Goal: Information Seeking & Learning: Learn about a topic

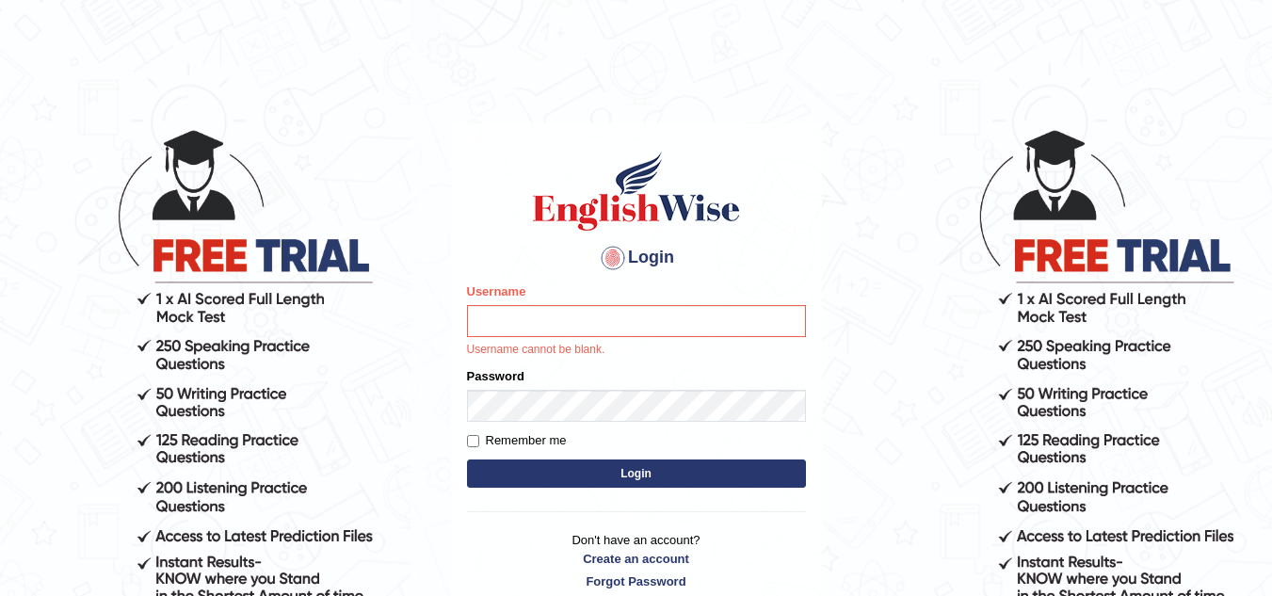
click at [572, 308] on input "Username" at bounding box center [636, 321] width 339 height 32
type input "isuruchinthaka"
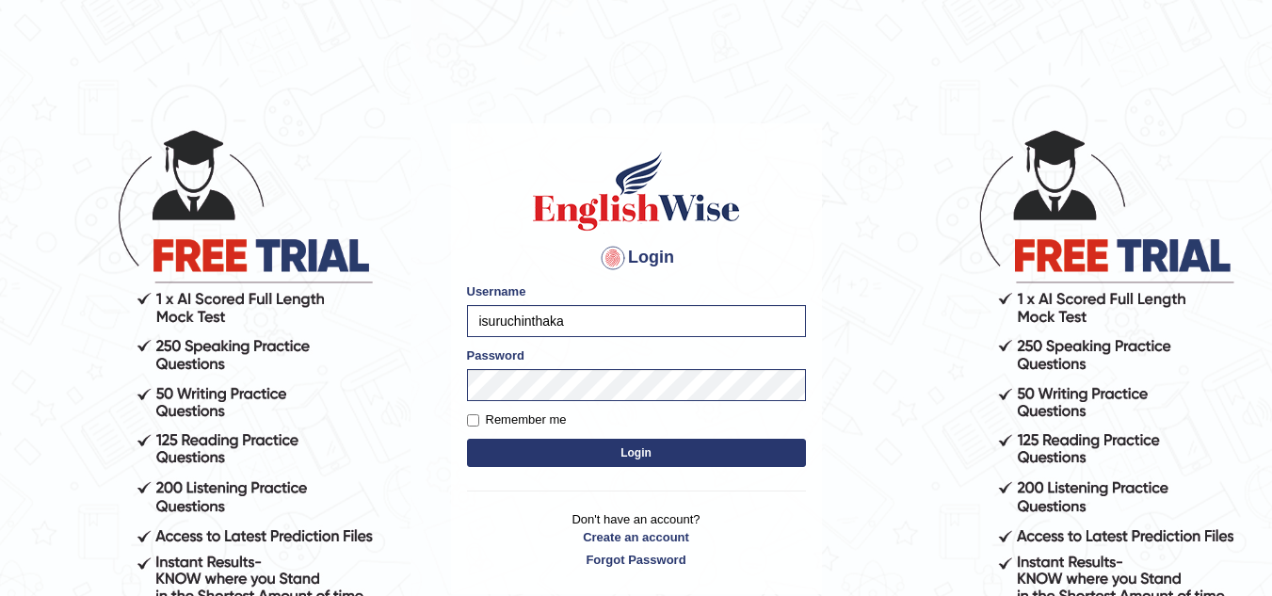
click at [649, 460] on button "Login" at bounding box center [636, 453] width 339 height 28
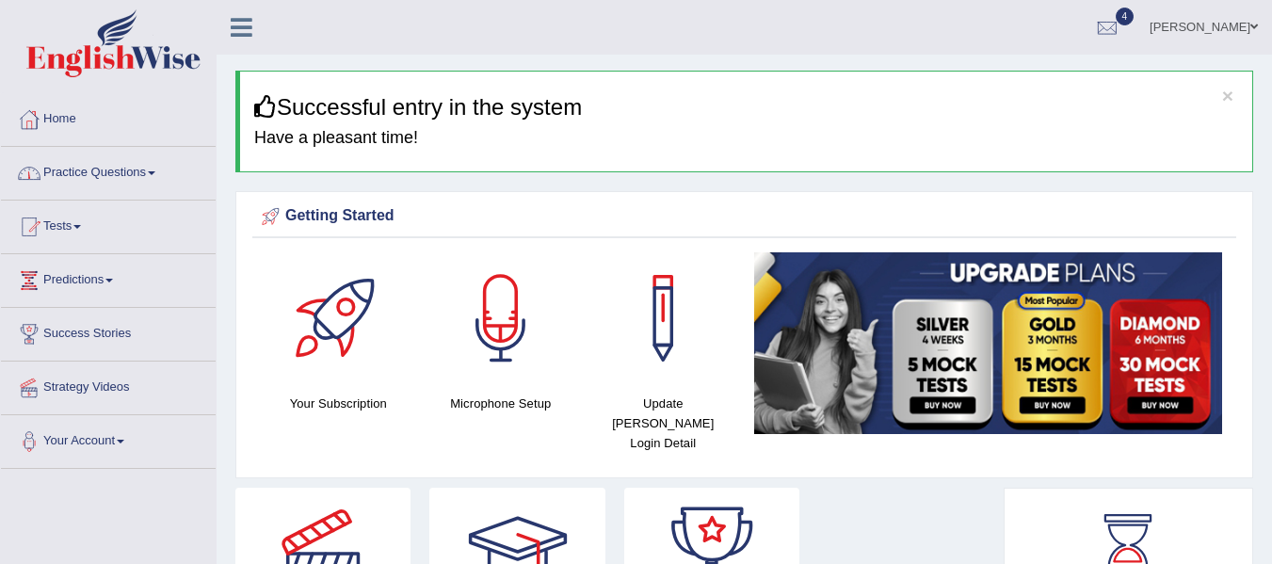
click at [128, 166] on link "Practice Questions" at bounding box center [108, 170] width 215 height 47
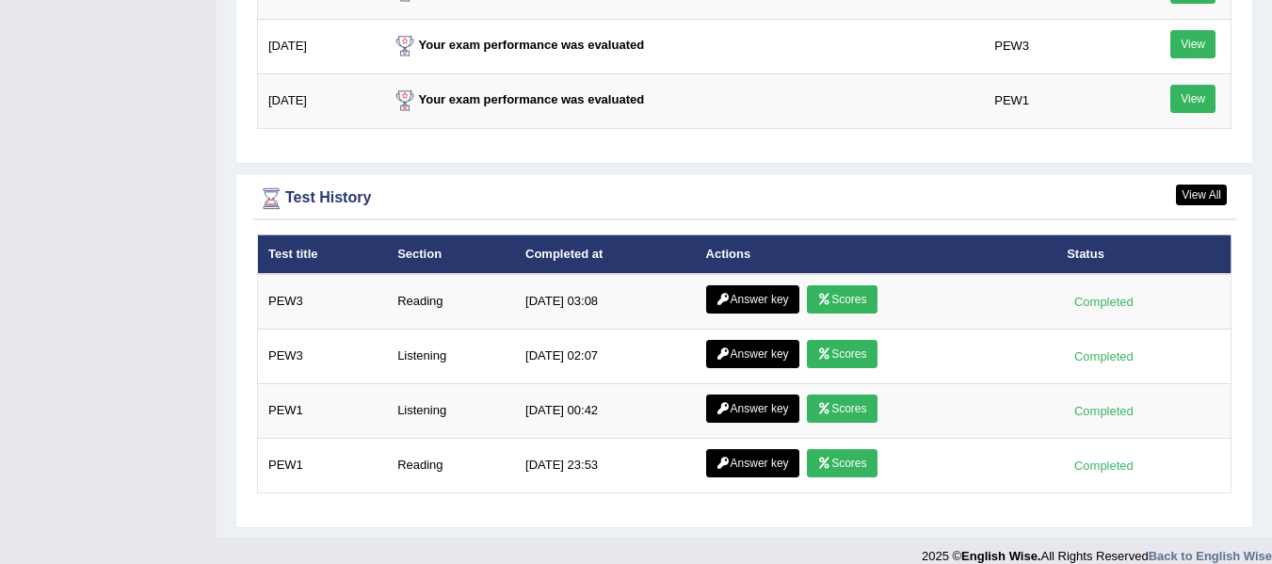
scroll to position [2591, 0]
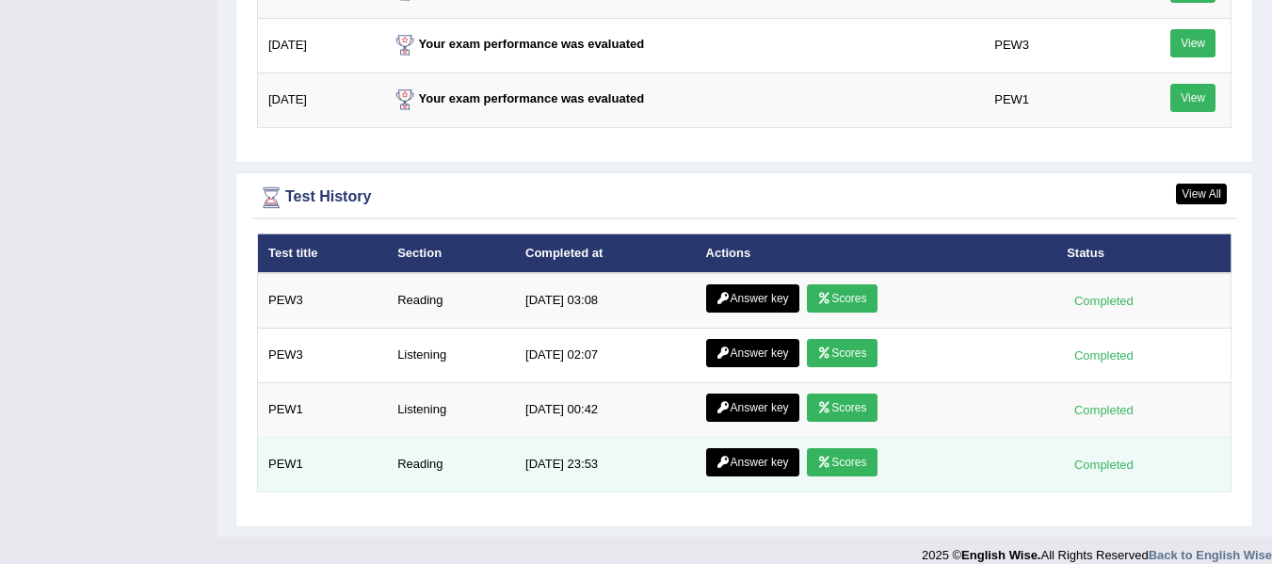
click at [844, 448] on link "Scores" at bounding box center [842, 462] width 70 height 28
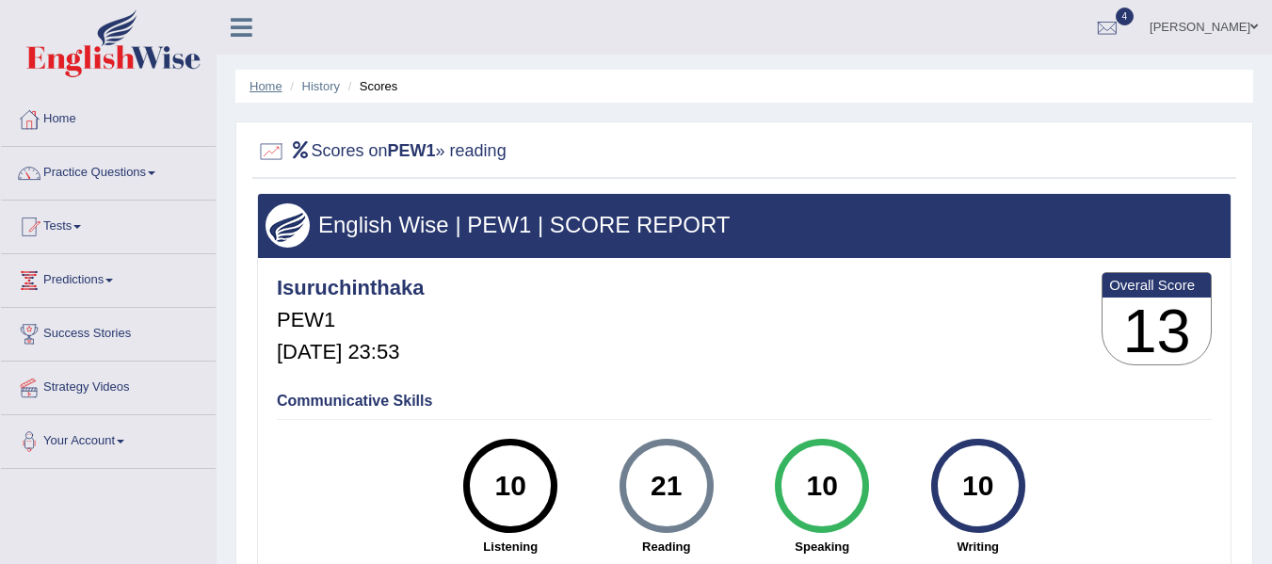
click at [272, 87] on link "Home" at bounding box center [266, 86] width 33 height 14
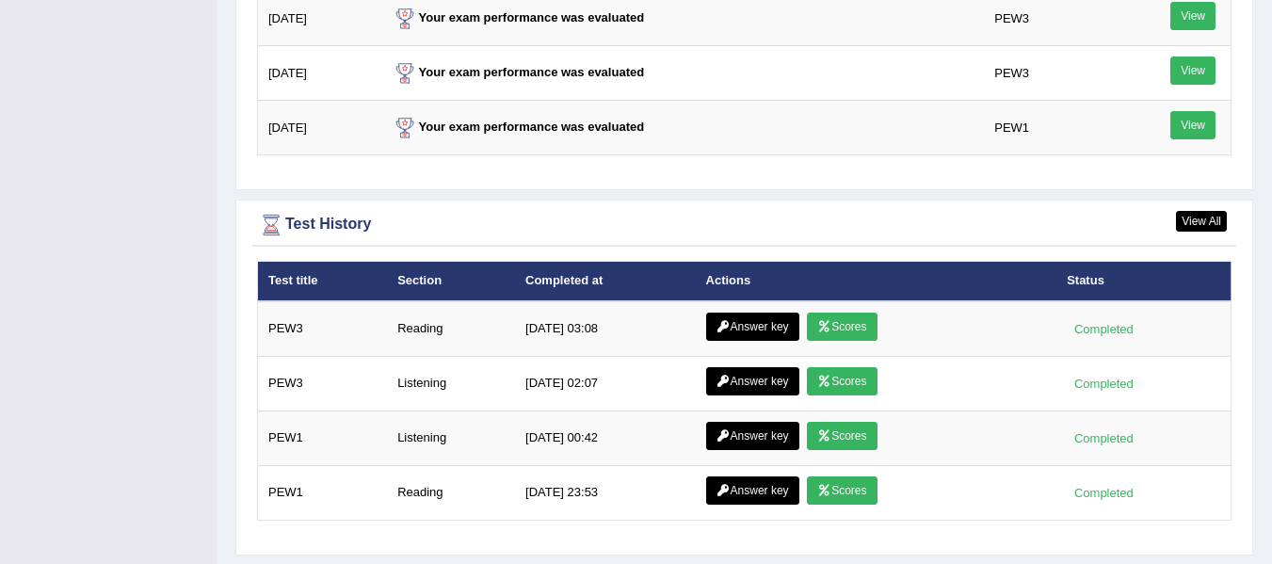
scroll to position [2470, 0]
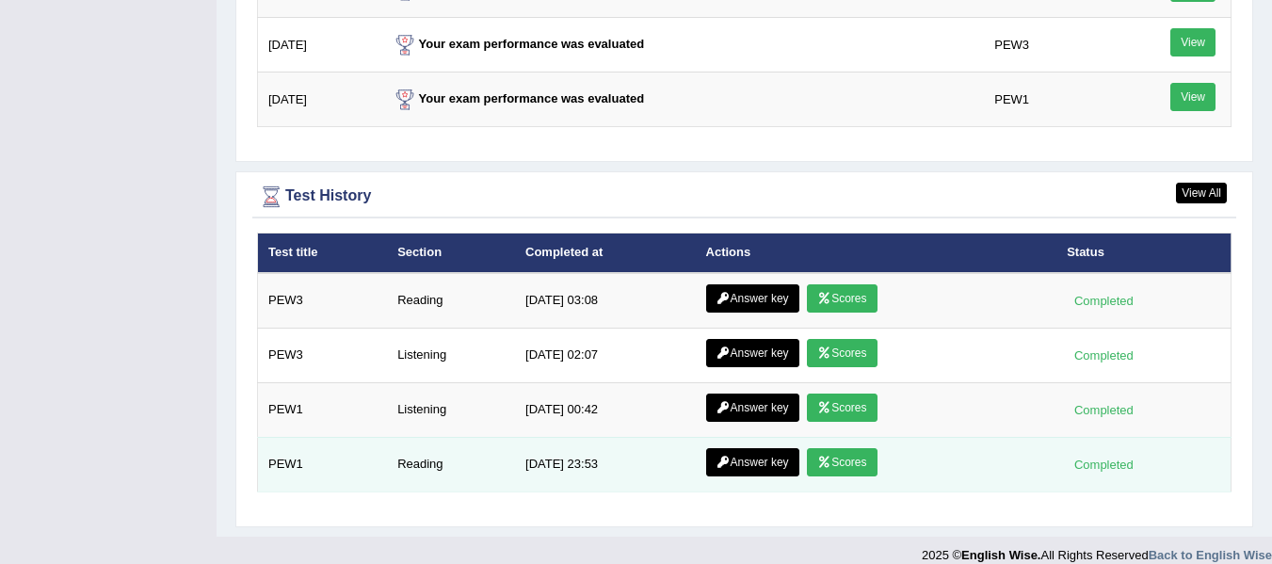
click at [749, 448] on link "Answer key" at bounding box center [752, 462] width 93 height 28
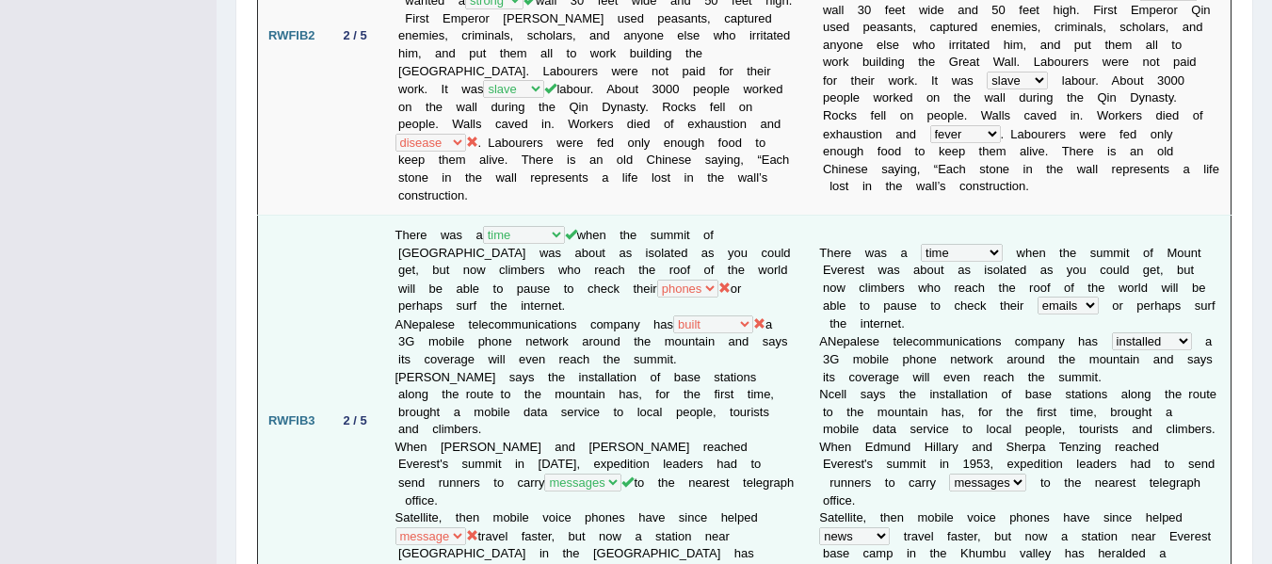
scroll to position [951, 0]
click at [665, 277] on td "There was a year occasion opportunity time when the summit of Mount Everest was…" at bounding box center [597, 419] width 425 height 411
drag, startPoint x: 939, startPoint y: 382, endPoint x: 944, endPoint y: 374, distance: 9.7
click at [944, 374] on td "T h e r e w a s a year occasion opportunity time w h e n t h e s u m m i t o f …" at bounding box center [1020, 419] width 422 height 411
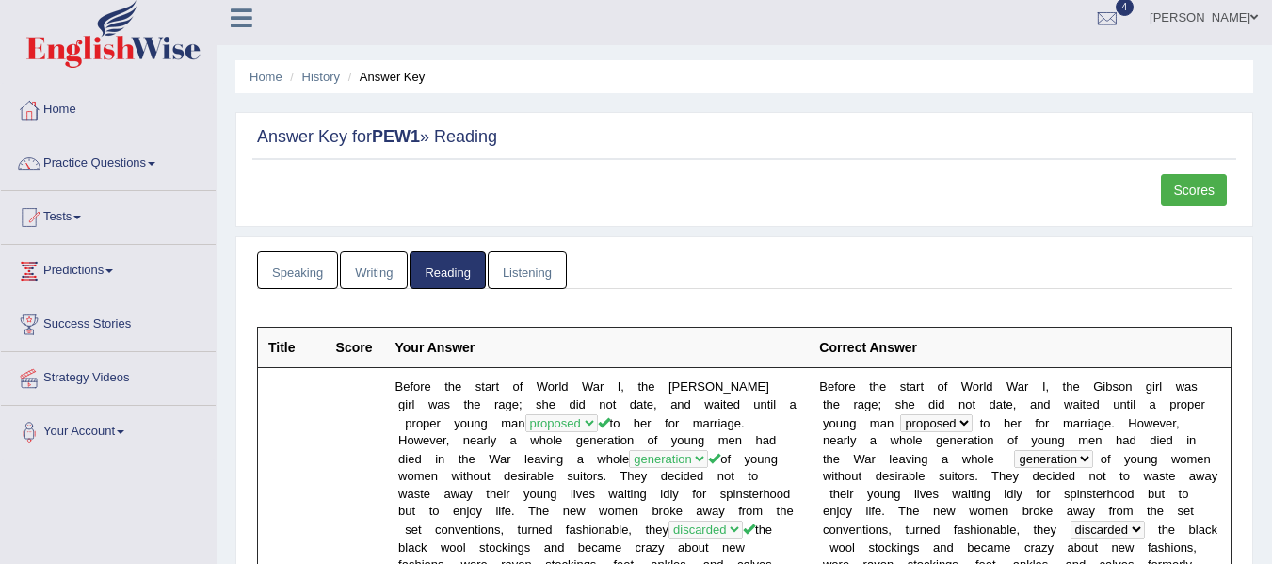
scroll to position [0, 0]
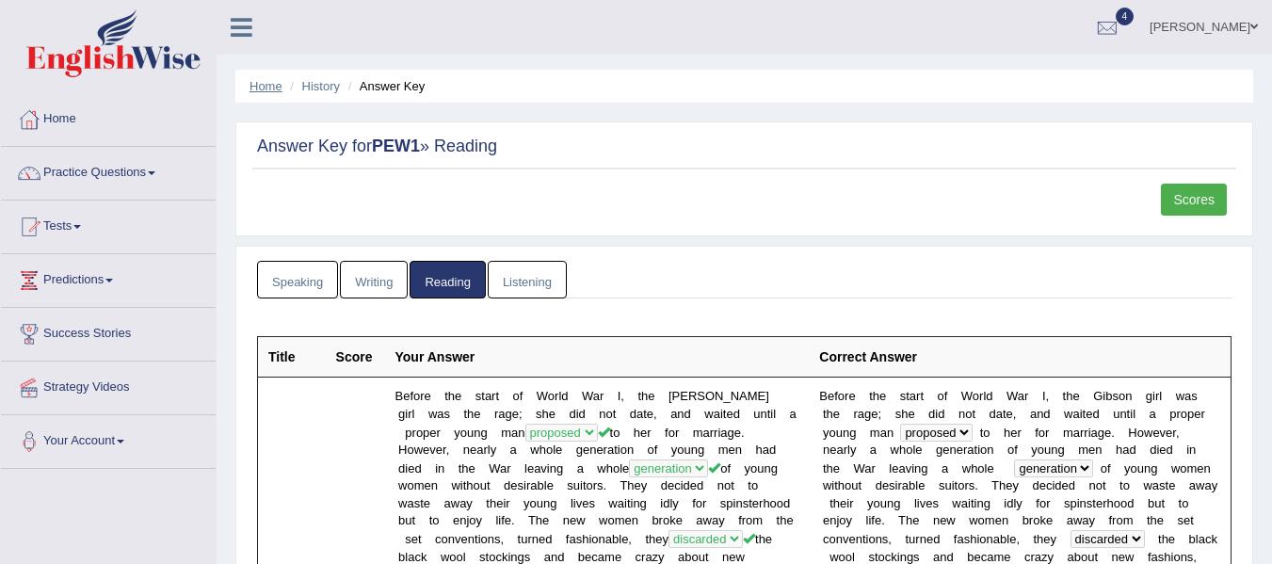
click at [267, 85] on link "Home" at bounding box center [266, 86] width 33 height 14
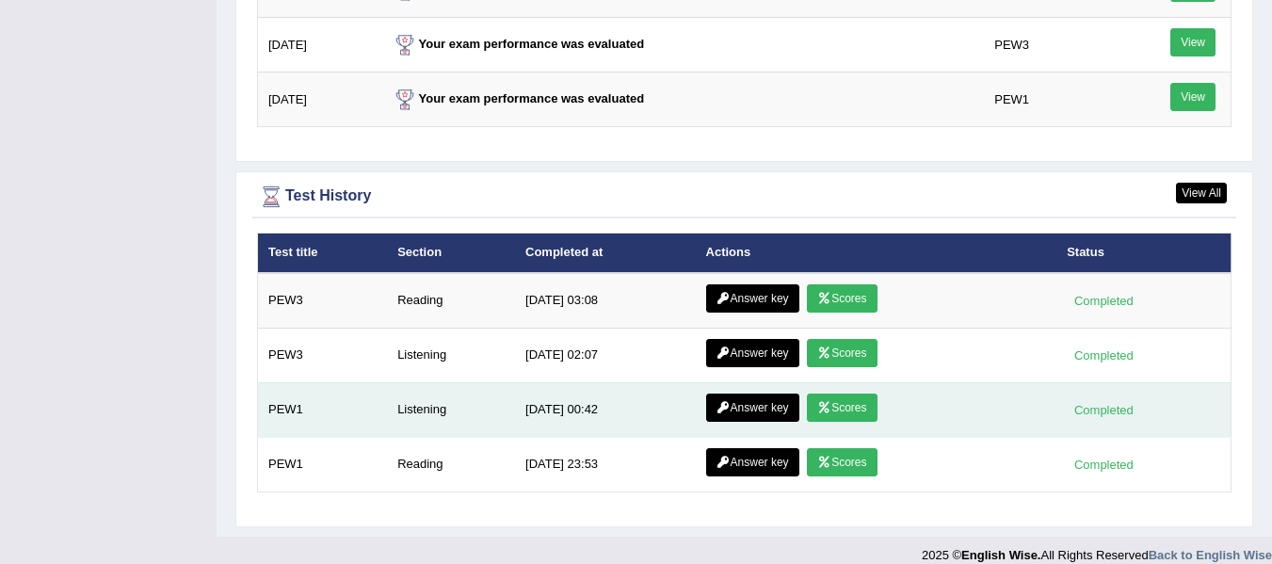
click at [850, 394] on link "Scores" at bounding box center [842, 408] width 70 height 28
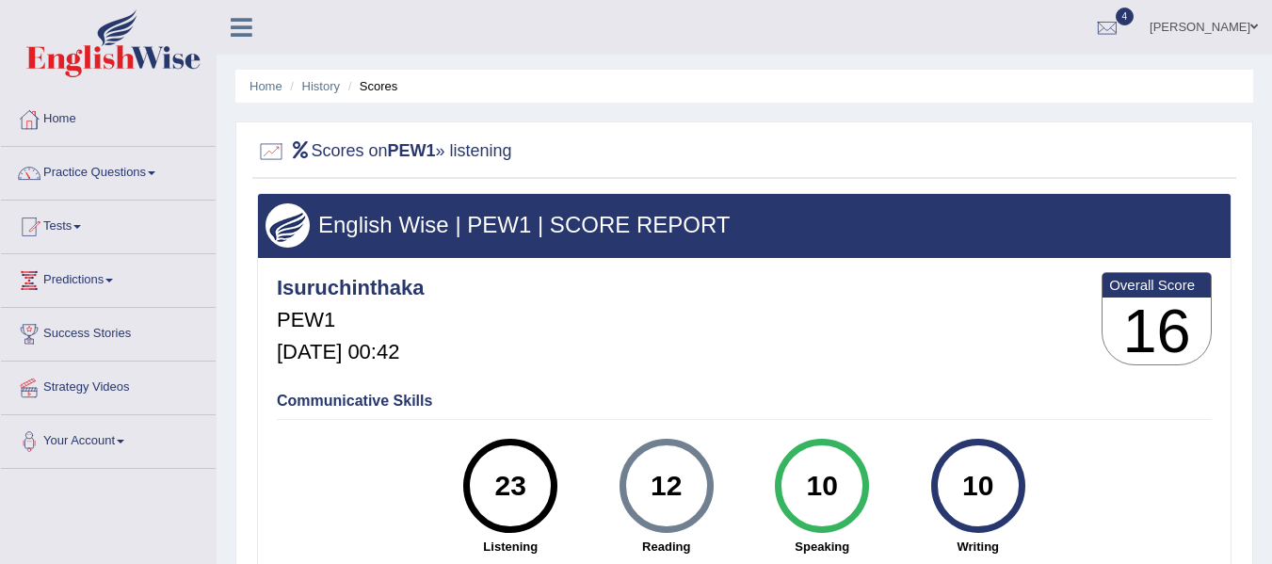
click at [258, 77] on li "Home" at bounding box center [266, 86] width 33 height 18
click at [251, 88] on link "Home" at bounding box center [266, 86] width 33 height 14
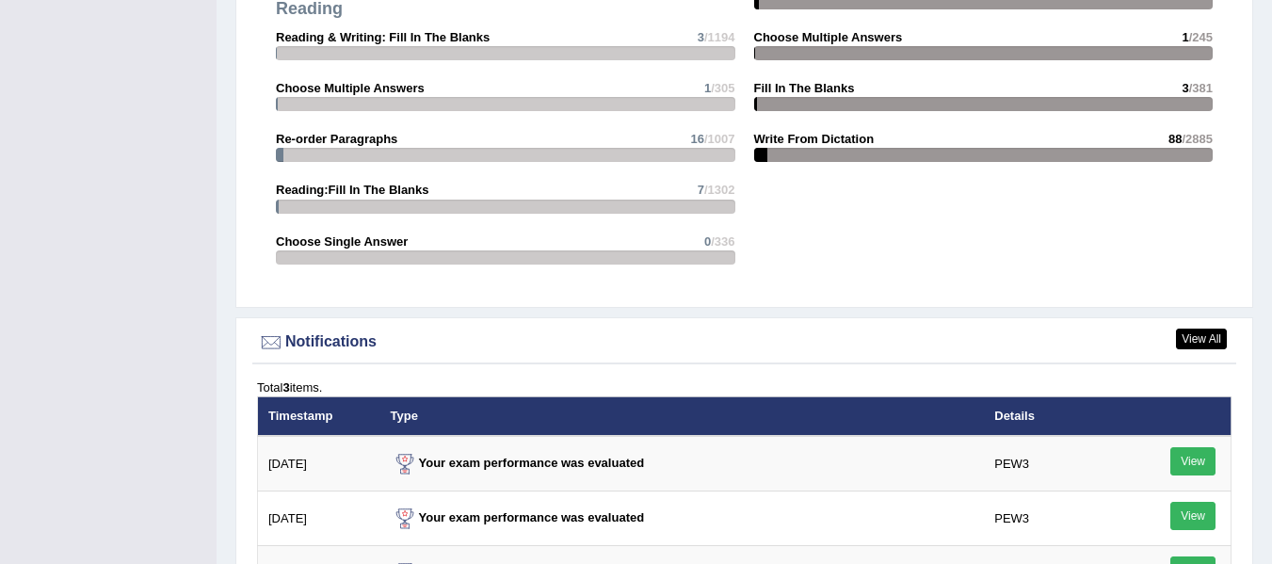
scroll to position [2470, 0]
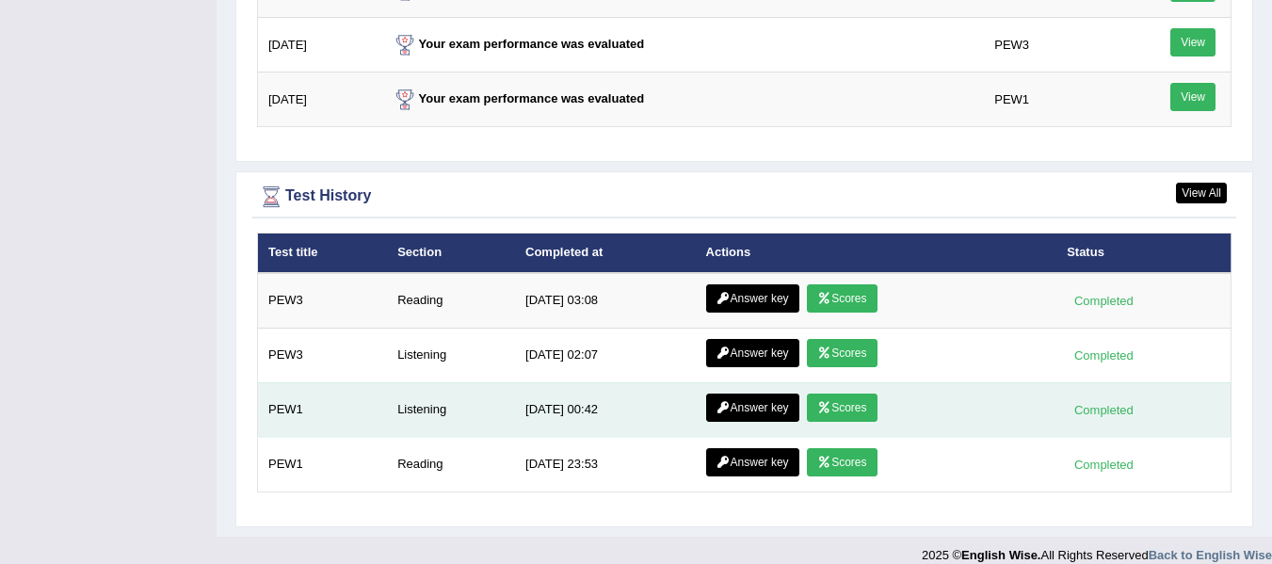
click at [741, 394] on link "Answer key" at bounding box center [752, 408] width 93 height 28
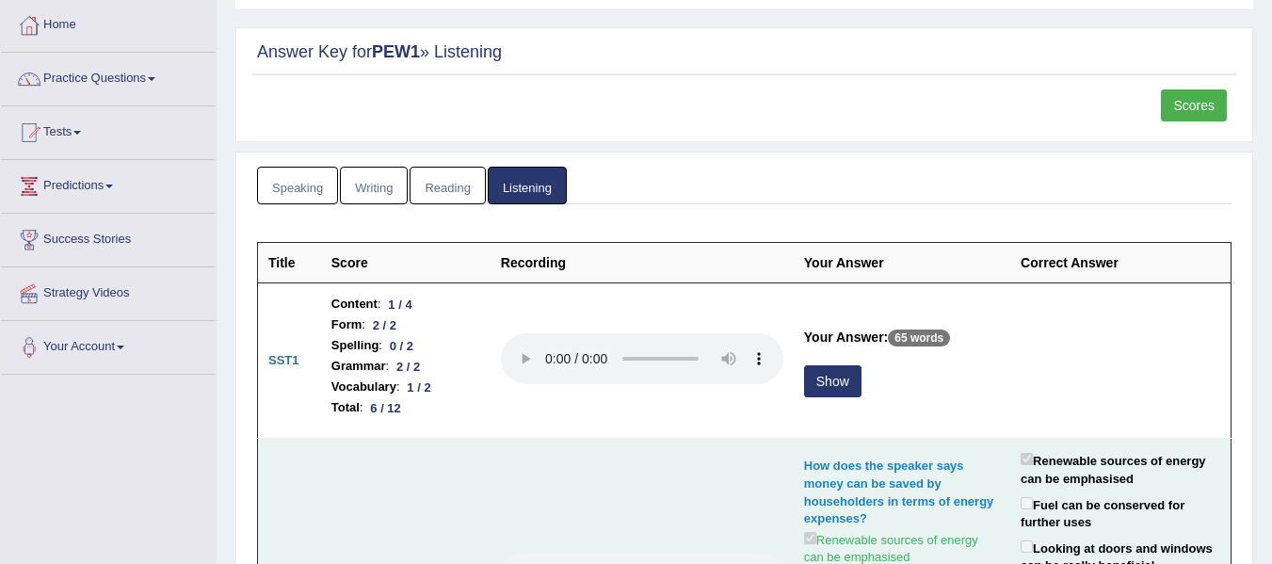
click at [824, 477] on div "How does the speaker says money can be saved by householders in terms of energy…" at bounding box center [902, 493] width 196 height 70
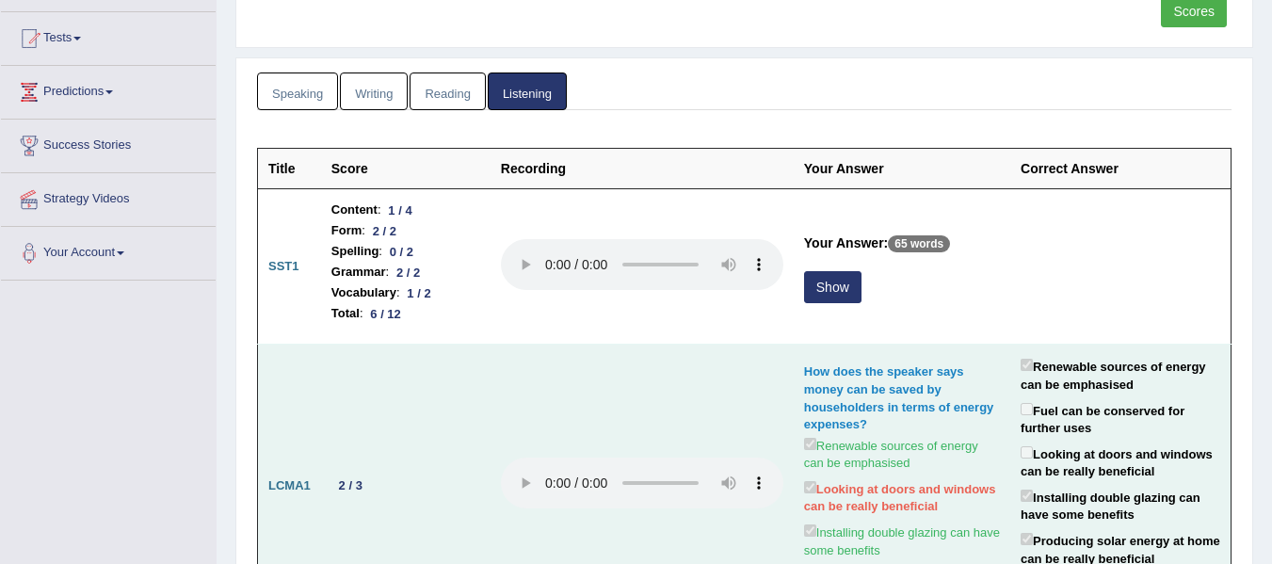
scroll to position [283, 0]
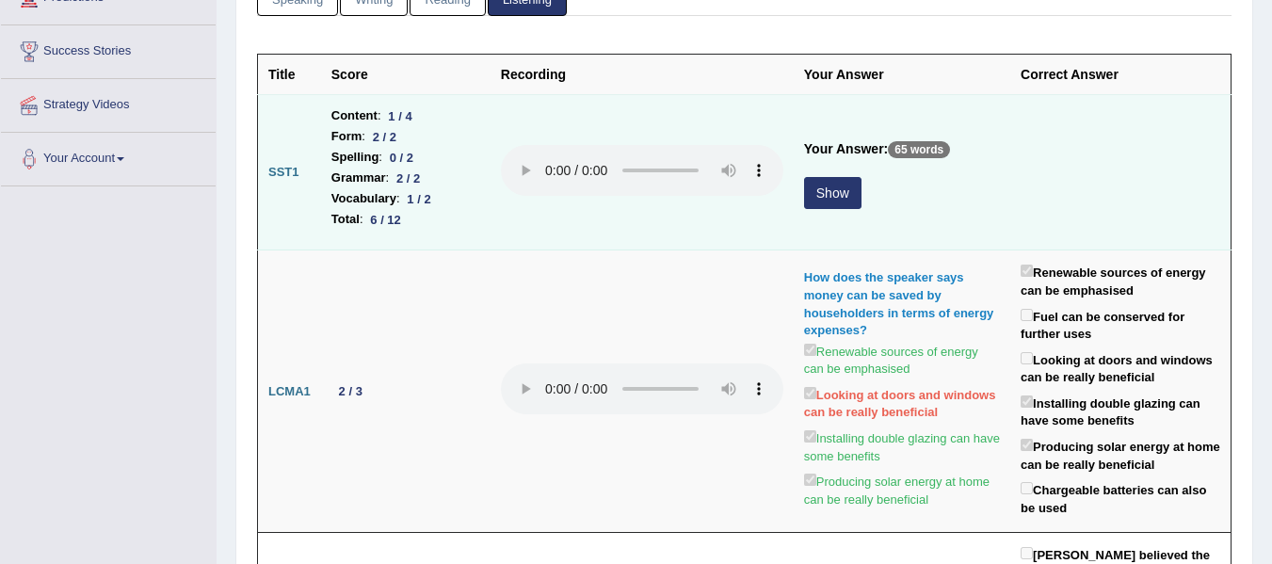
click at [832, 199] on button "Show" at bounding box center [832, 193] width 57 height 32
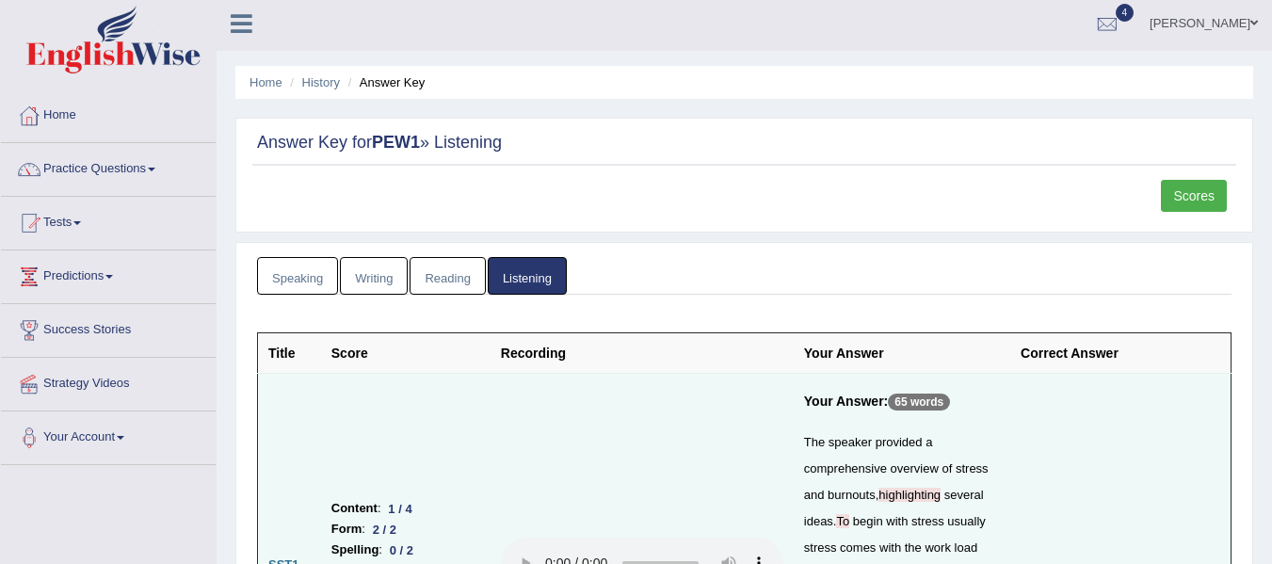
scroll to position [0, 0]
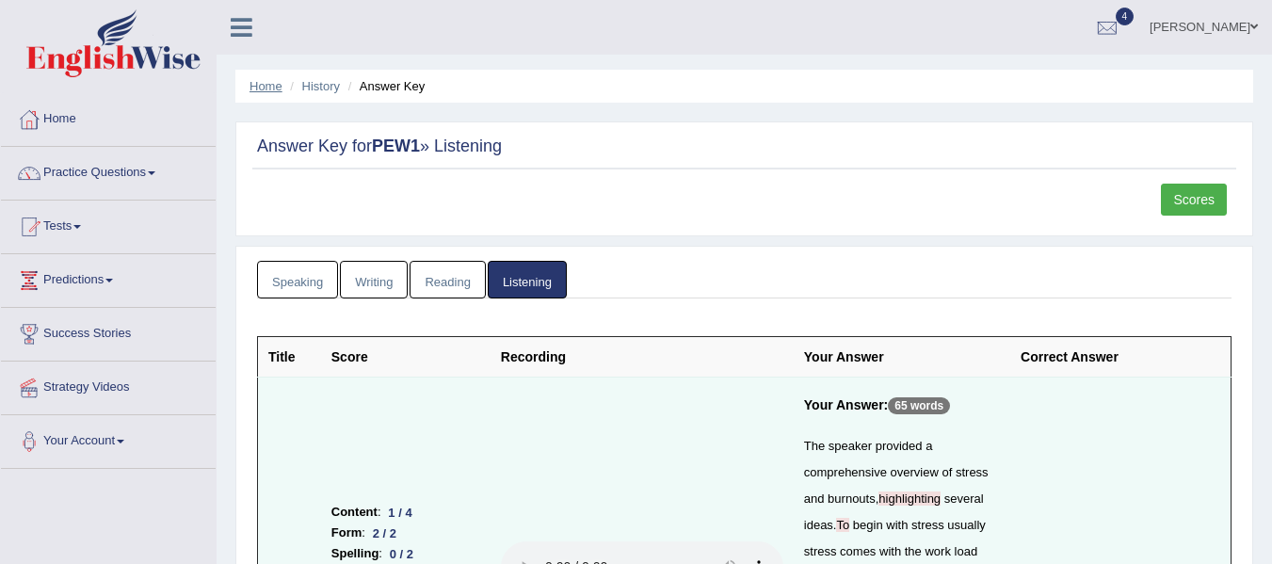
click at [272, 85] on link "Home" at bounding box center [266, 86] width 33 height 14
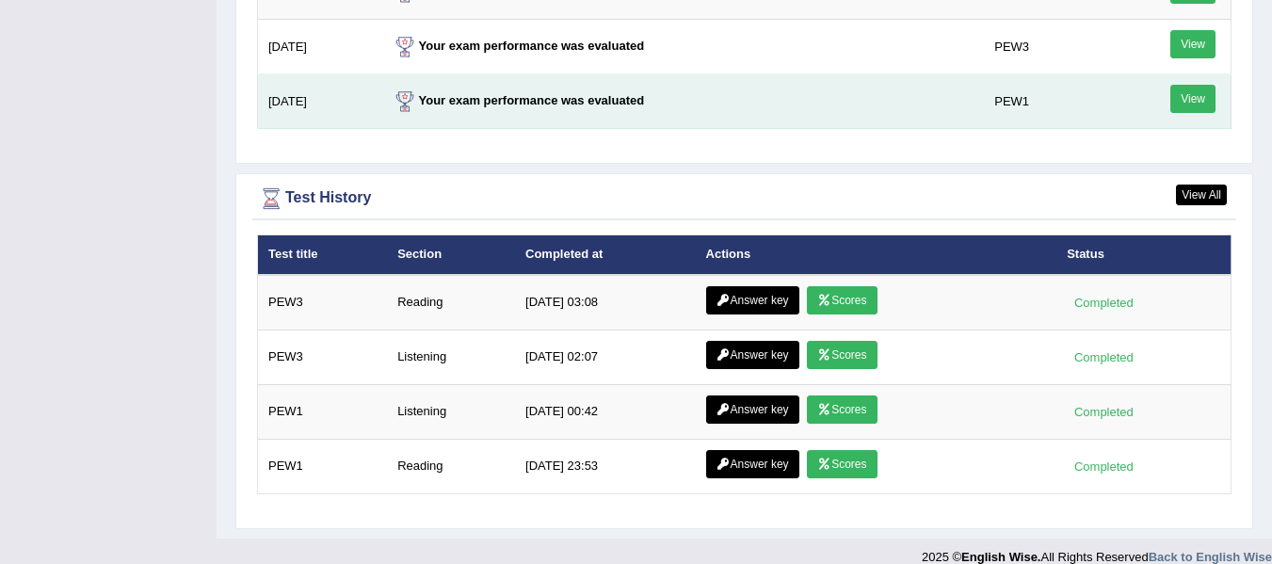
scroll to position [2470, 0]
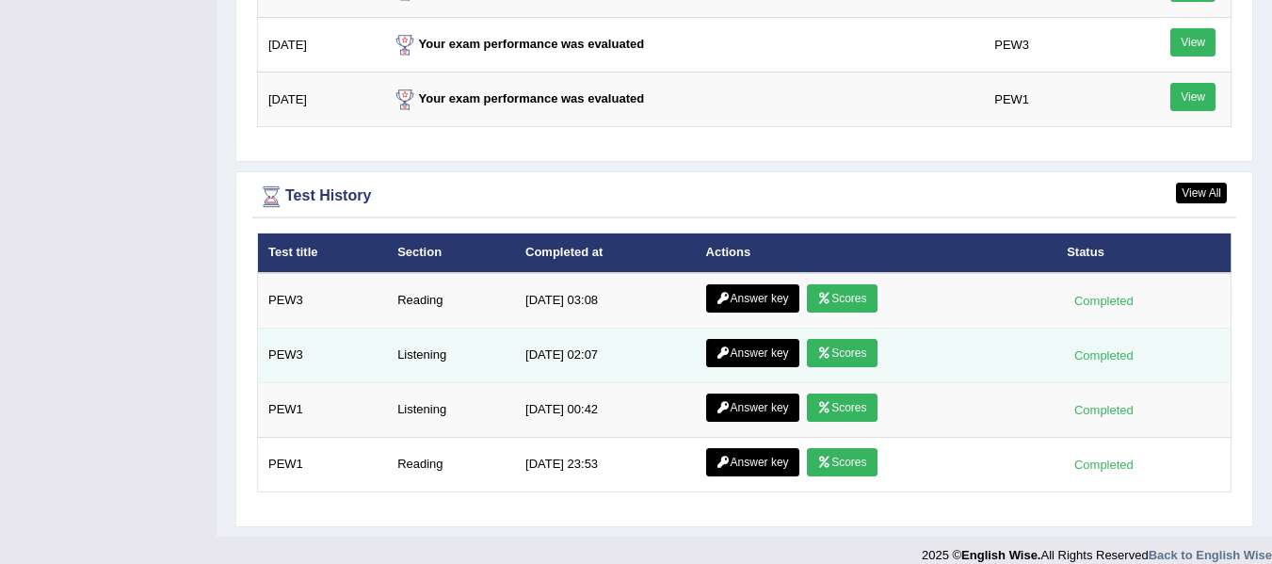
click at [834, 339] on link "Scores" at bounding box center [842, 353] width 70 height 28
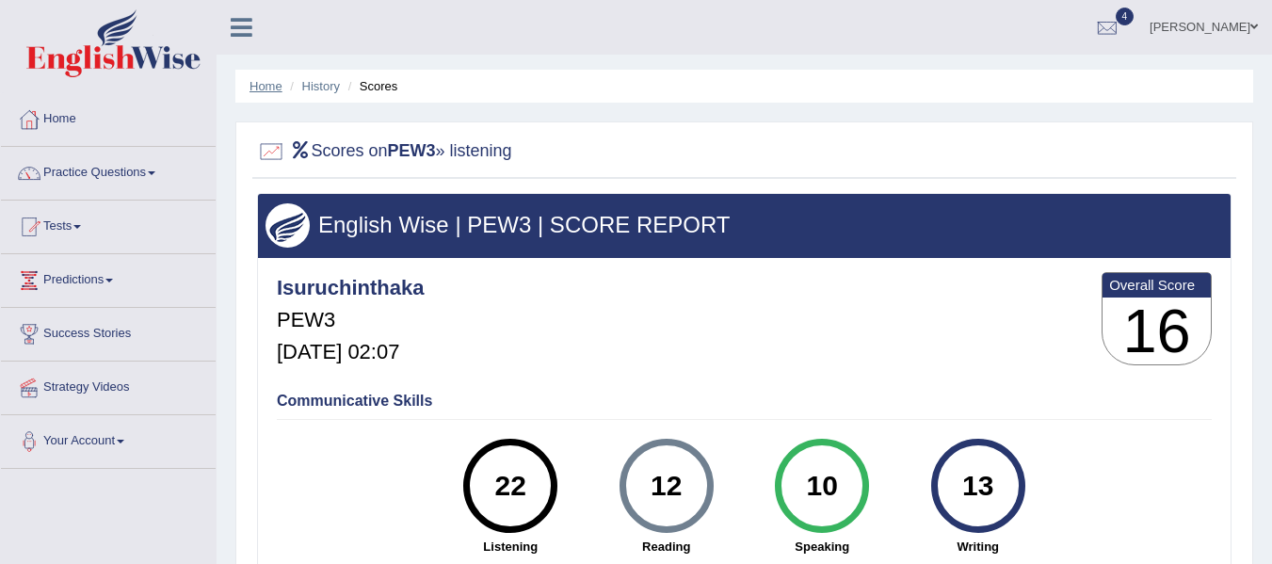
click at [263, 83] on link "Home" at bounding box center [266, 86] width 33 height 14
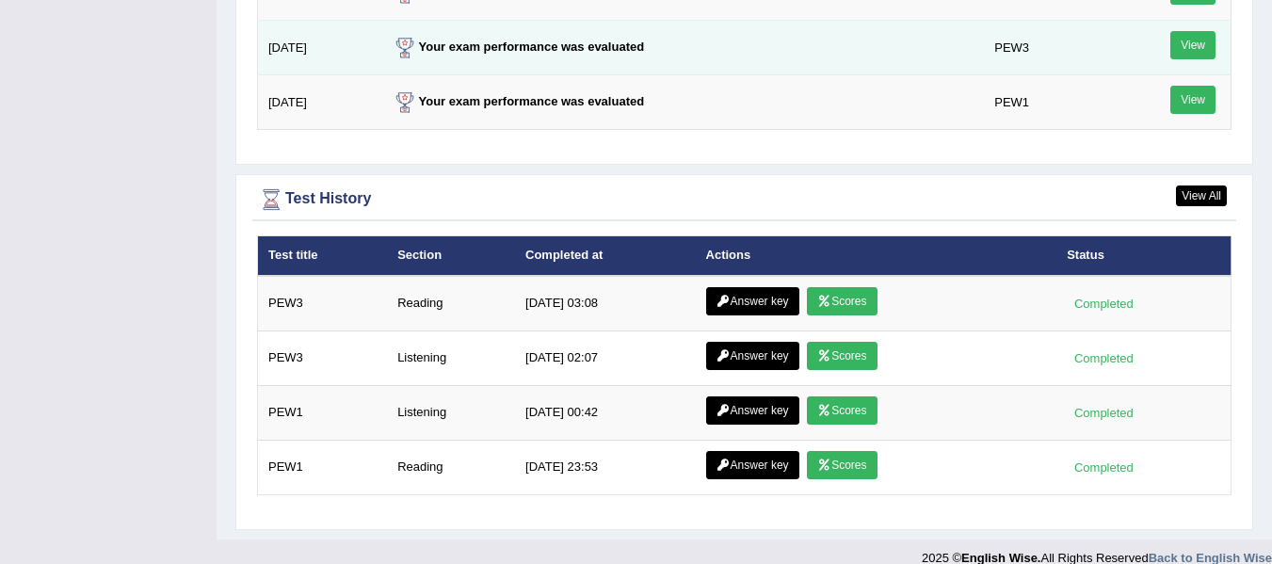
scroll to position [2470, 0]
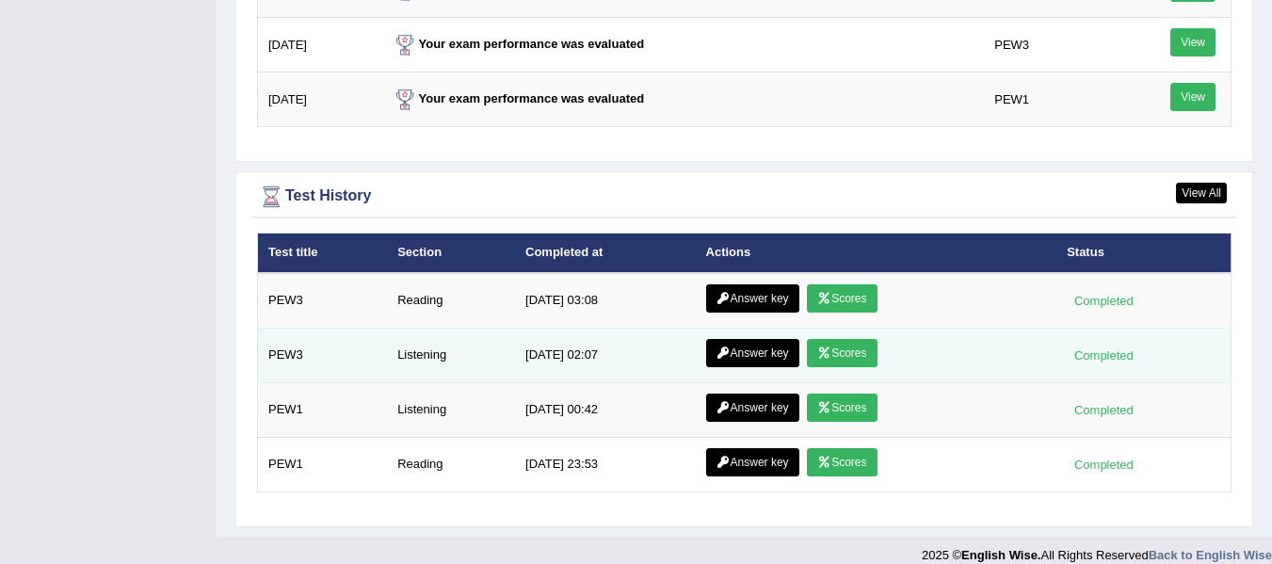
click at [745, 339] on link "Answer key" at bounding box center [752, 353] width 93 height 28
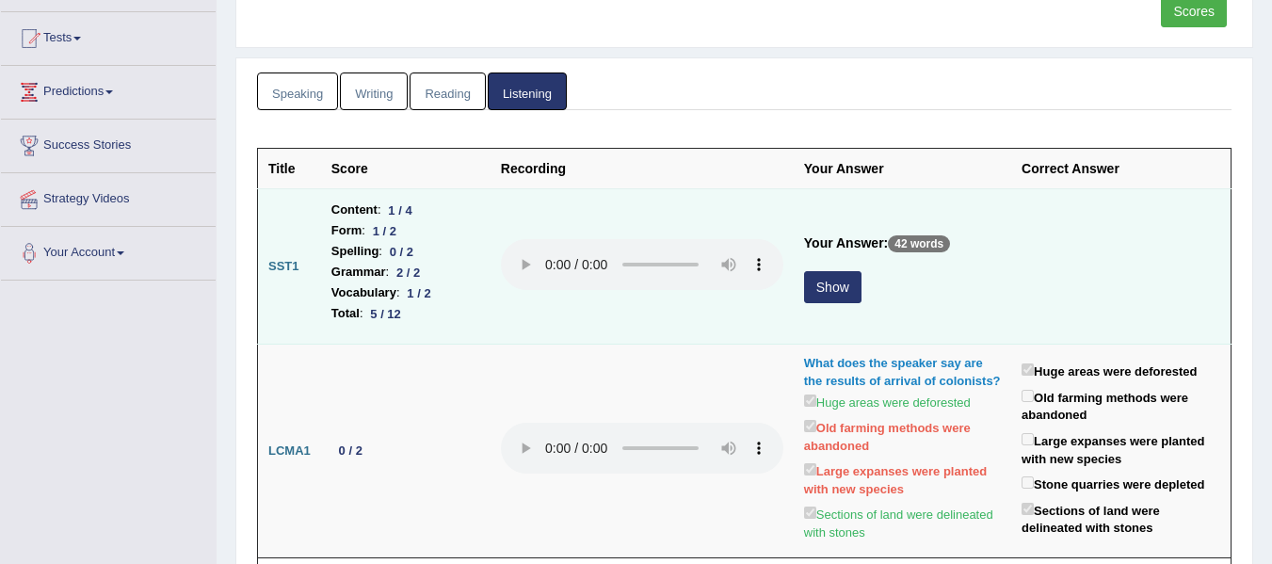
click at [833, 284] on button "Show" at bounding box center [832, 287] width 57 height 32
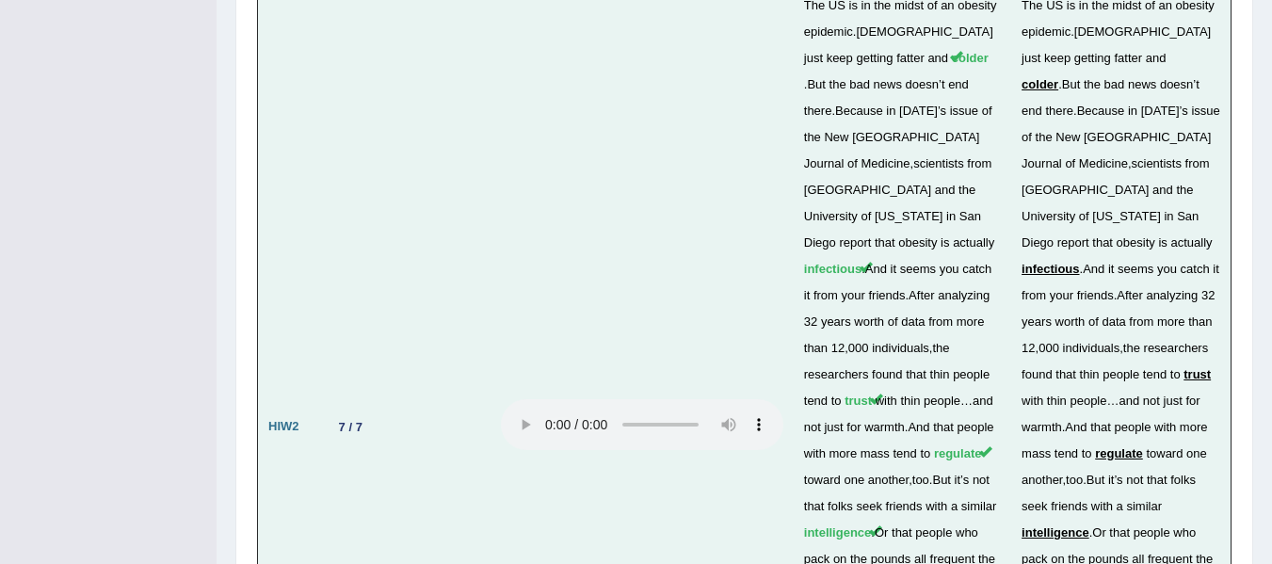
scroll to position [4831, 0]
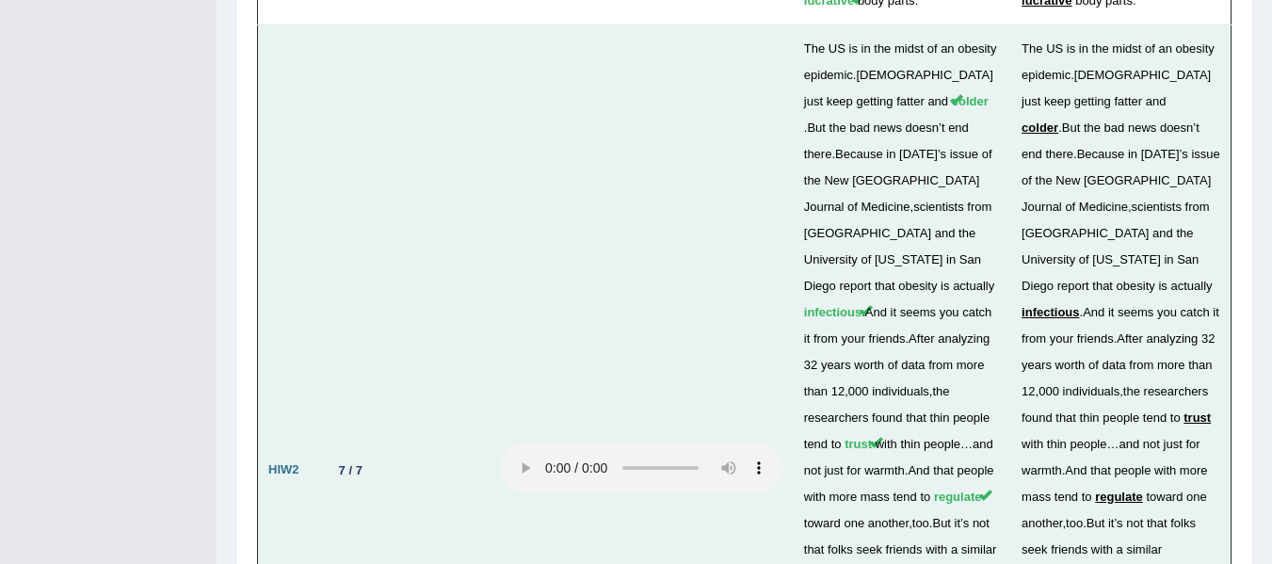
click at [521, 259] on td at bounding box center [642, 470] width 303 height 892
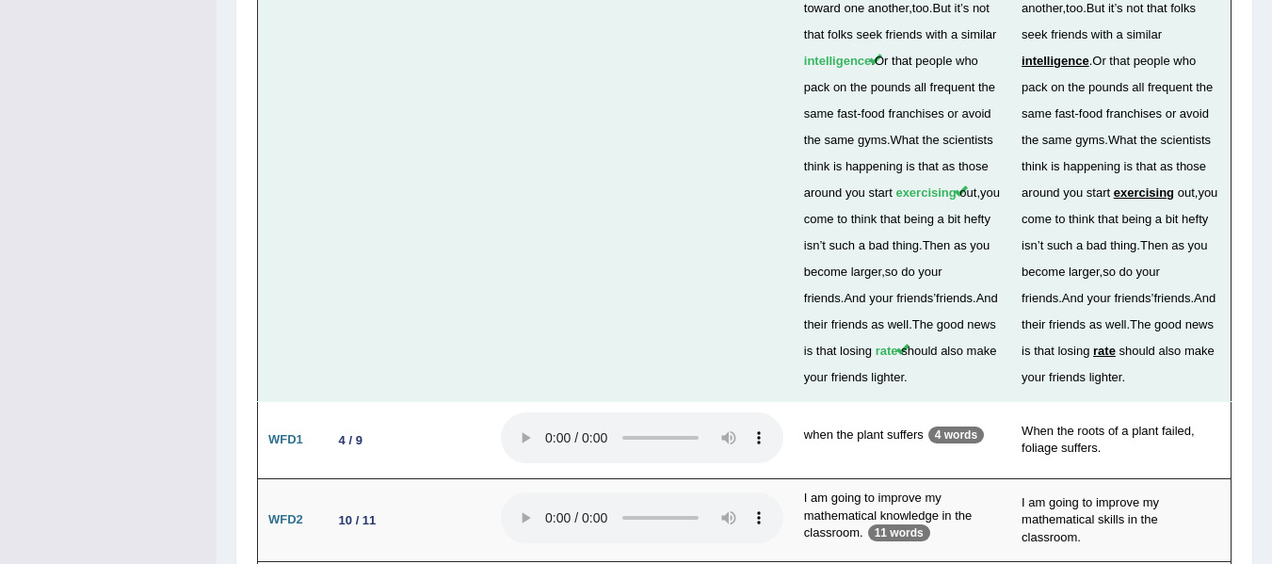
scroll to position [5396, 0]
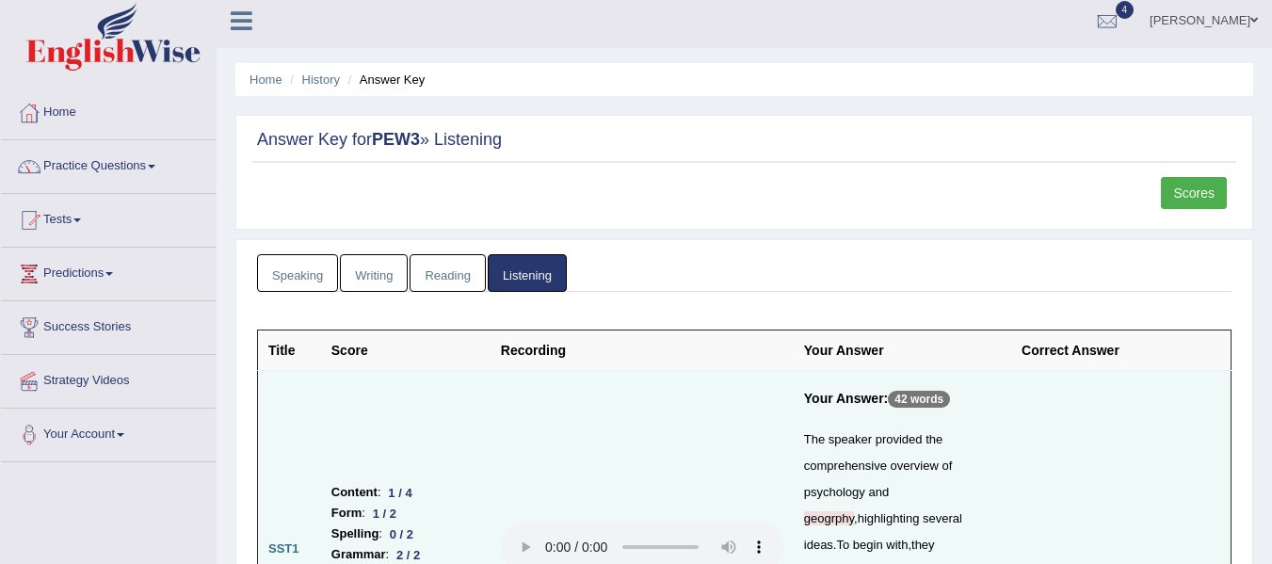
scroll to position [0, 0]
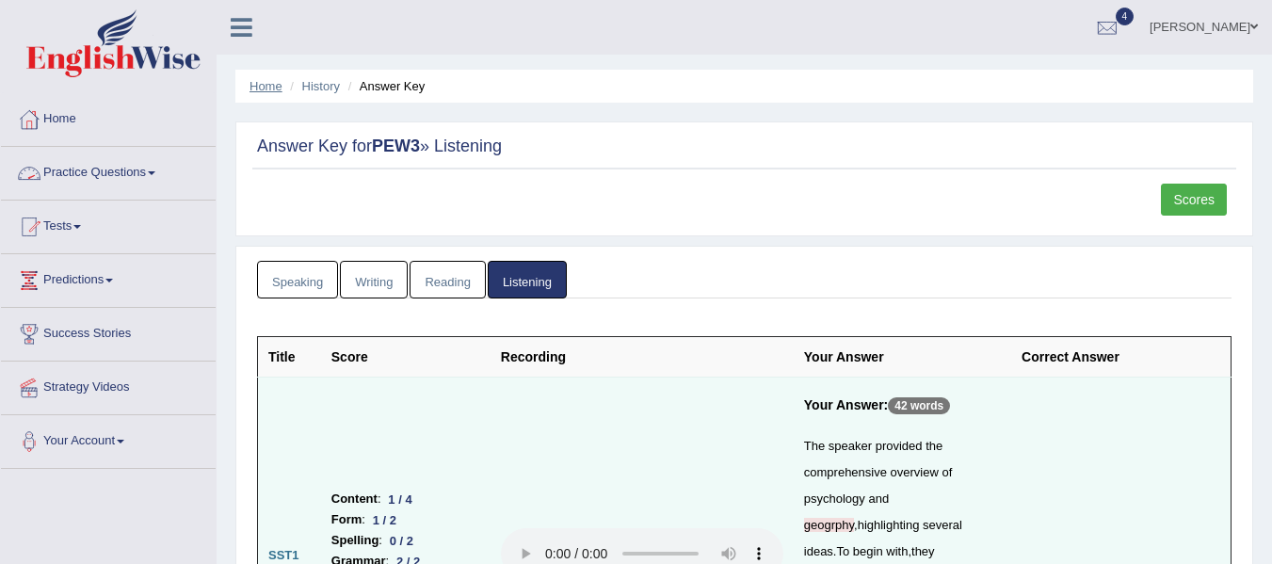
click at [265, 85] on link "Home" at bounding box center [266, 86] width 33 height 14
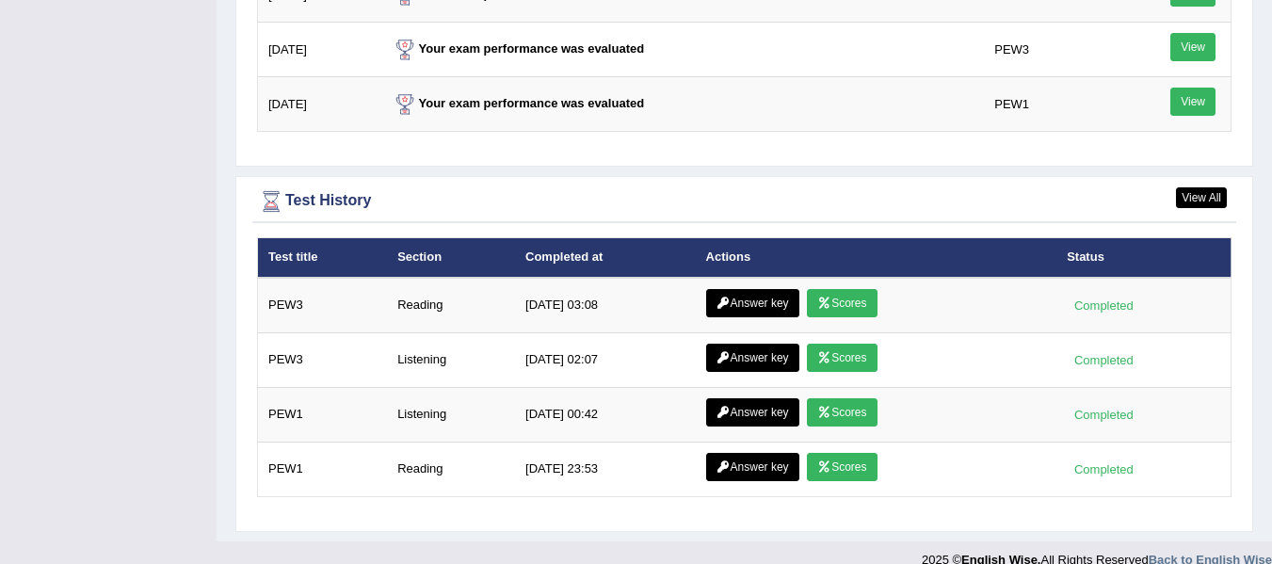
scroll to position [2470, 0]
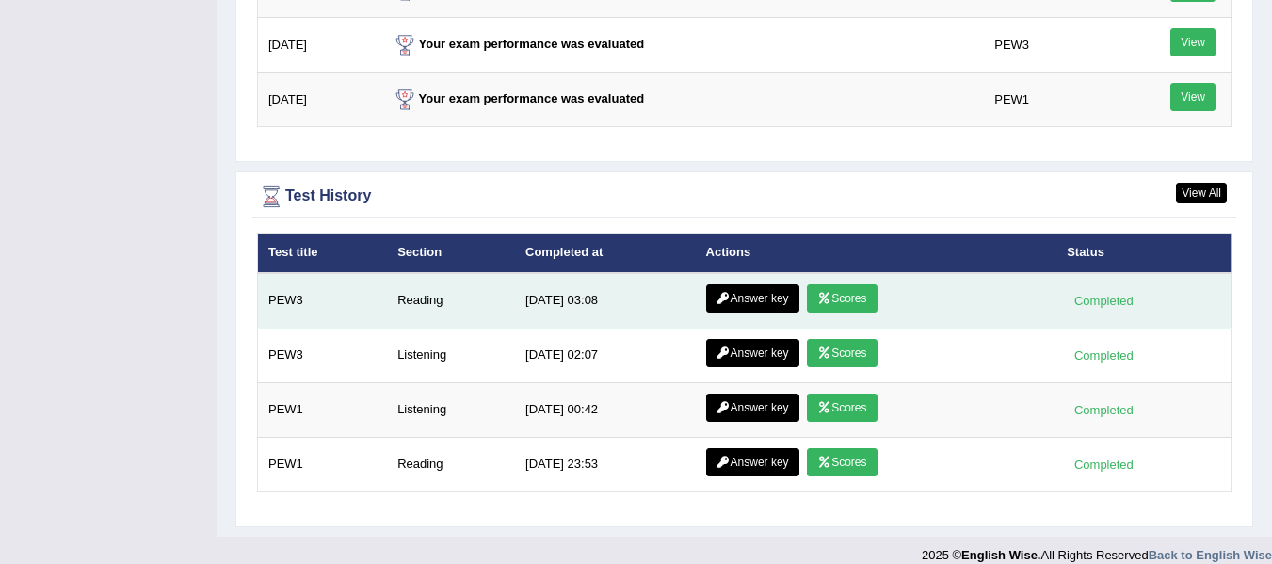
click at [822, 284] on link "Scores" at bounding box center [842, 298] width 70 height 28
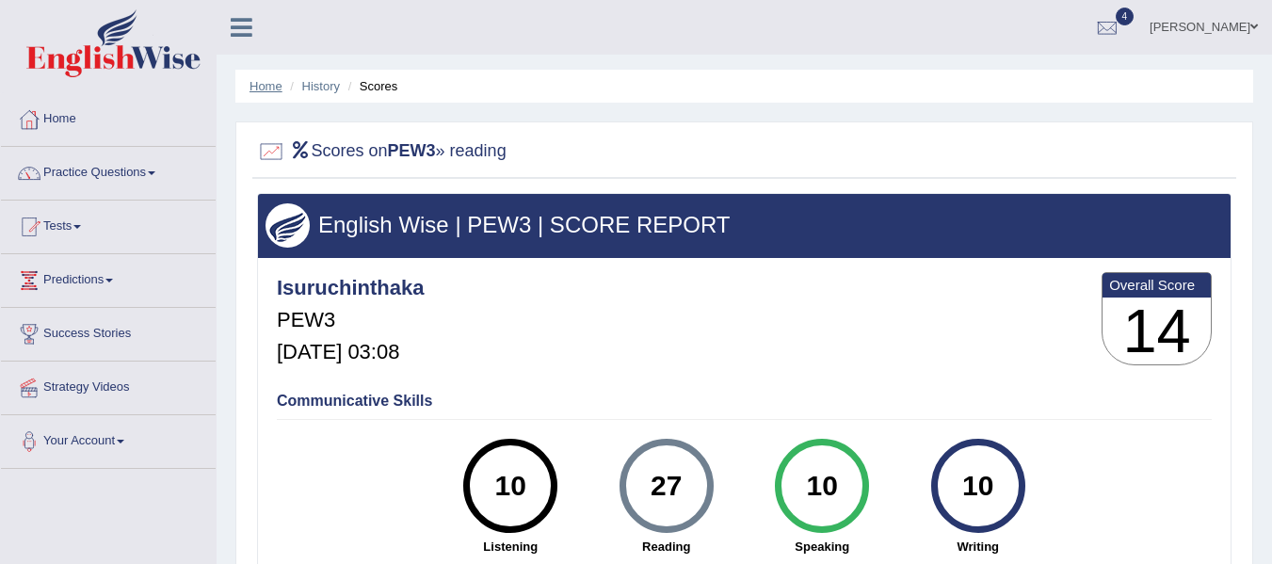
click at [255, 84] on link "Home" at bounding box center [266, 86] width 33 height 14
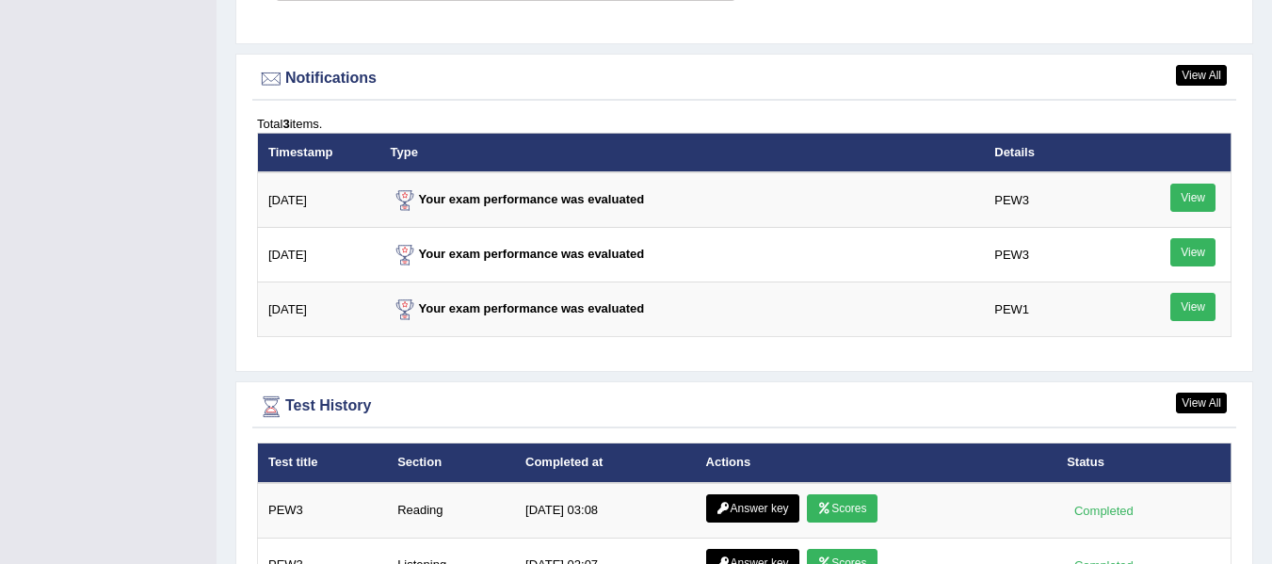
scroll to position [2470, 0]
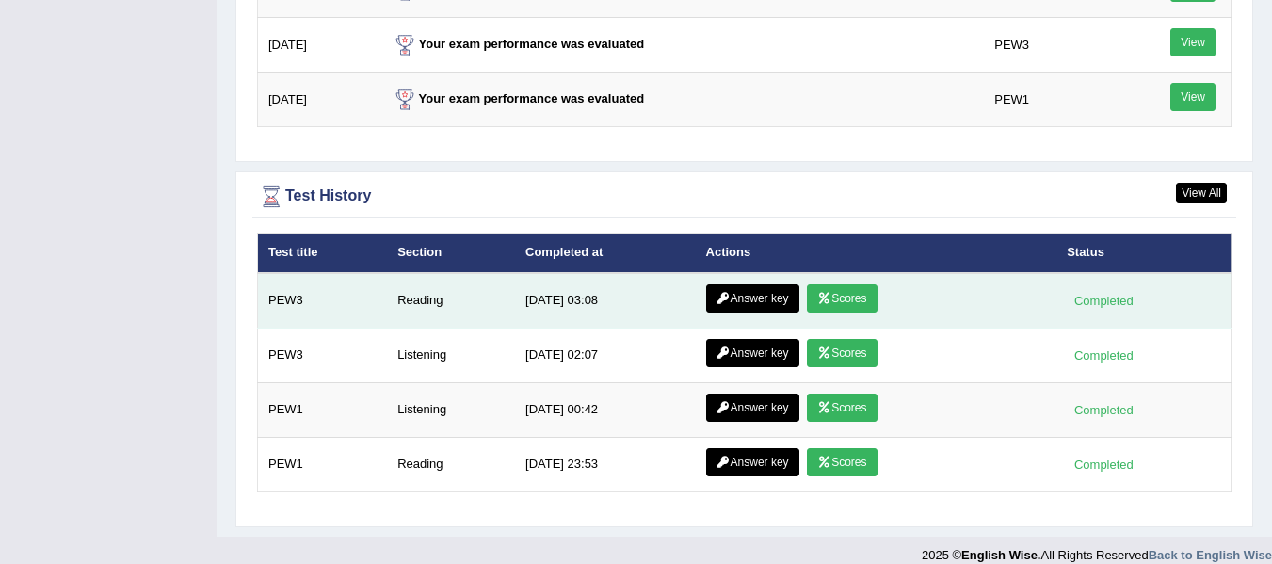
click at [729, 284] on link "Answer key" at bounding box center [752, 298] width 93 height 28
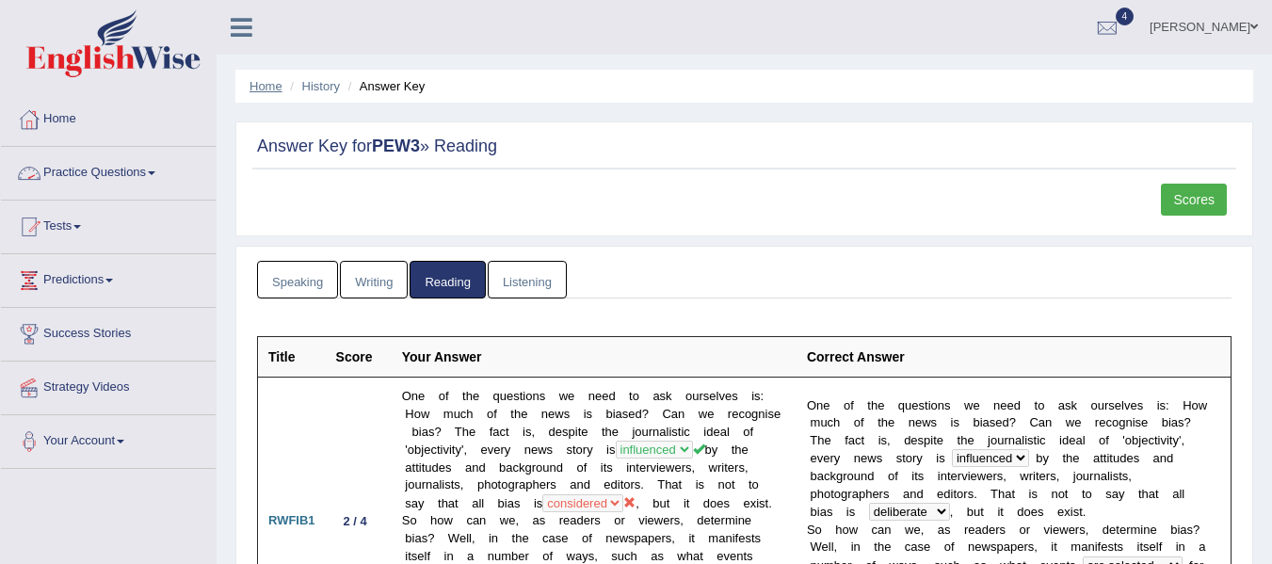
click at [263, 86] on link "Home" at bounding box center [266, 86] width 33 height 14
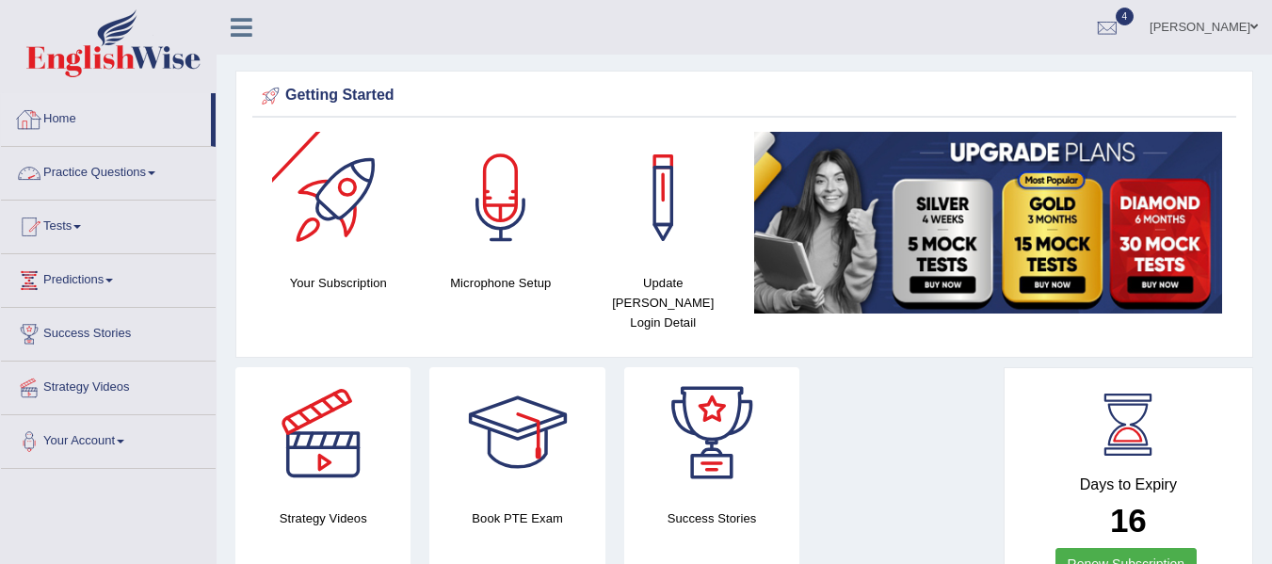
click at [120, 167] on link "Practice Questions" at bounding box center [108, 170] width 215 height 47
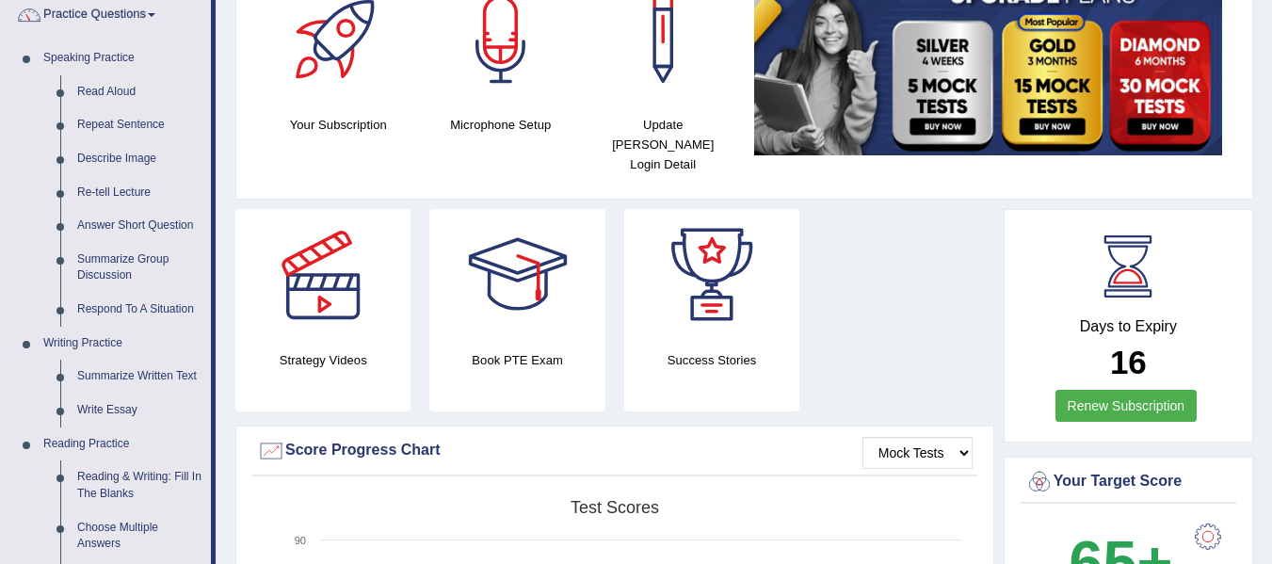
scroll to position [162, 0]
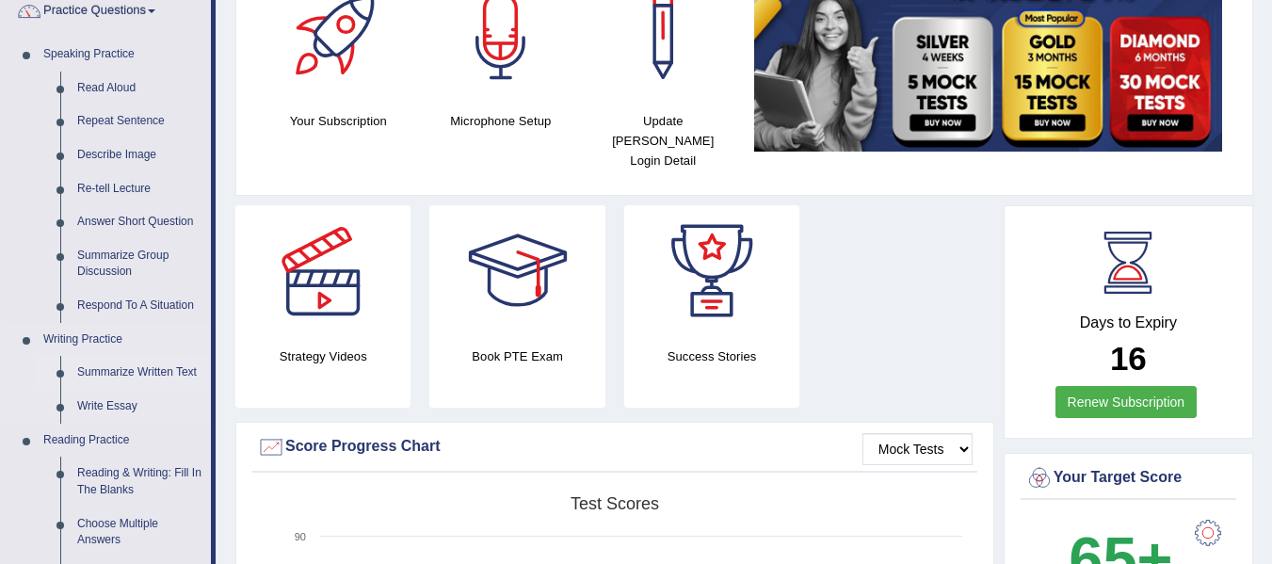
click at [127, 370] on link "Summarize Written Text" at bounding box center [140, 373] width 142 height 34
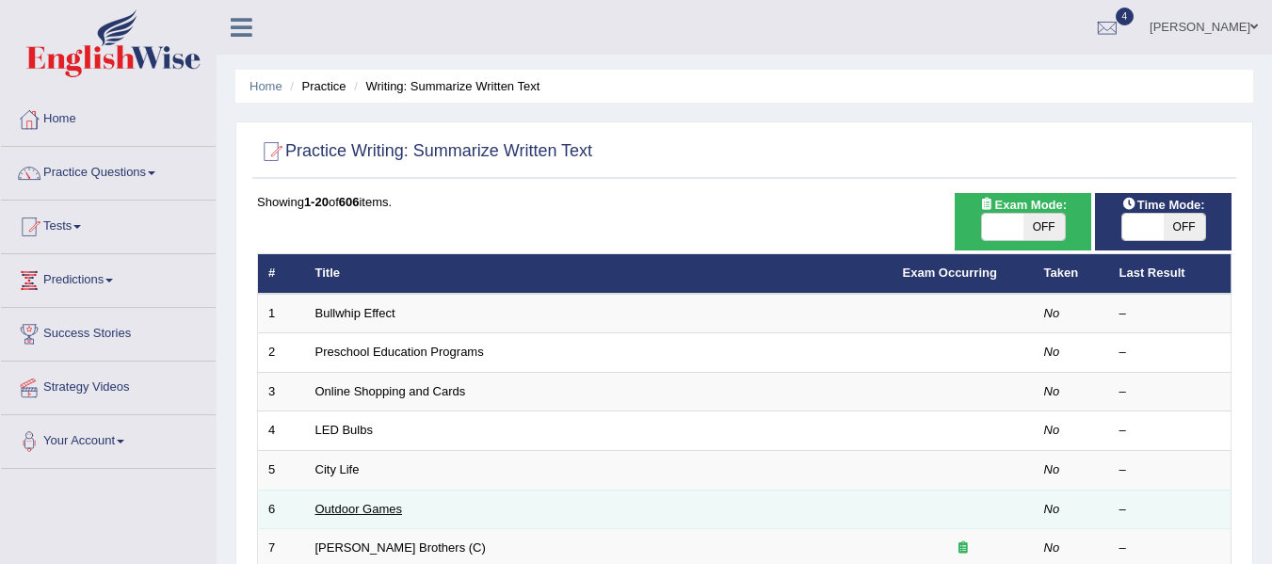
click at [376, 502] on link "Outdoor Games" at bounding box center [360, 509] width 88 height 14
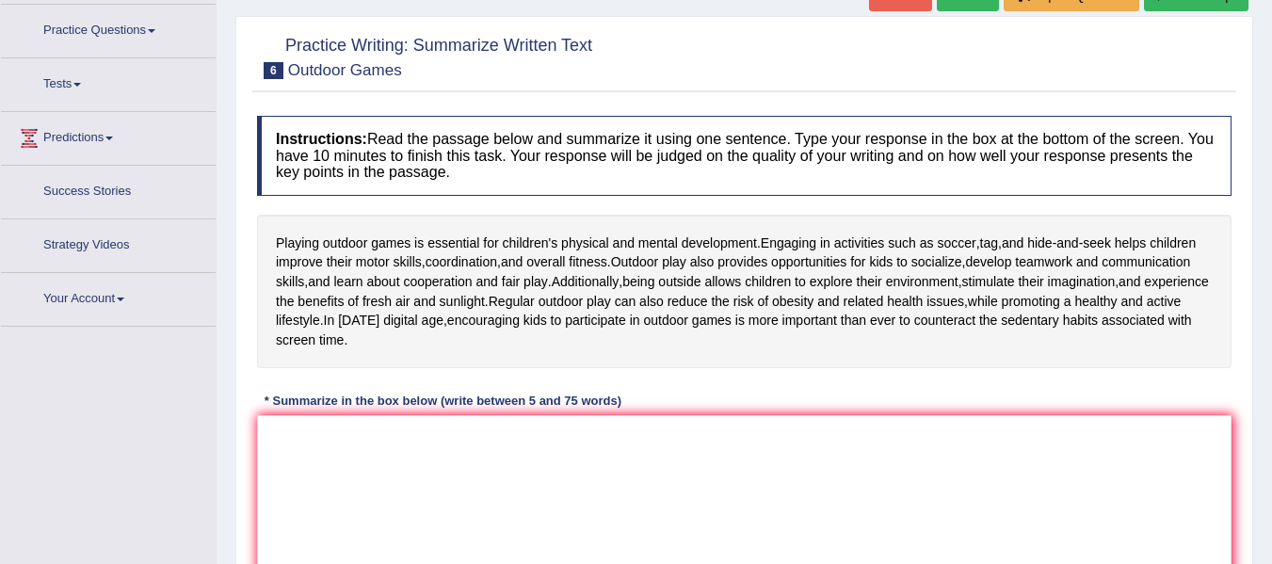
scroll to position [188, 0]
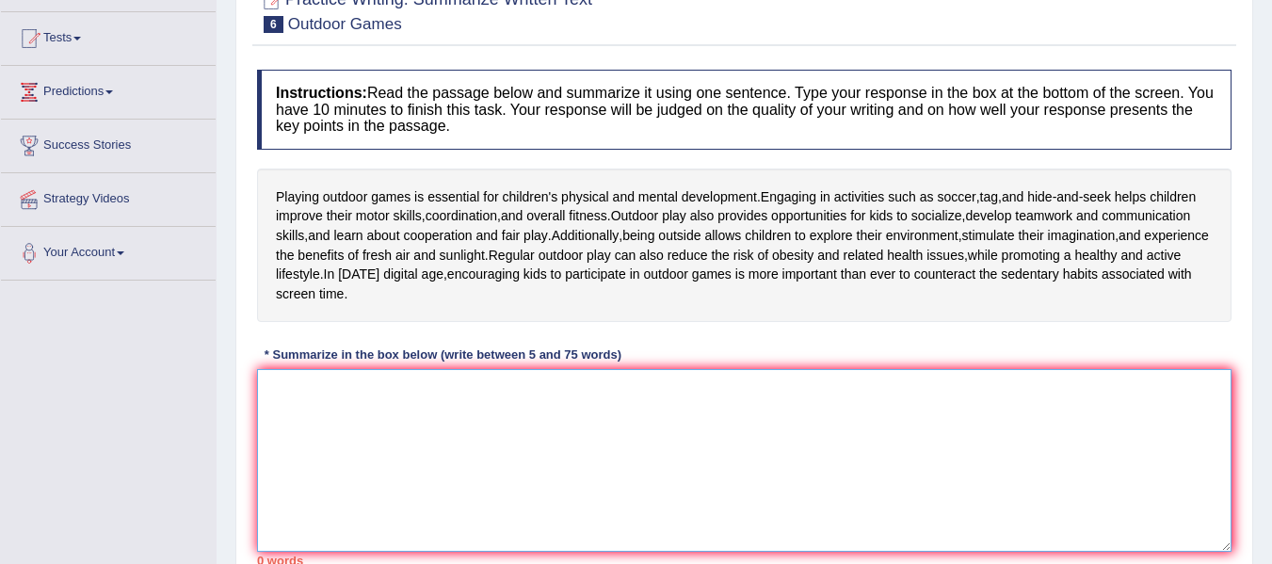
click at [537, 419] on textarea at bounding box center [744, 460] width 975 height 183
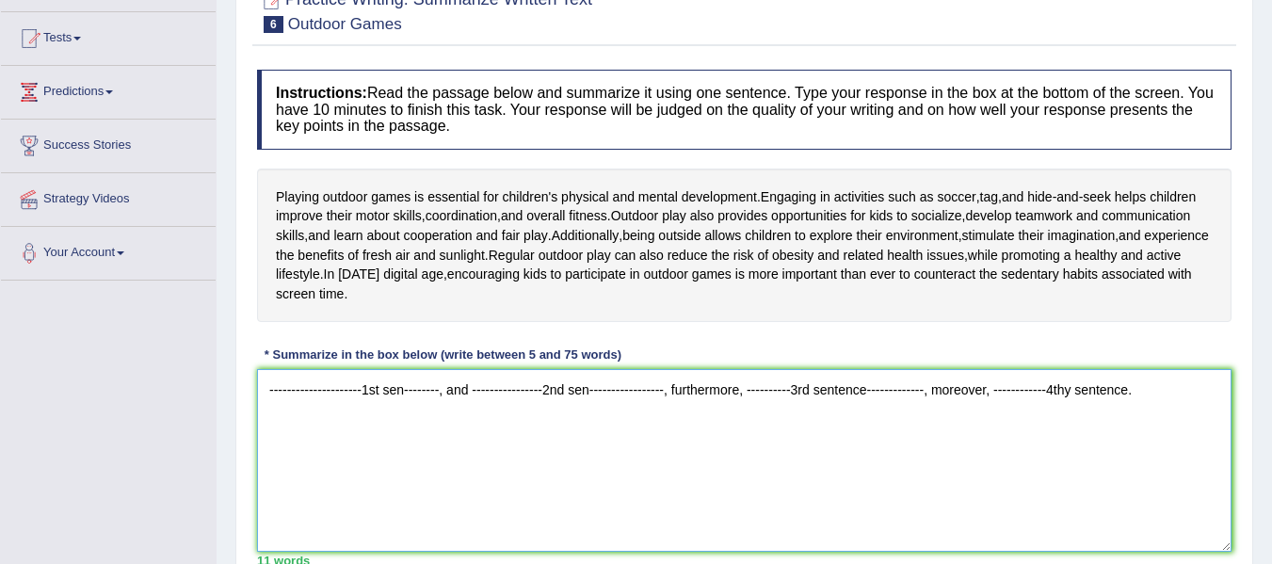
click at [1068, 389] on textarea "---------------------1st sen--------, and ----------------2nd sen--------------…" at bounding box center [744, 460] width 975 height 183
click at [1111, 369] on textarea "---------------------1st sen--------, and ----------------2nd sen--------------…" at bounding box center [744, 460] width 975 height 183
drag, startPoint x: 1118, startPoint y: 385, endPoint x: 218, endPoint y: 375, distance: 899.5
click at [218, 375] on div "Home Practice Writing: Summarize Written Text Outdoor Games « Prev Next » Repor…" at bounding box center [745, 283] width 1056 height 942
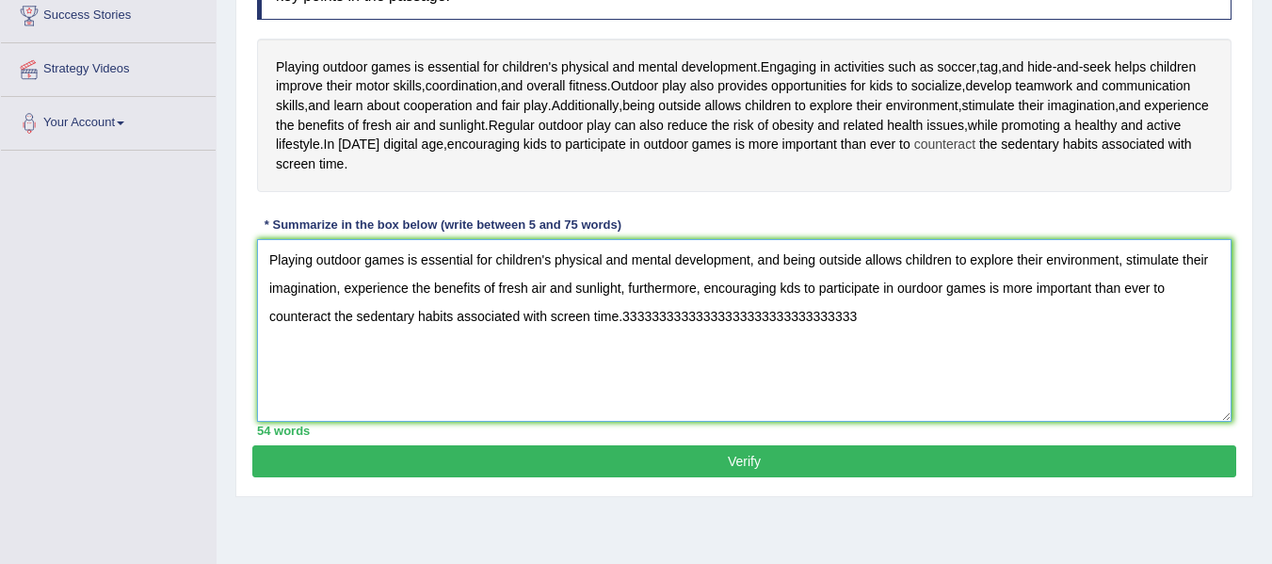
scroll to position [0, 0]
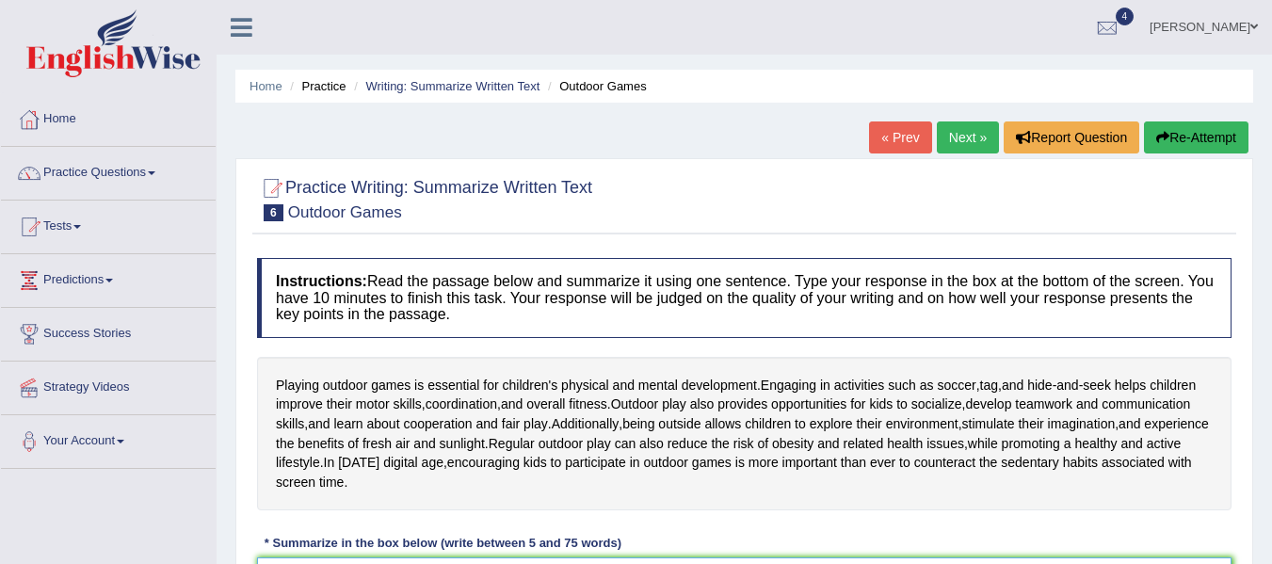
type textarea "Playing outdoor games is essential for children's physical and mental developme…"
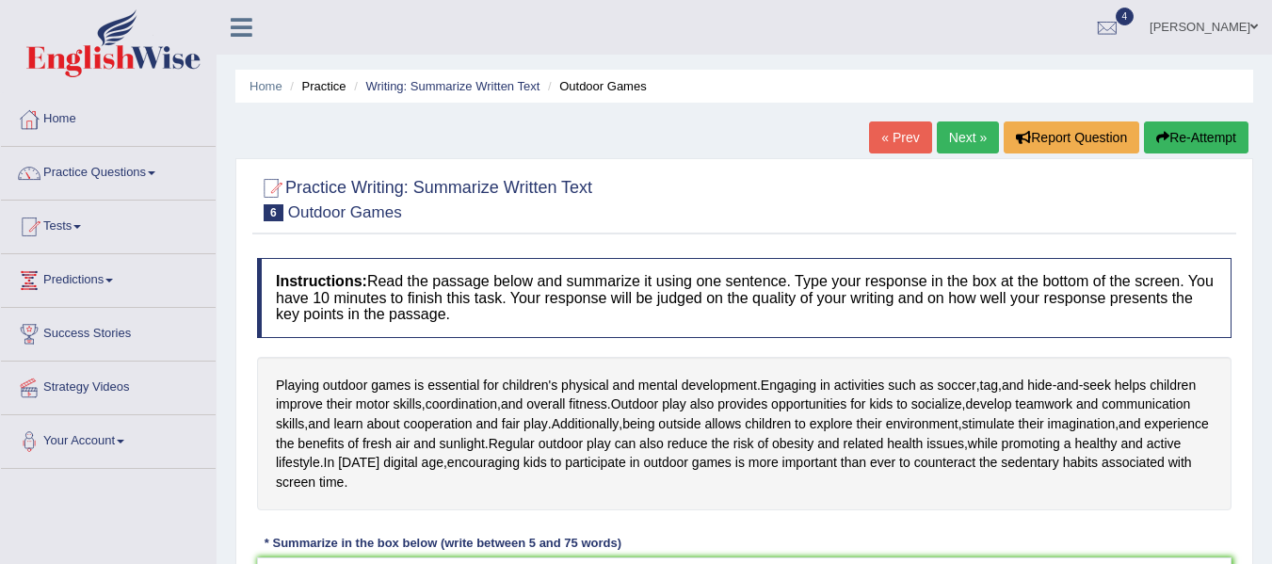
click at [973, 136] on link "Next »" at bounding box center [968, 137] width 62 height 32
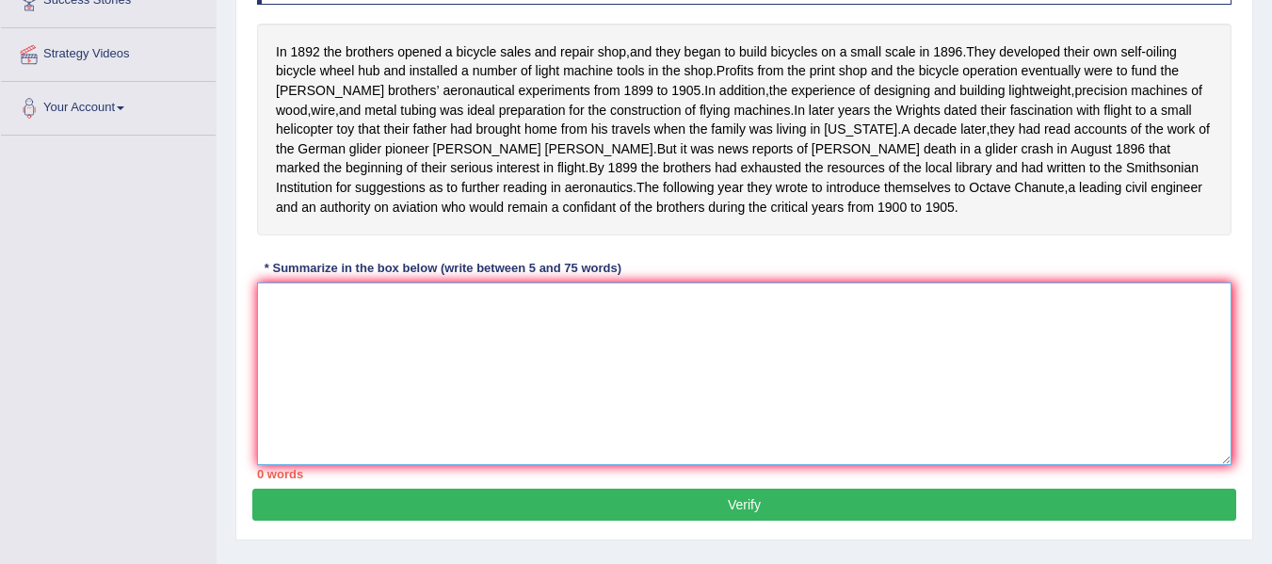
click at [417, 313] on textarea at bounding box center [744, 374] width 975 height 183
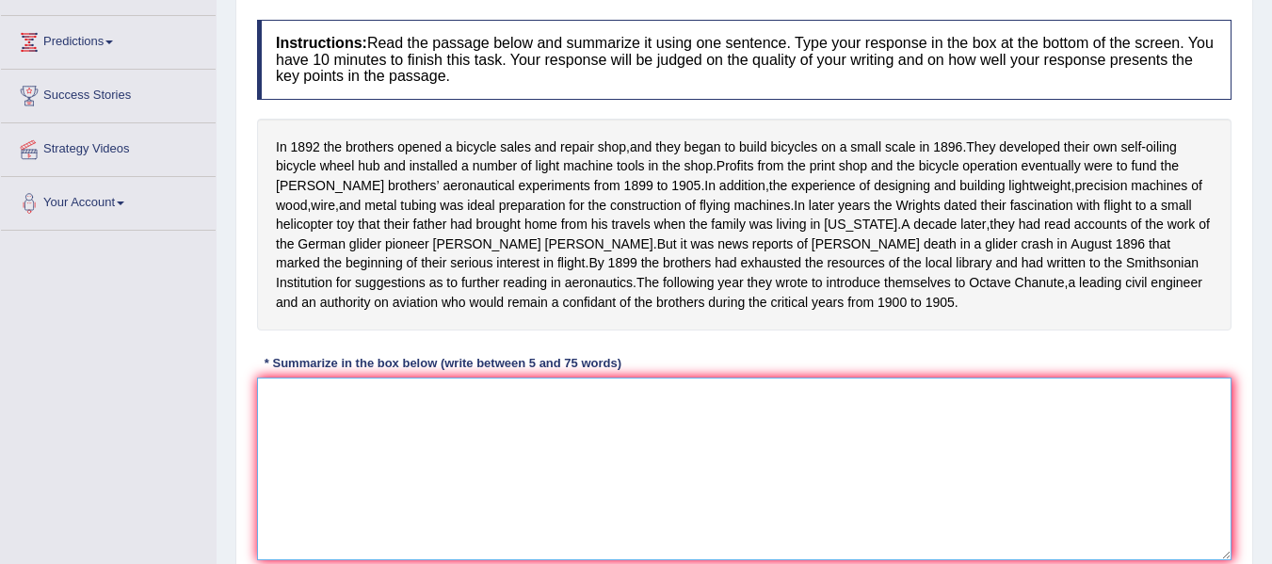
scroll to position [237, 0]
type textarea "6"
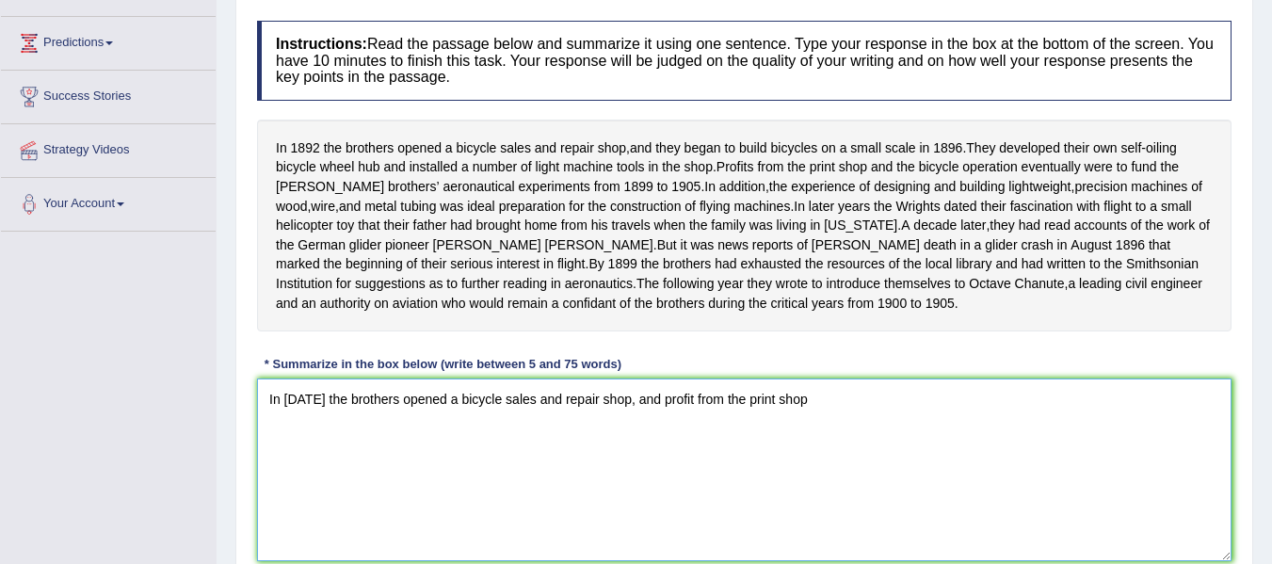
click at [680, 417] on textarea "In 1892 the brothers opened a bicycle sales and repair shop, and profit from th…" at bounding box center [744, 470] width 975 height 183
click at [817, 423] on textarea "In 1892 the brothers opened a bicycle sales and repair shop, and profits from t…" at bounding box center [744, 470] width 975 height 183
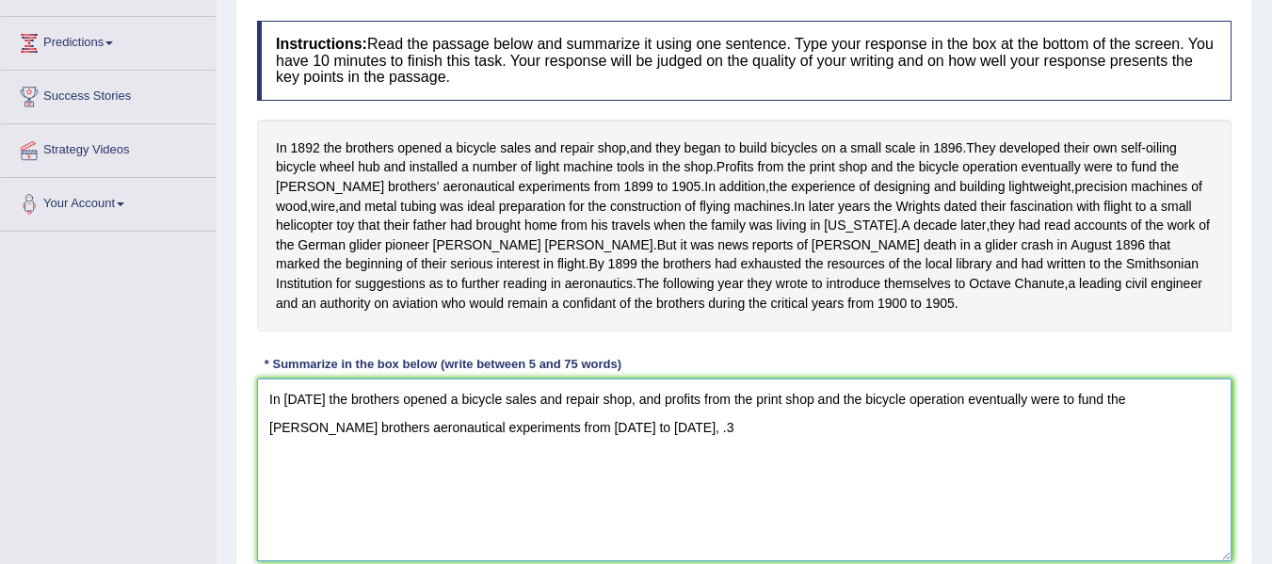
click at [569, 453] on textarea "In 1892 the brothers opened a bicycle sales and repair shop, and profits from t…" at bounding box center [744, 470] width 975 height 183
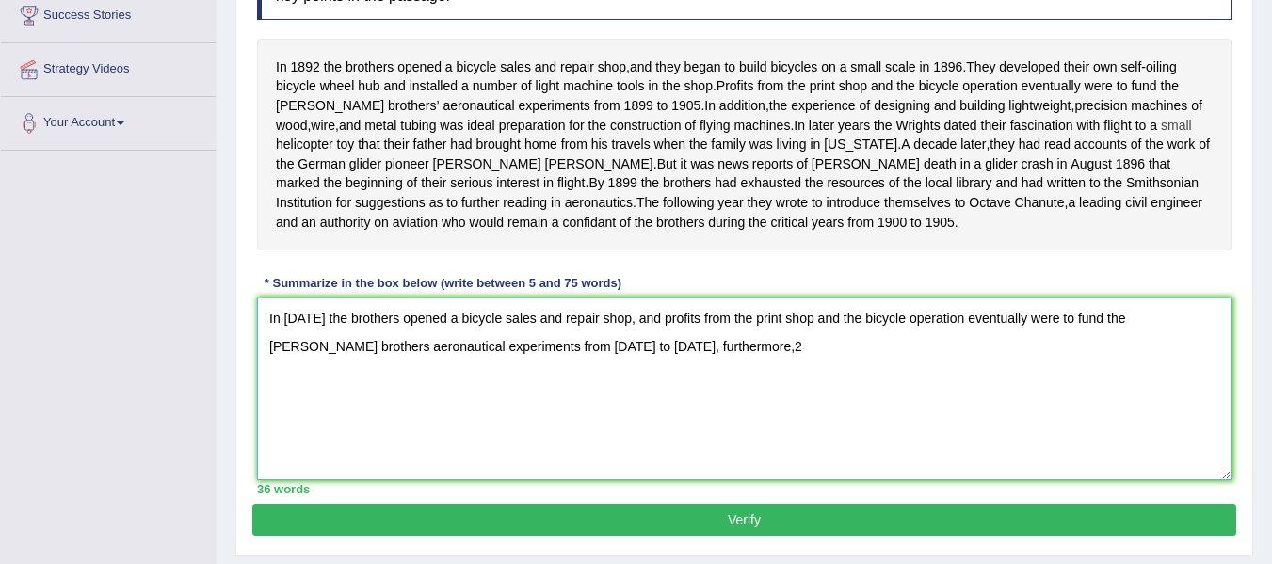
scroll to position [316, 0]
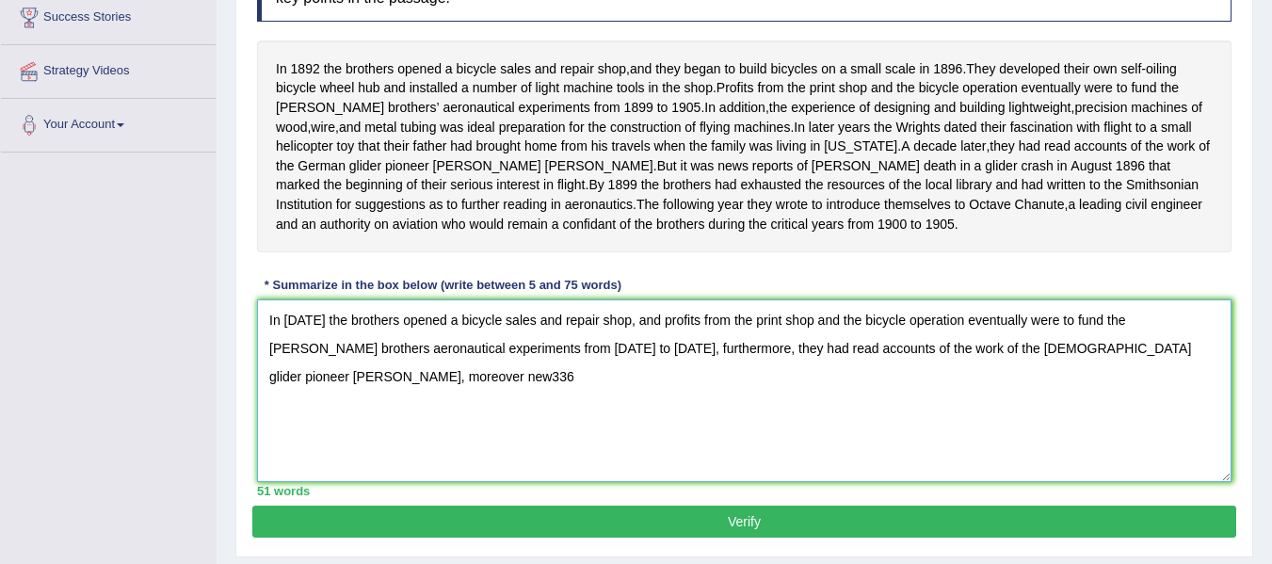
click at [1069, 365] on textarea "In 1892 the brothers opened a bicycle sales and repair shop, and profits from t…" at bounding box center [744, 390] width 975 height 183
click at [618, 337] on textarea "In 1892 the brothers opened a bicycle sales and repair shop, and profits from t…" at bounding box center [744, 390] width 975 height 183
click at [991, 341] on textarea "In 1892 the brothers opened a bicycle sales and repair shop and they begun to b…" at bounding box center [744, 390] width 975 height 183
click at [1130, 365] on textarea "In 1892 the brothers opened a bicycle sales and repair shop and they begun to b…" at bounding box center [744, 390] width 975 height 183
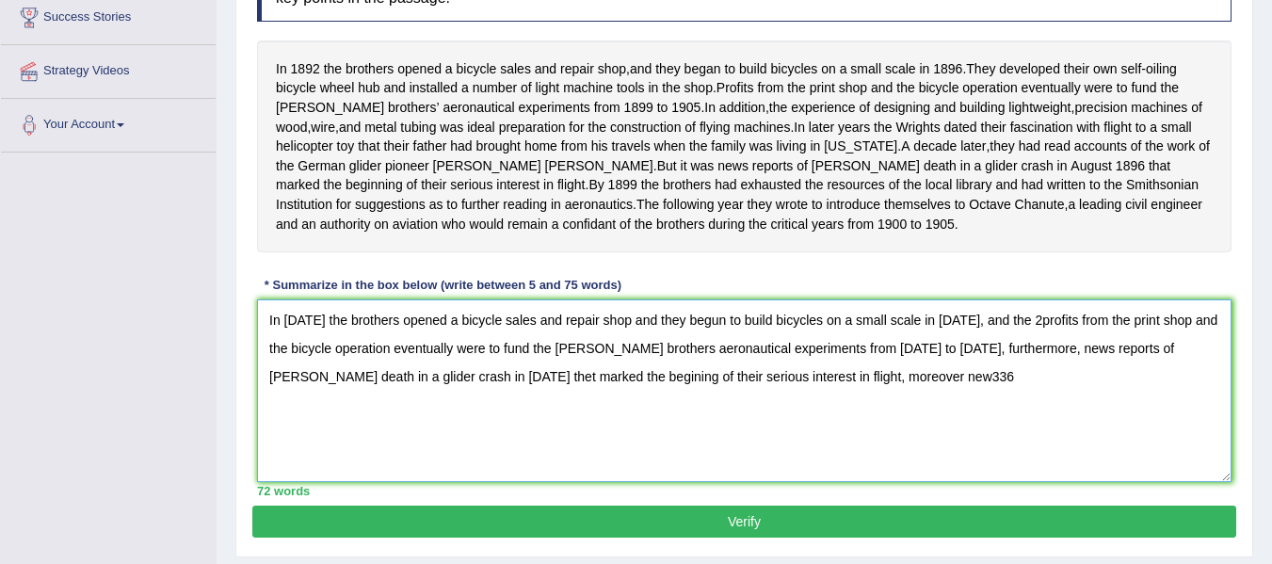
click at [887, 407] on textarea "In 1892 the brothers opened a bicycle sales and repair shop and they begun to b…" at bounding box center [744, 390] width 975 height 183
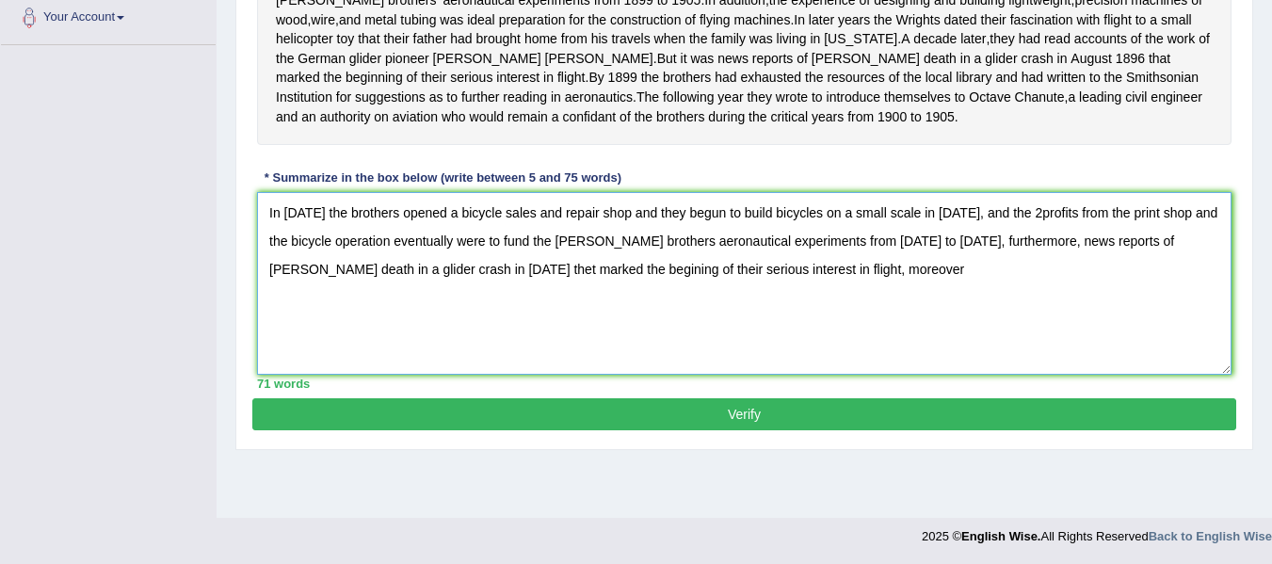
scroll to position [425, 0]
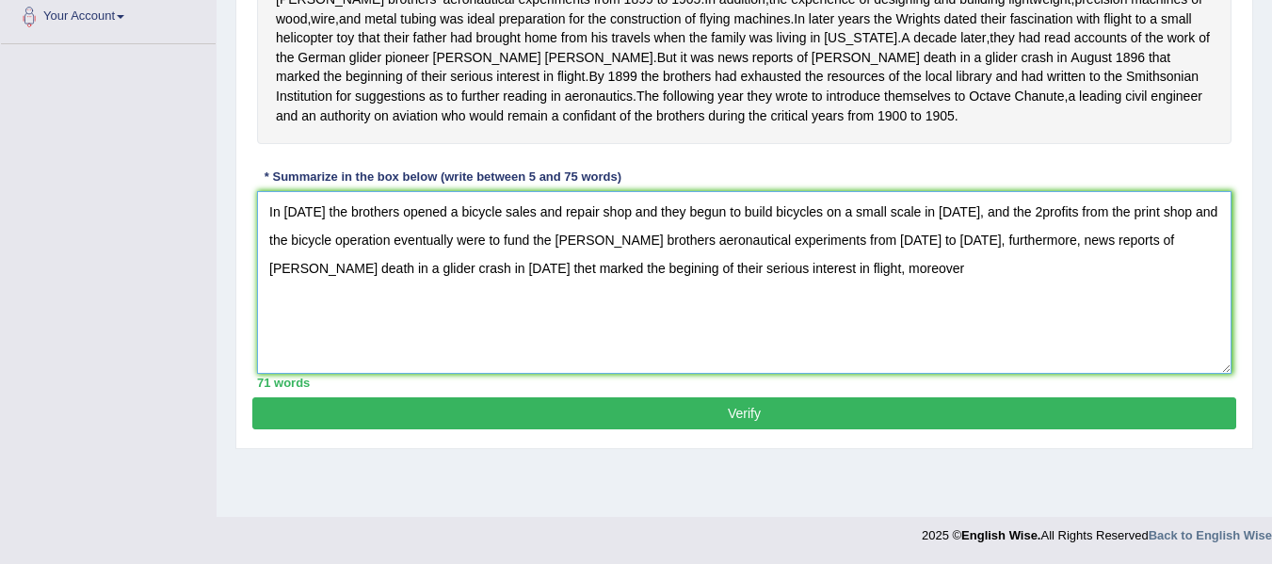
click at [1021, 232] on textarea "In 1892 the brothers opened a bicycle sales and repair shop and they begun to b…" at bounding box center [744, 282] width 975 height 183
click at [826, 288] on textarea "In 1892 the brothers opened a bicycle sales and repair shop and they begun to b…" at bounding box center [744, 282] width 975 height 183
click at [617, 228] on textarea "In 1892 the brothers opened a bicycle sales and repair shop and they begun to b…" at bounding box center [744, 282] width 975 height 183
click at [708, 224] on textarea "In 1892 the brothers opened a bicycle sales and repair shop, and they begun to …" at bounding box center [744, 282] width 975 height 183
drag, startPoint x: 968, startPoint y: 226, endPoint x: 984, endPoint y: 226, distance: 16.0
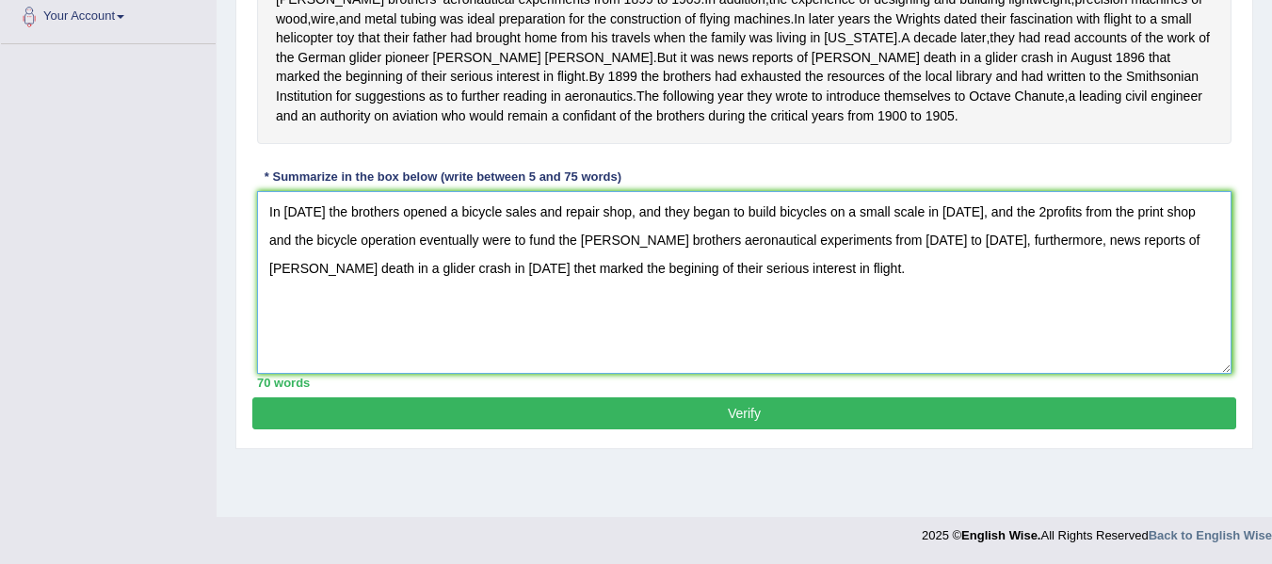
click at [984, 226] on textarea "In 1892 the brothers opened a bicycle sales and repair shop, and they began to …" at bounding box center [744, 282] width 975 height 183
click at [1071, 226] on textarea "In 1892 the brothers opened a bicycle sales and repair shop, and they began to …" at bounding box center [744, 282] width 975 height 183
drag, startPoint x: 933, startPoint y: 253, endPoint x: 1009, endPoint y: 251, distance: 75.4
click at [1009, 251] on textarea "In 1892 the brothers opened a bicycle sales and repair shop, and they began to …" at bounding box center [744, 282] width 975 height 183
click at [450, 281] on textarea "In 1892 the brothers opened a bicycle sales and repair shop, and they began to …" at bounding box center [744, 282] width 975 height 183
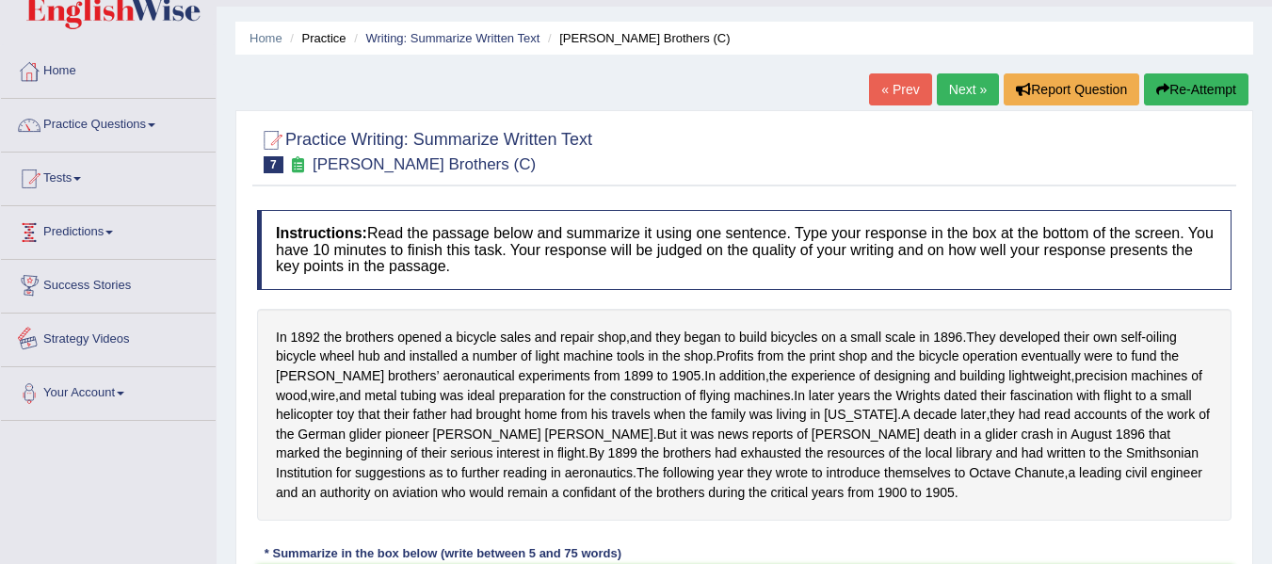
scroll to position [0, 0]
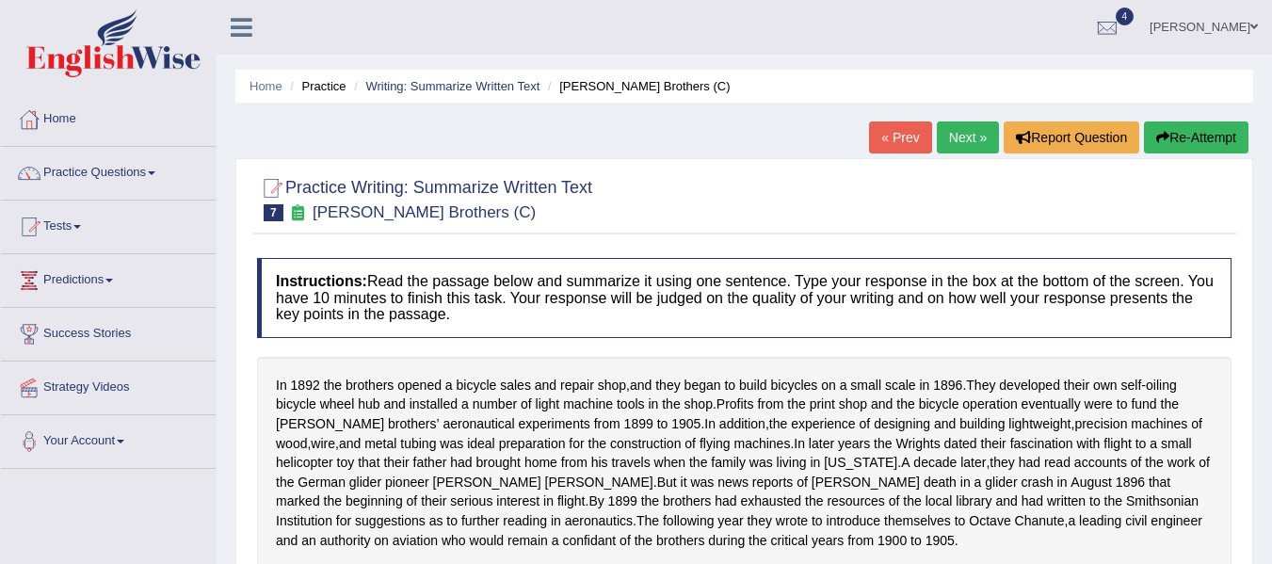
type textarea "In 1892 the brothers opened a bicycle sales and repair shop, and they began to …"
click at [138, 173] on link "Practice Questions" at bounding box center [108, 170] width 215 height 47
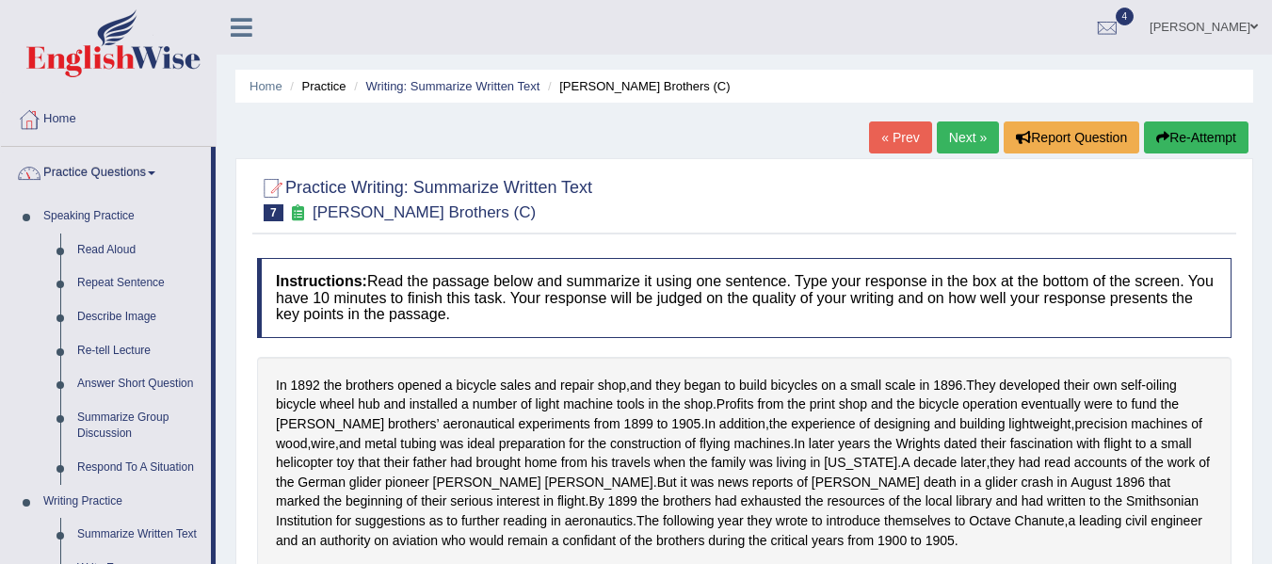
click at [121, 170] on link "Practice Questions" at bounding box center [106, 170] width 210 height 47
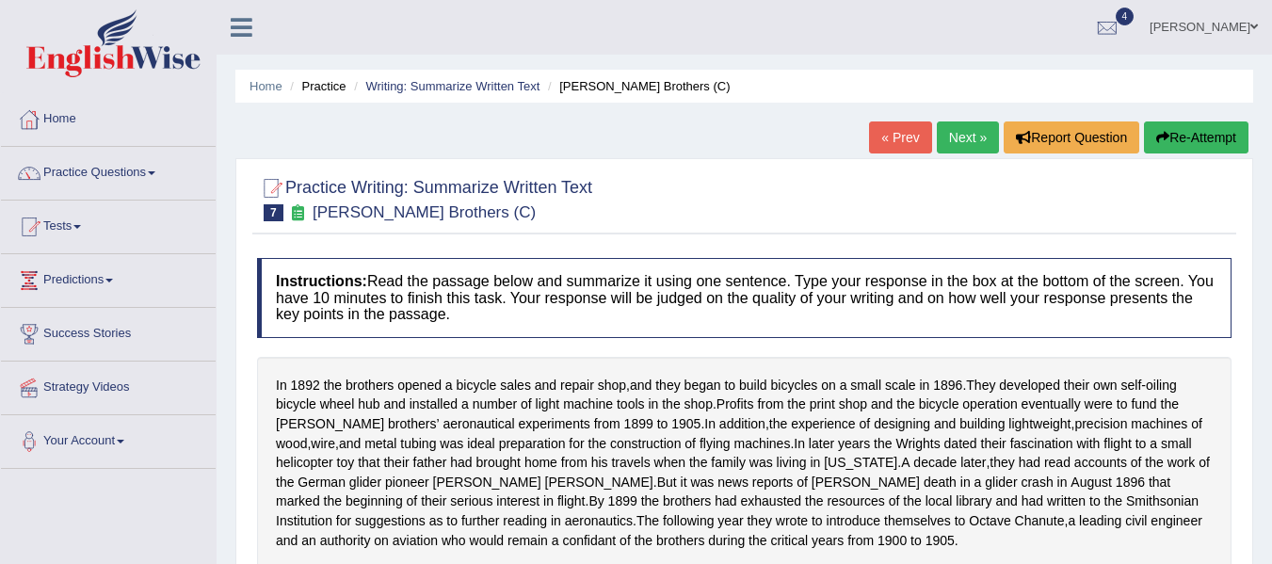
click at [121, 170] on link "Practice Questions" at bounding box center [108, 170] width 215 height 47
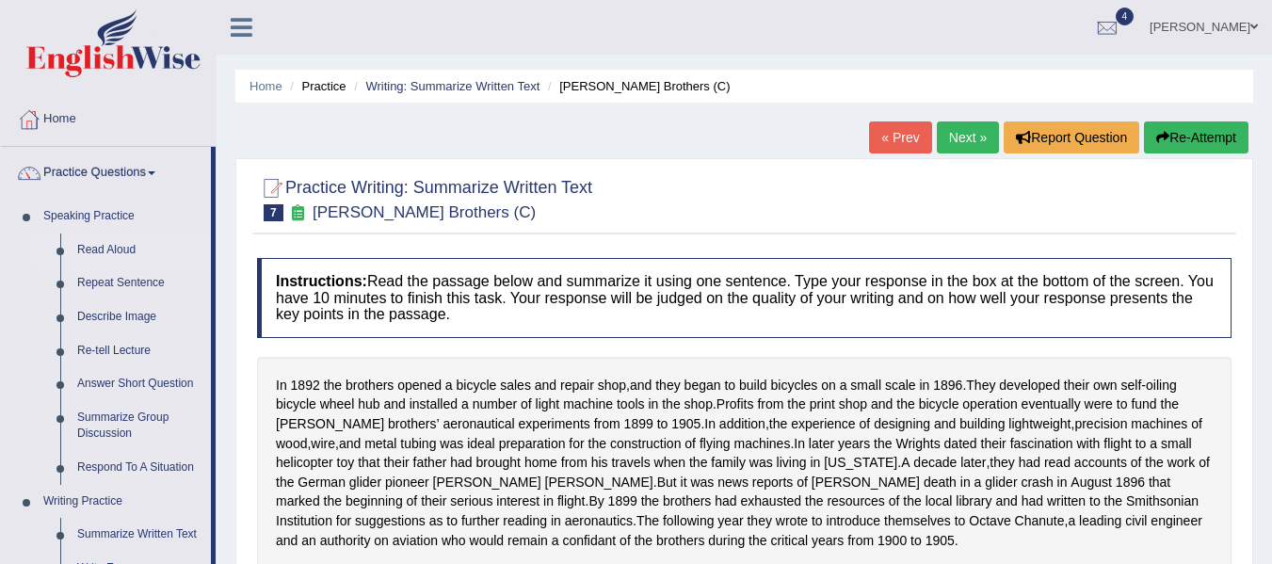
click at [122, 250] on link "Read Aloud" at bounding box center [140, 251] width 142 height 34
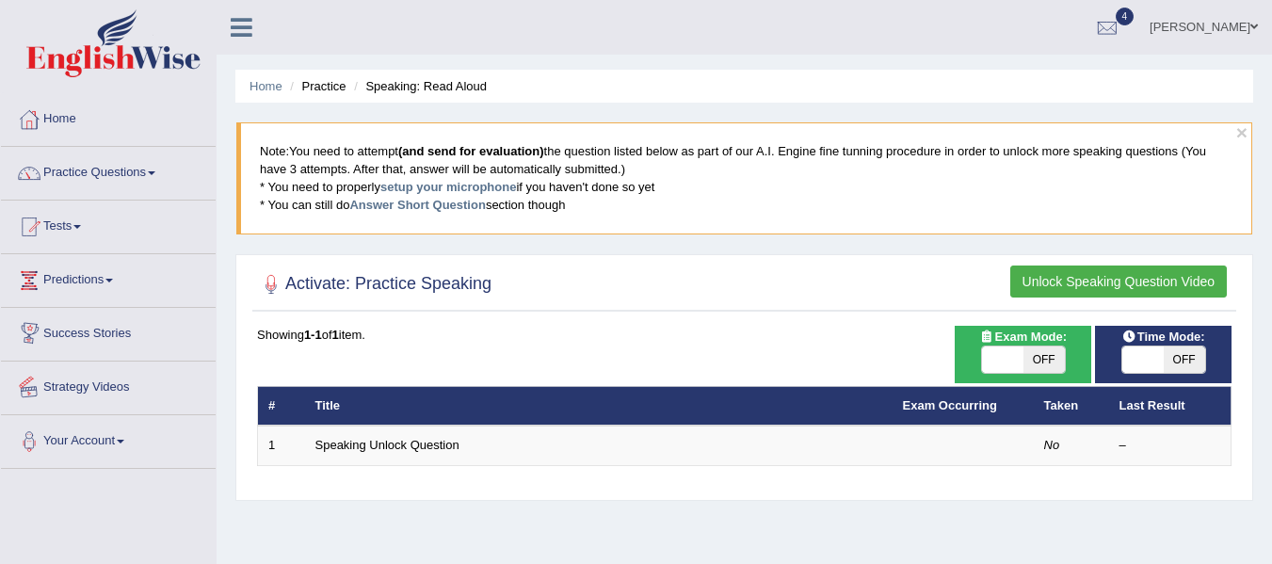
click at [358, 396] on th "Title" at bounding box center [599, 406] width 588 height 40
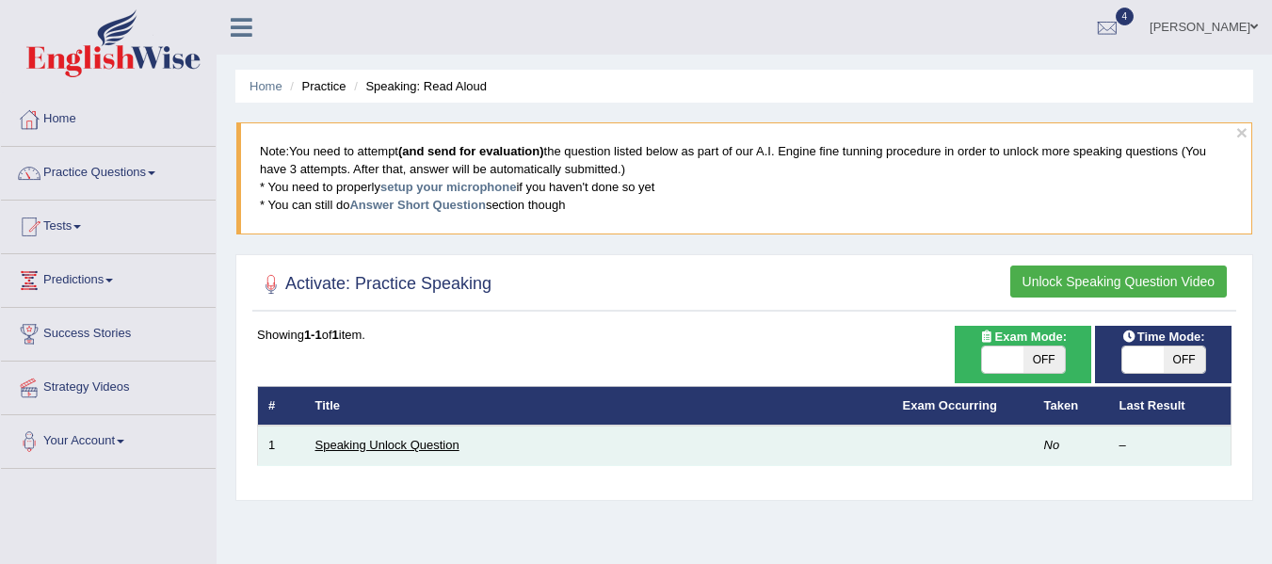
click at [351, 443] on link "Speaking Unlock Question" at bounding box center [388, 445] width 144 height 14
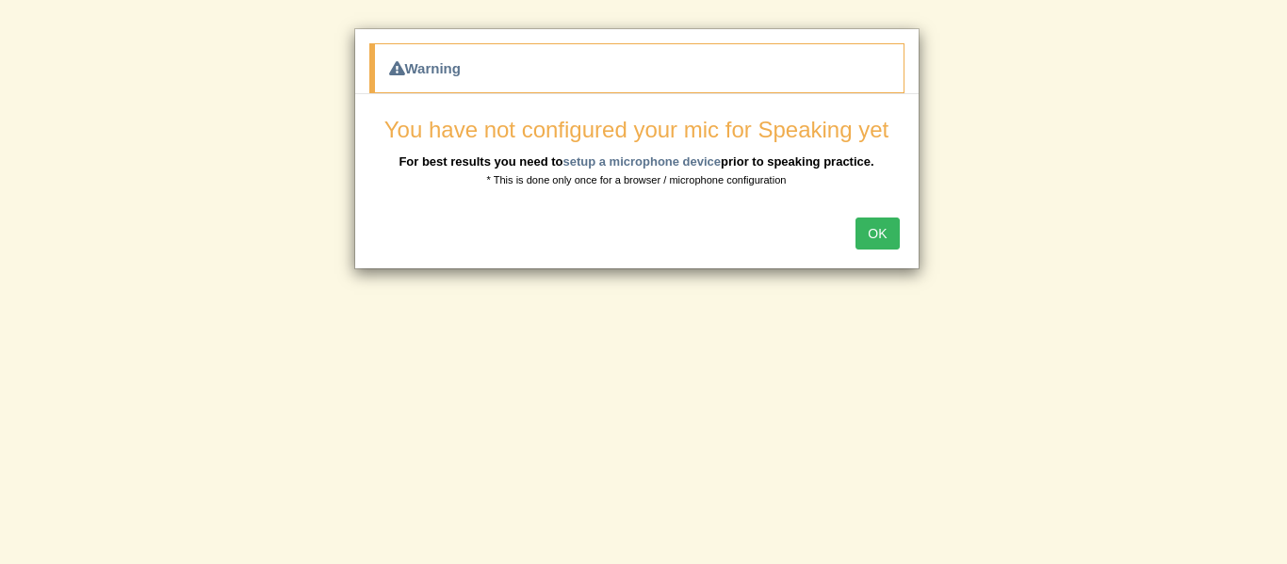
click at [871, 243] on button "OK" at bounding box center [876, 234] width 43 height 32
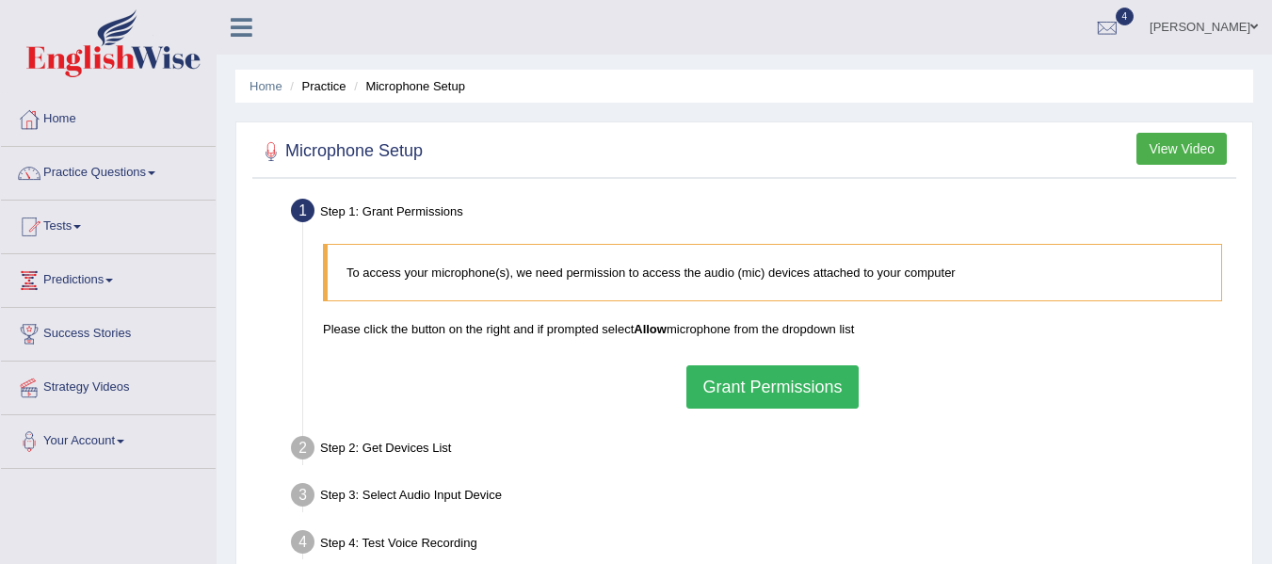
click at [778, 392] on button "Grant Permissions" at bounding box center [772, 386] width 171 height 43
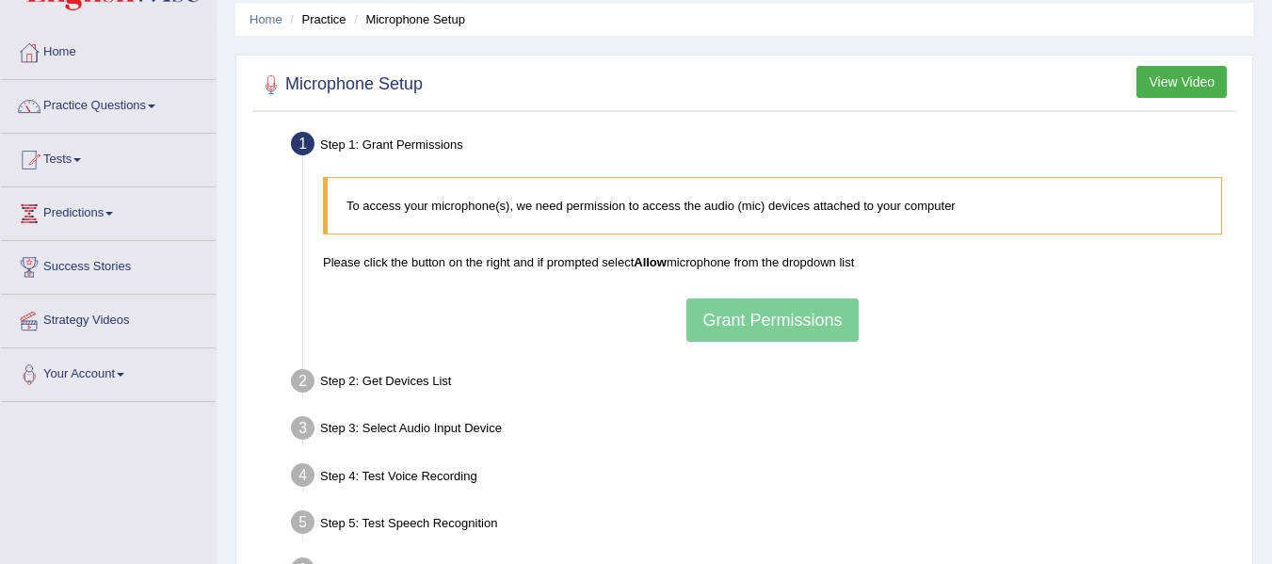
scroll to position [94, 0]
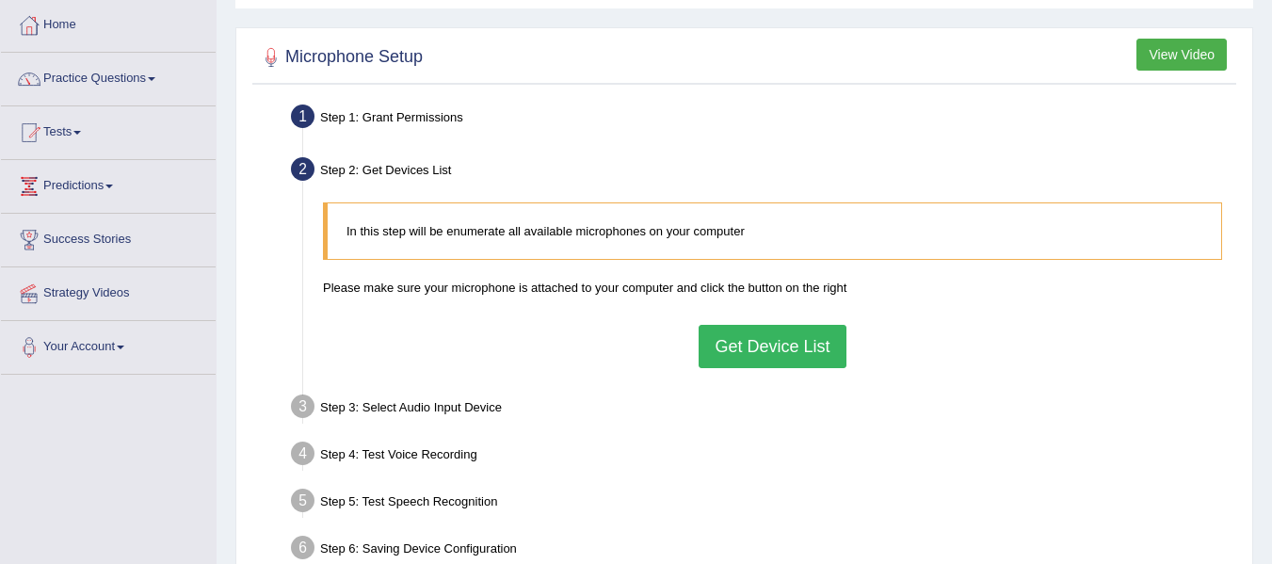
click at [721, 341] on button "Get Device List" at bounding box center [772, 346] width 147 height 43
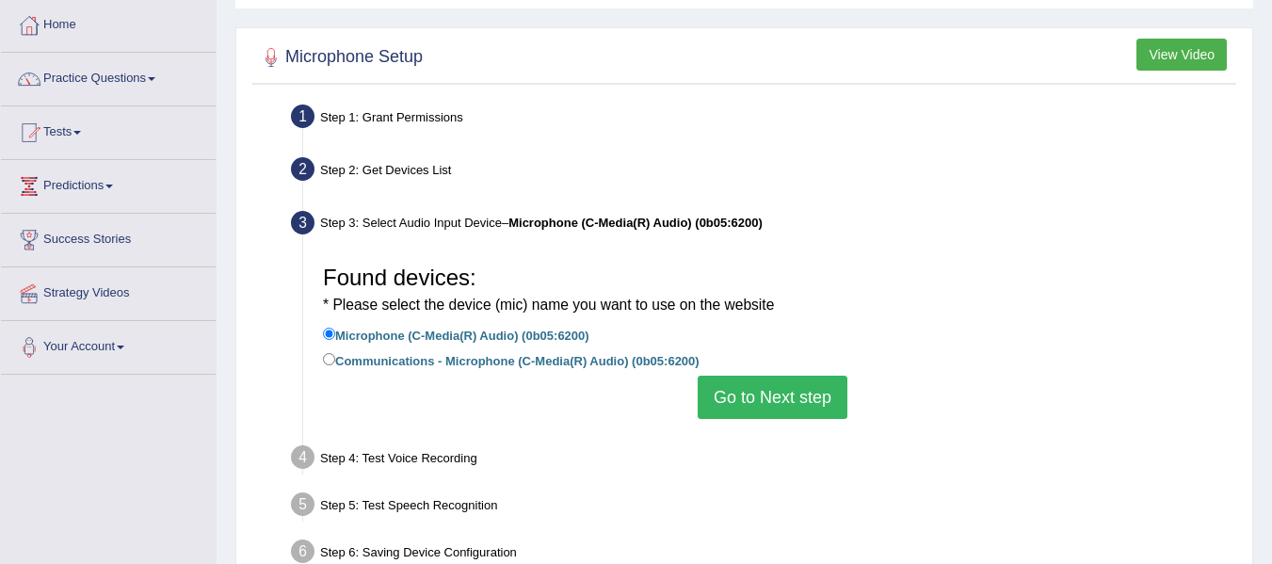
click at [741, 399] on button "Go to Next step" at bounding box center [773, 397] width 150 height 43
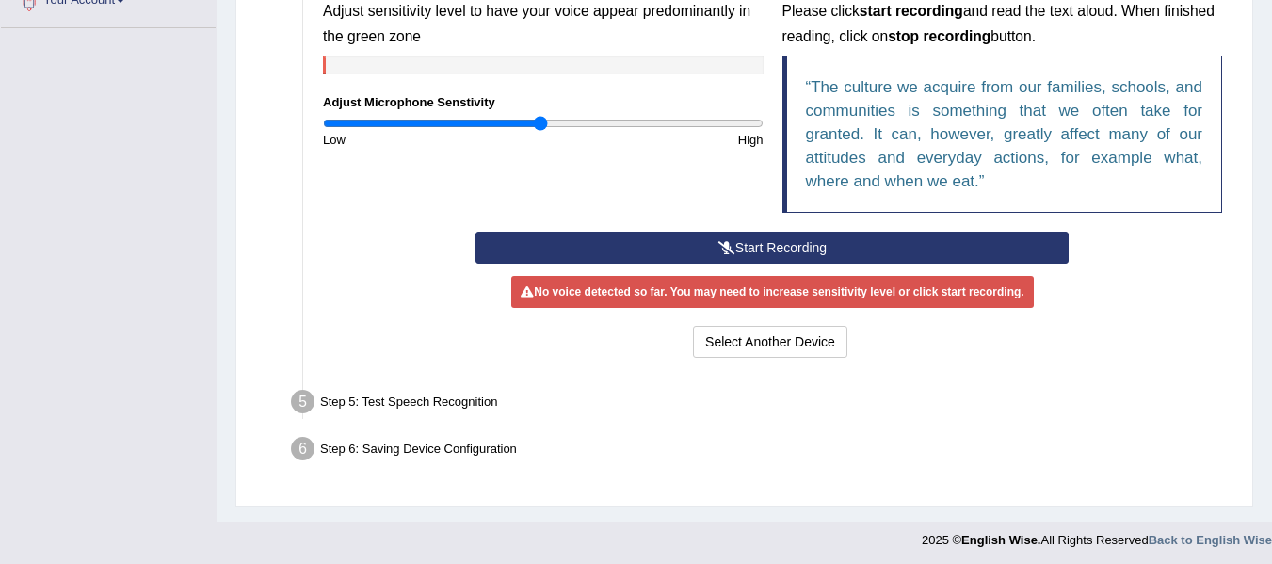
scroll to position [445, 0]
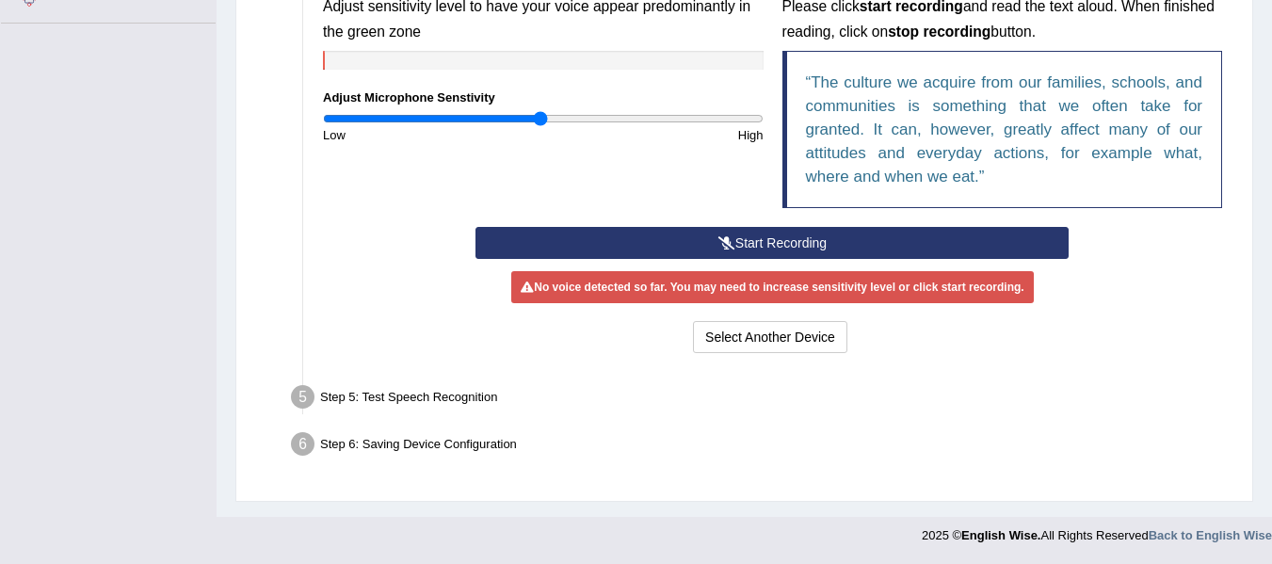
click at [840, 247] on button "Start Recording" at bounding box center [772, 243] width 593 height 32
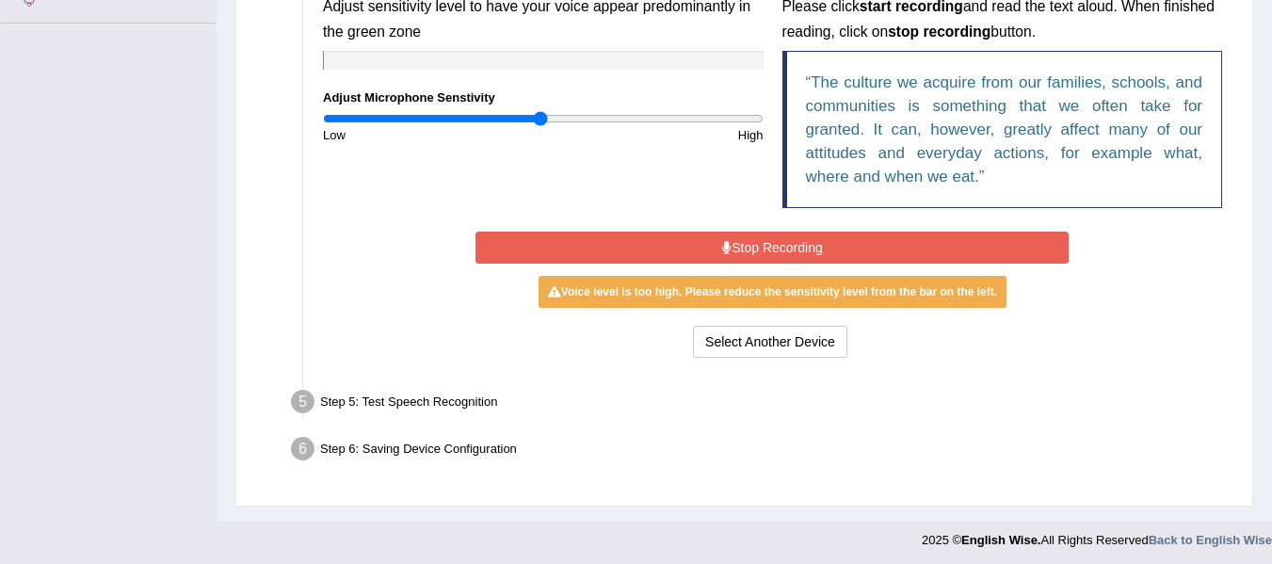
click at [789, 235] on button "Stop Recording" at bounding box center [772, 248] width 593 height 32
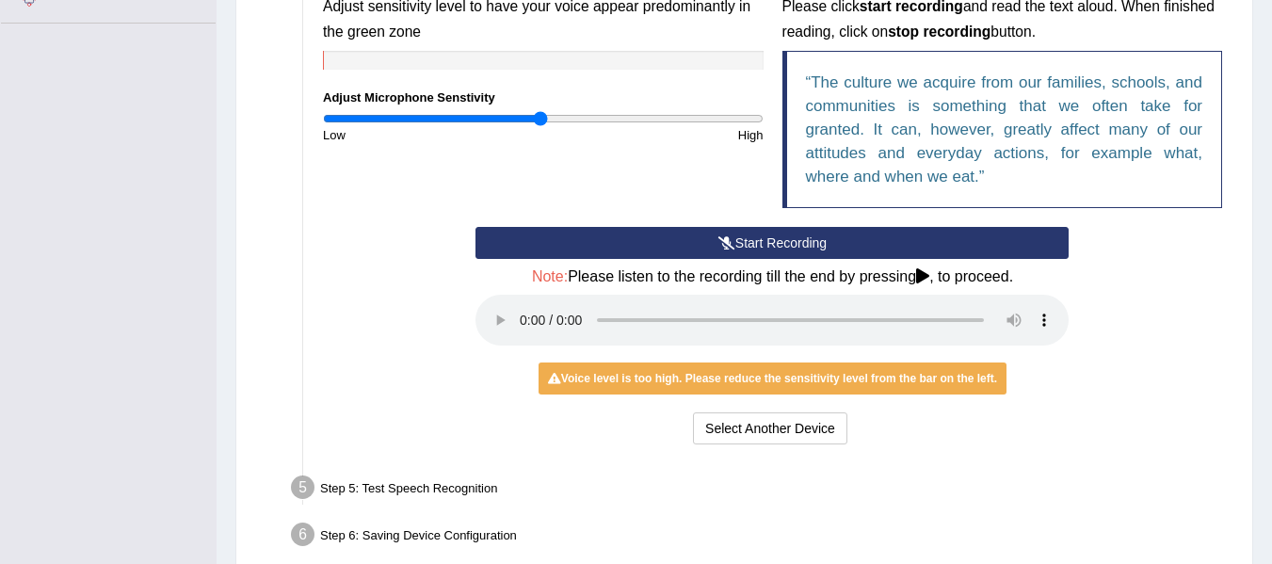
click at [796, 252] on button "Start Recording" at bounding box center [772, 243] width 593 height 32
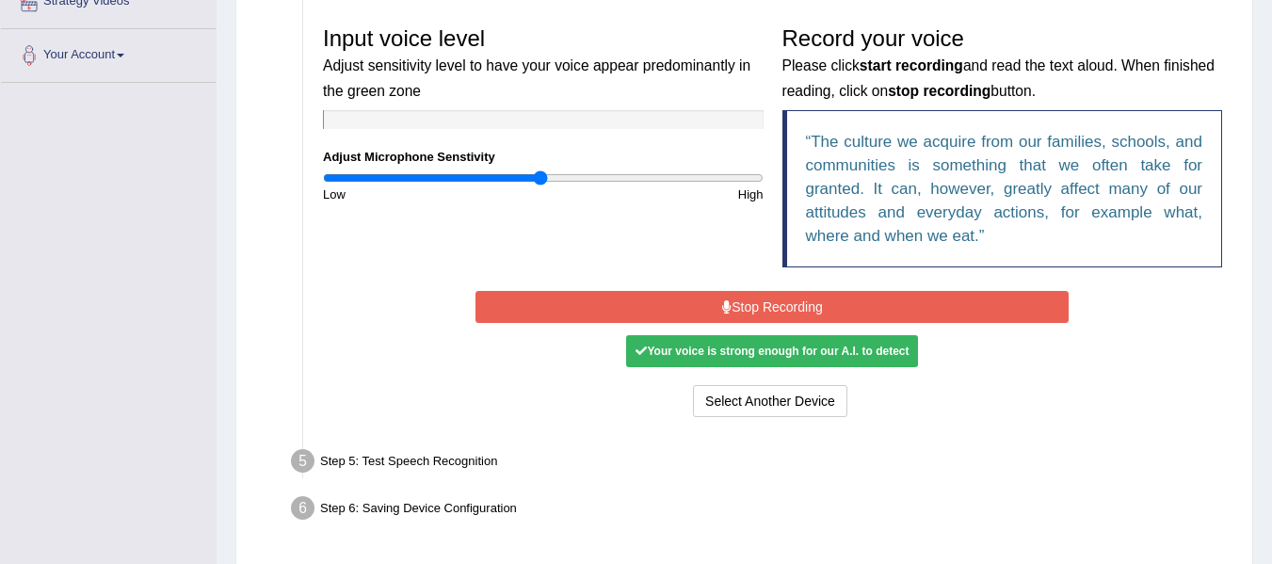
scroll to position [355, 0]
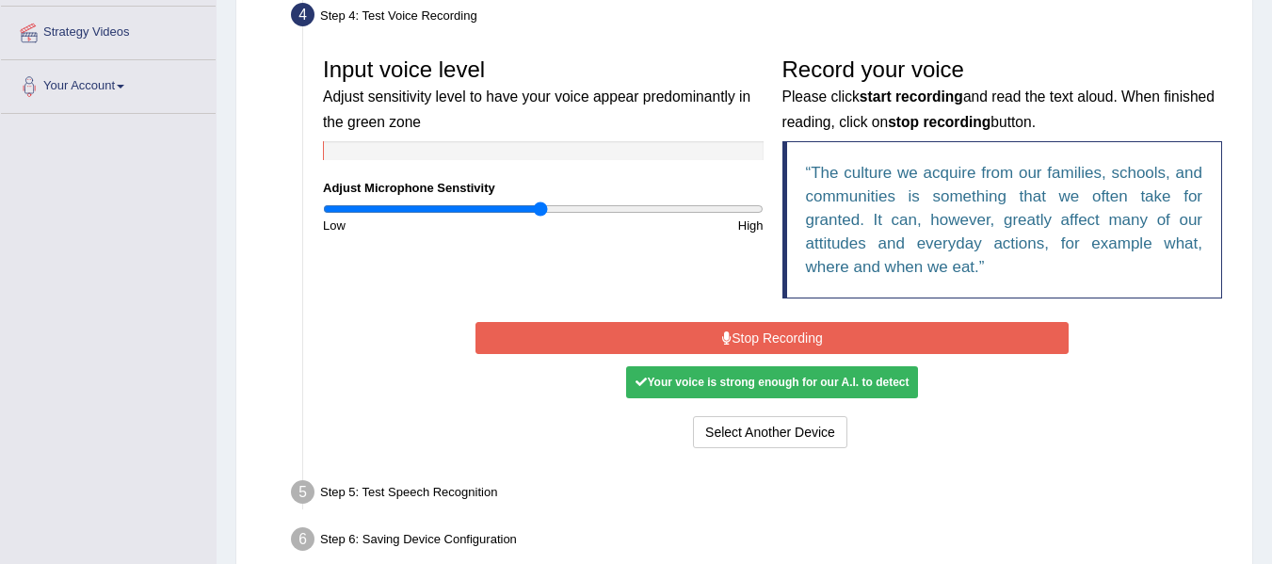
click at [795, 243] on blockquote "The culture we acquire from our families, schools, and communities is something…" at bounding box center [1003, 219] width 441 height 157
click at [779, 328] on button "Stop Recording" at bounding box center [772, 338] width 593 height 32
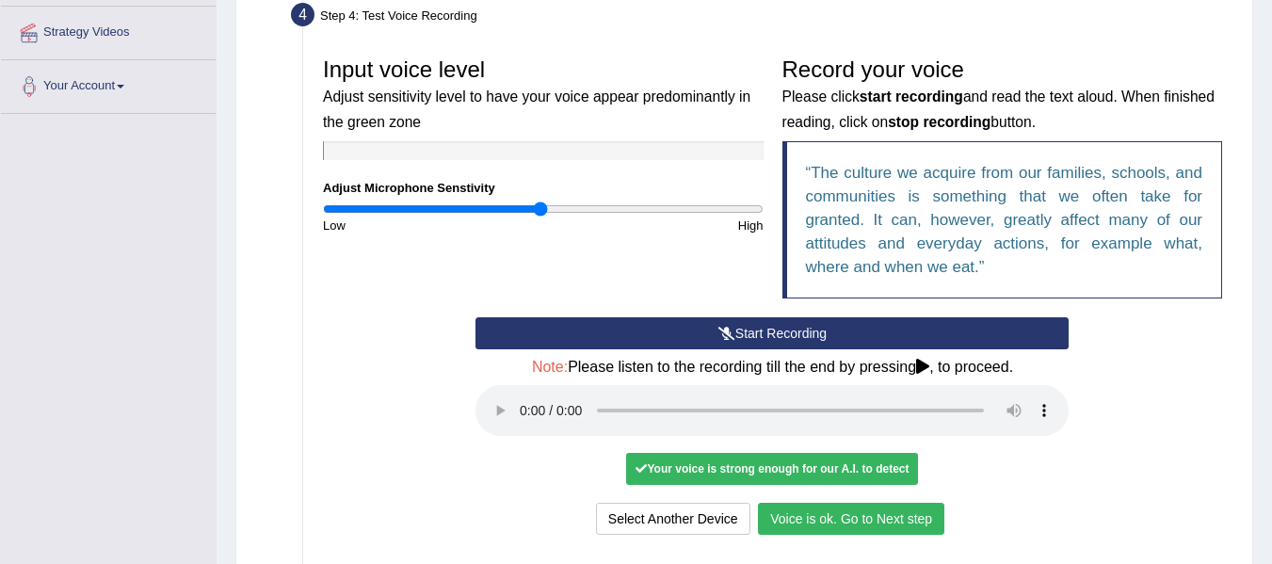
click at [887, 505] on button "Voice is ok. Go to Next step" at bounding box center [851, 519] width 186 height 32
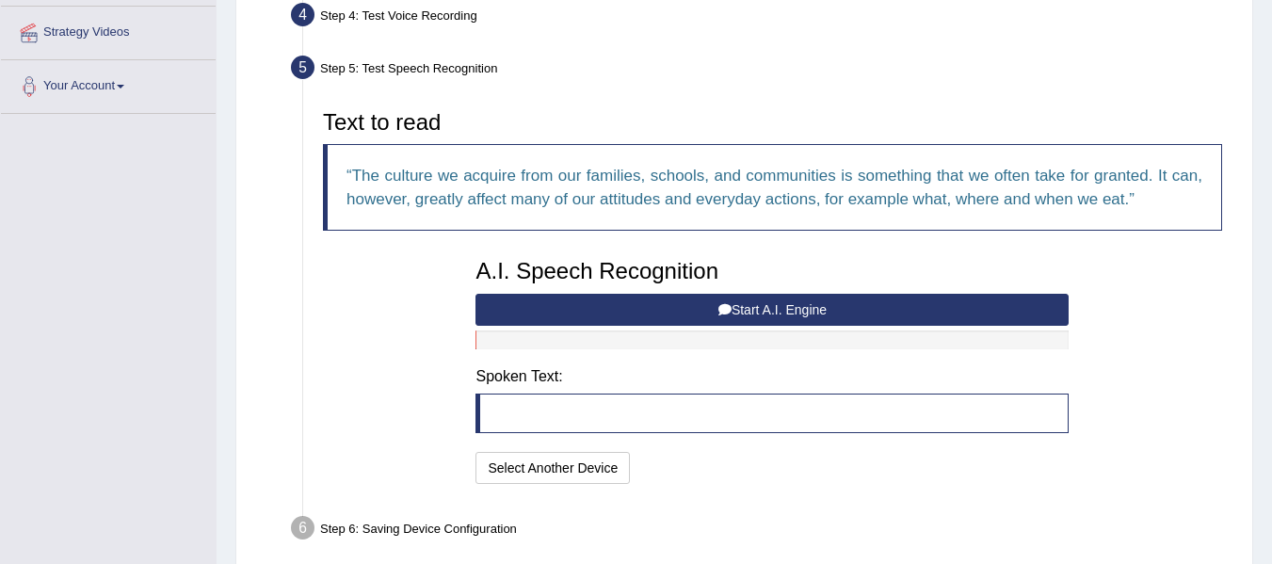
click at [770, 311] on button "Start A.I. Engine" at bounding box center [772, 310] width 593 height 32
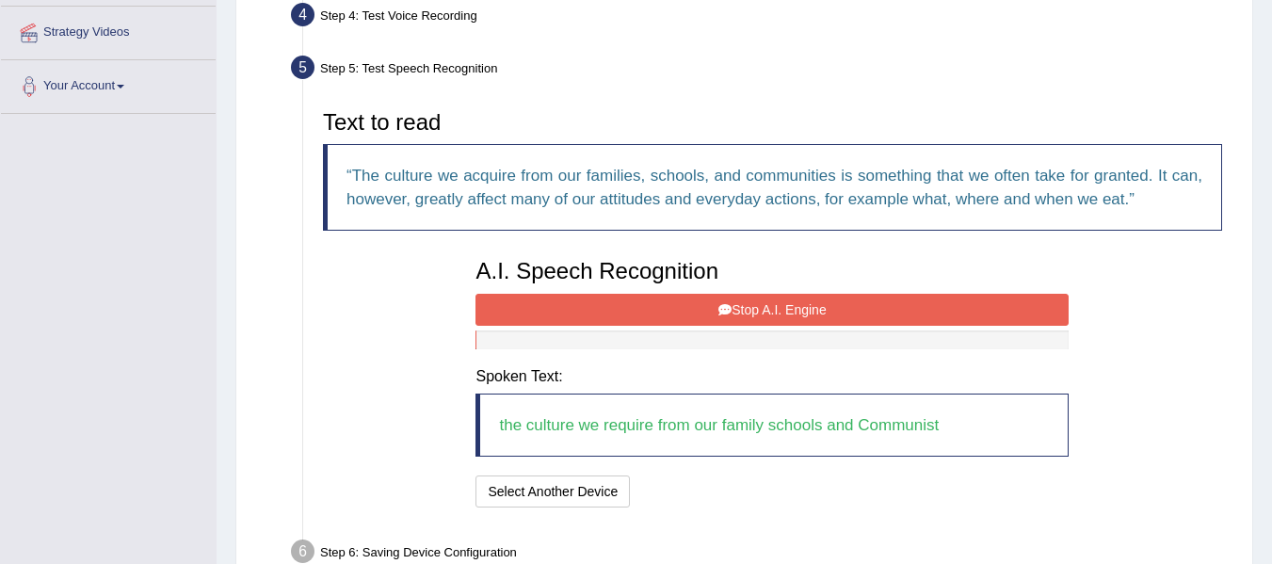
click at [769, 305] on button "Stop A.I. Engine" at bounding box center [772, 310] width 593 height 32
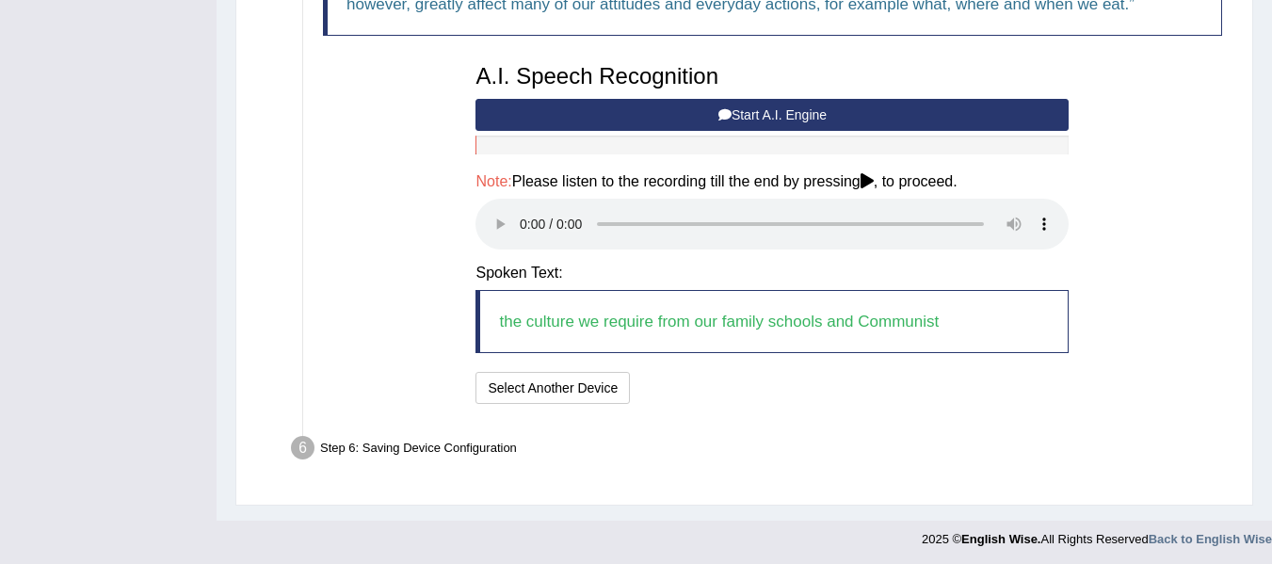
scroll to position [554, 0]
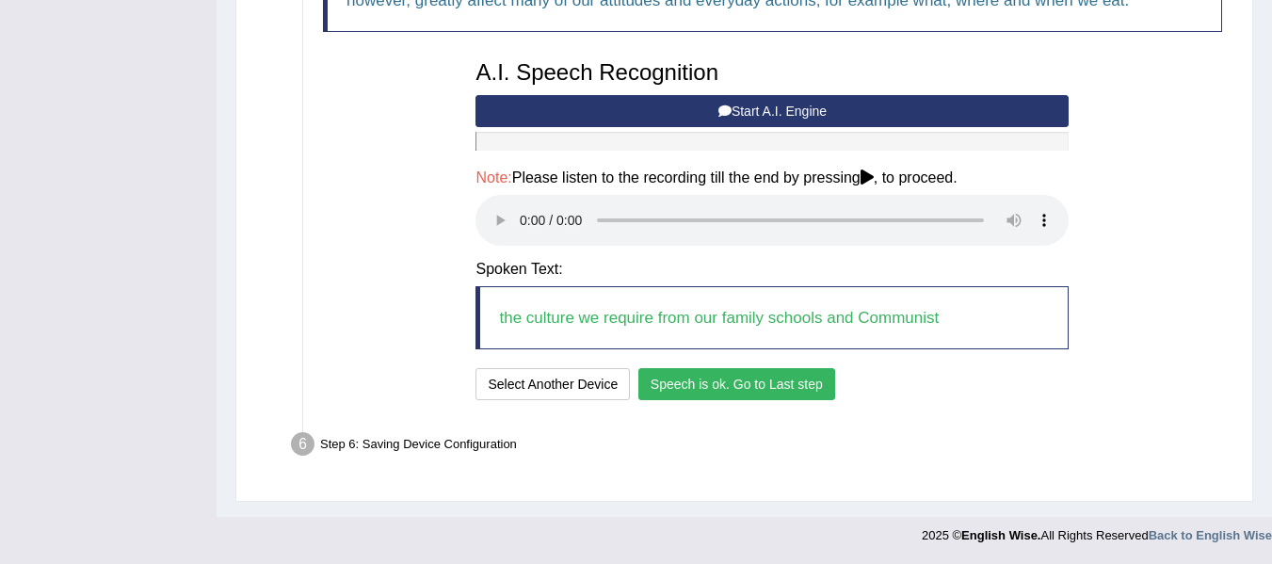
click at [668, 386] on button "Speech is ok. Go to Last step" at bounding box center [737, 384] width 197 height 32
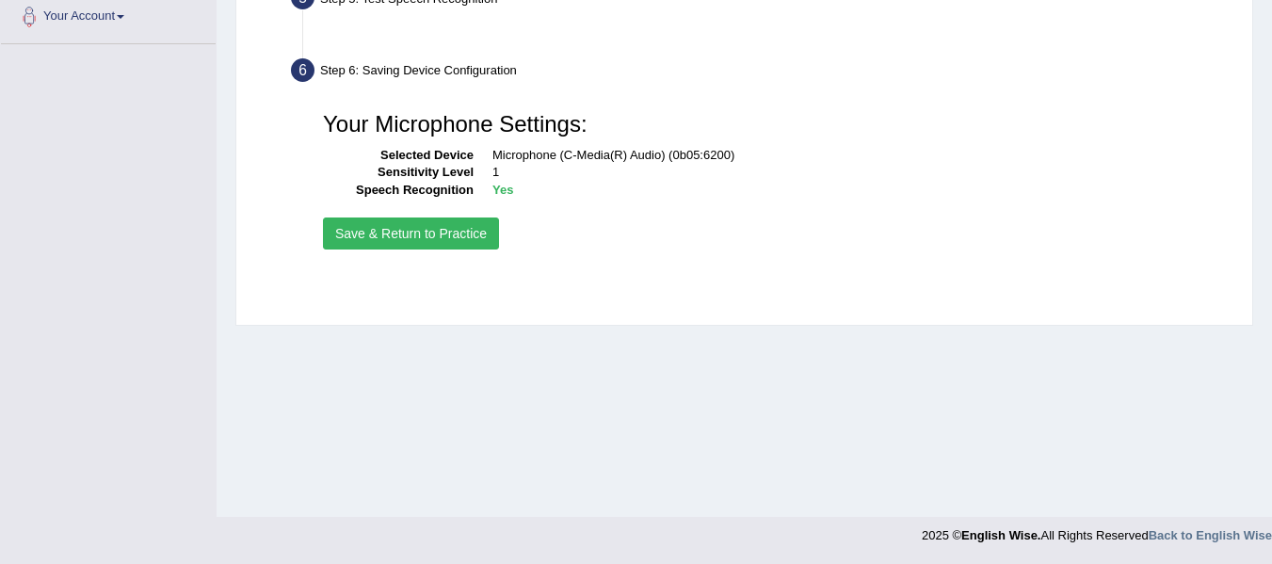
scroll to position [425, 0]
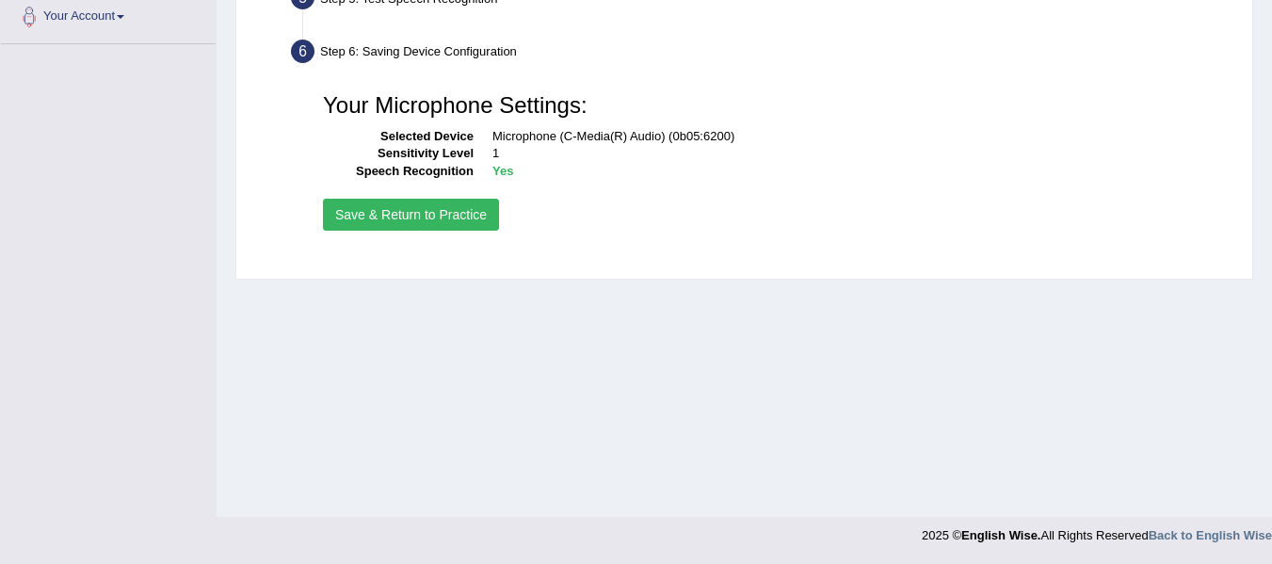
click at [469, 219] on button "Save & Return to Practice" at bounding box center [411, 215] width 176 height 32
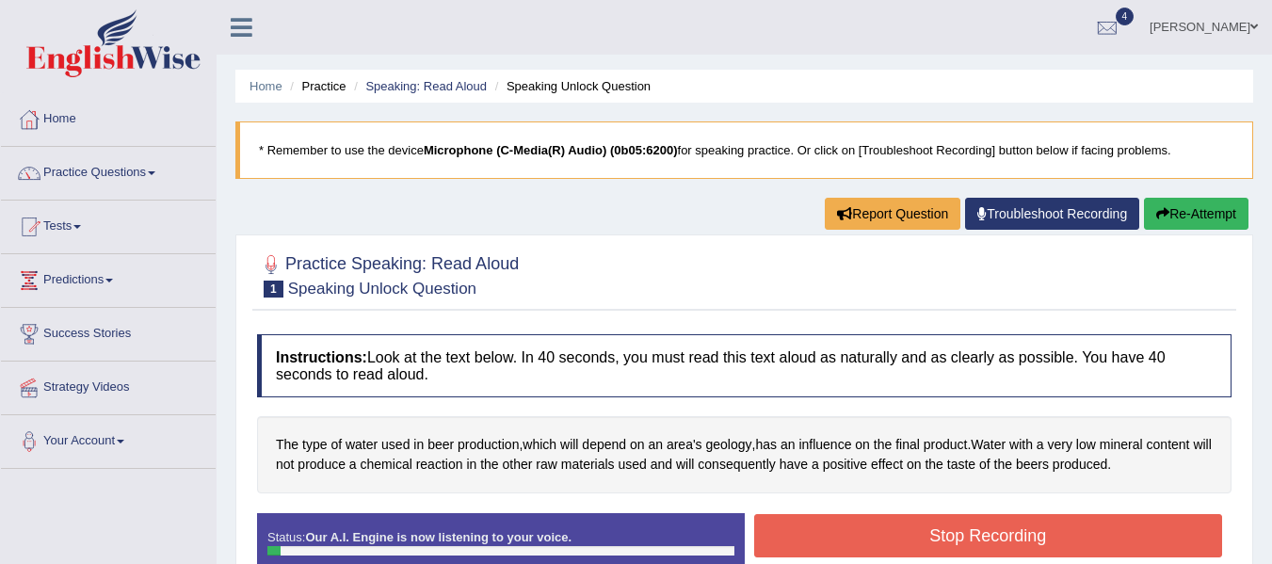
click at [957, 514] on button "Stop Recording" at bounding box center [988, 535] width 469 height 43
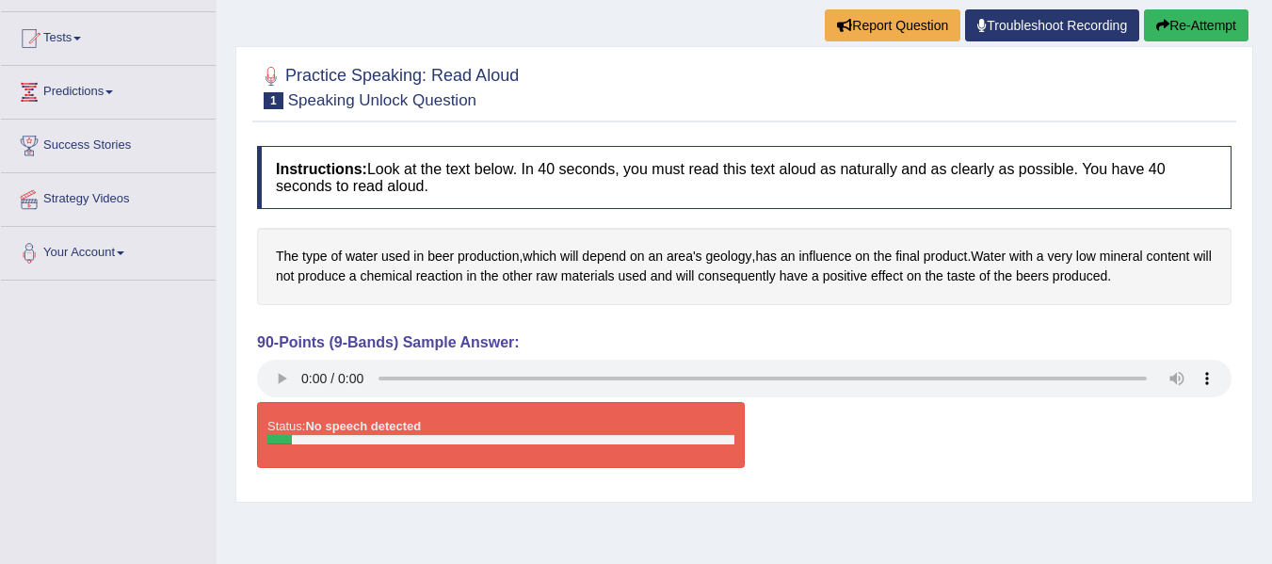
click at [1231, 30] on button "Re-Attempt" at bounding box center [1196, 25] width 105 height 32
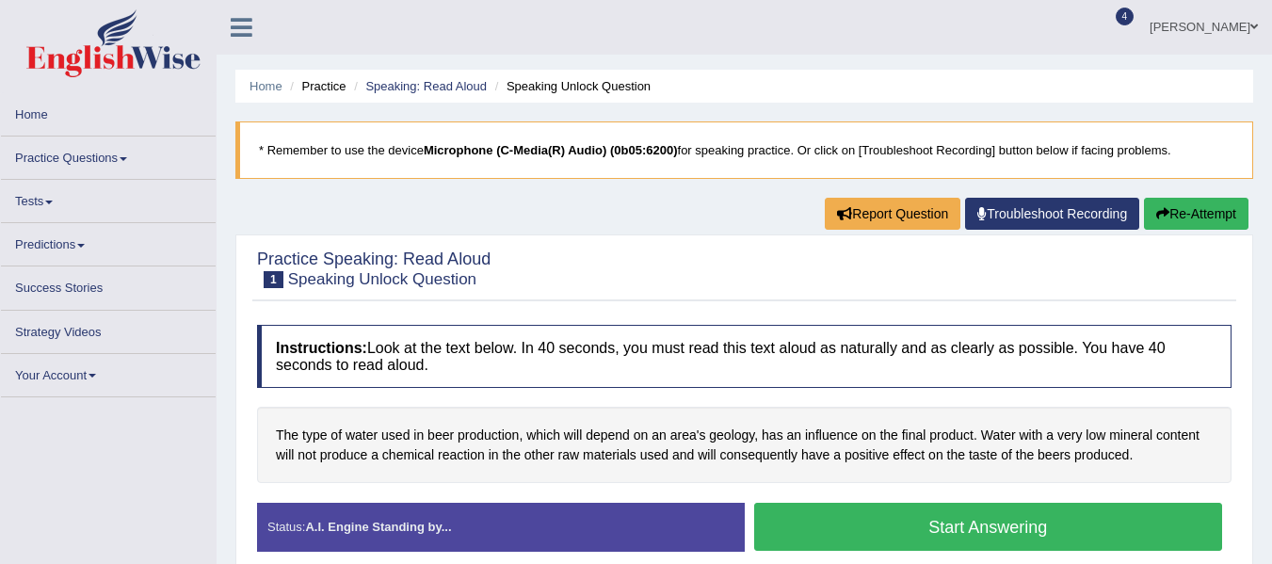
click at [917, 503] on button "Start Answering" at bounding box center [988, 527] width 469 height 48
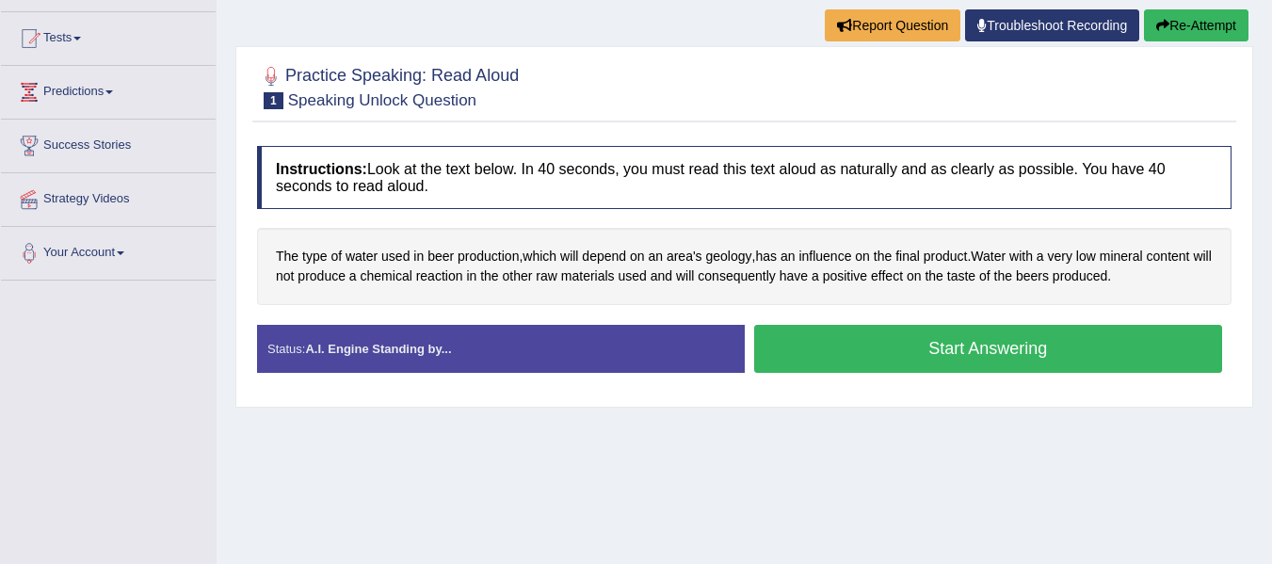
click at [947, 345] on button "Start Answering" at bounding box center [988, 349] width 469 height 48
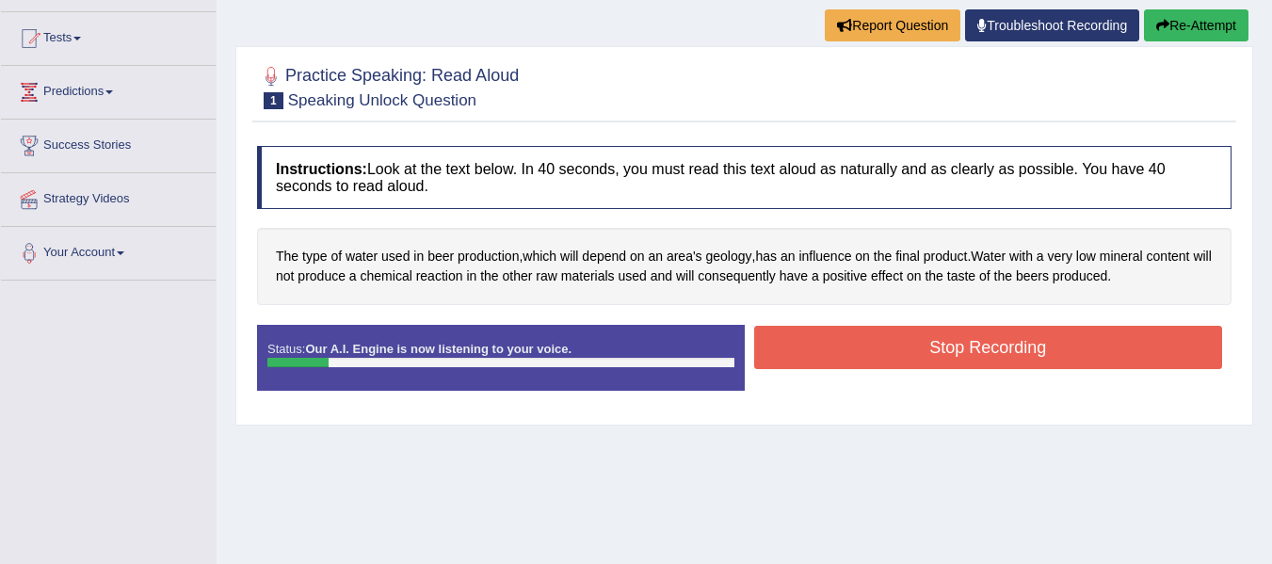
click at [922, 356] on button "Stop Recording" at bounding box center [988, 347] width 469 height 43
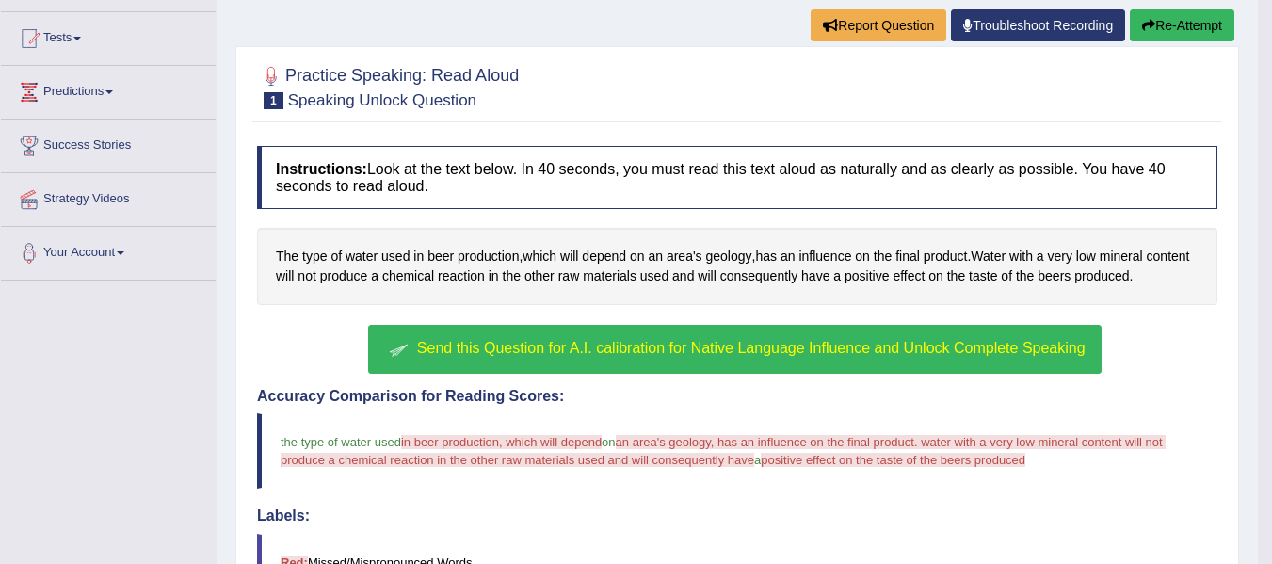
click at [684, 353] on span "Send this Question for A.I. calibration for Native Language Influence and Unloc…" at bounding box center [751, 348] width 669 height 16
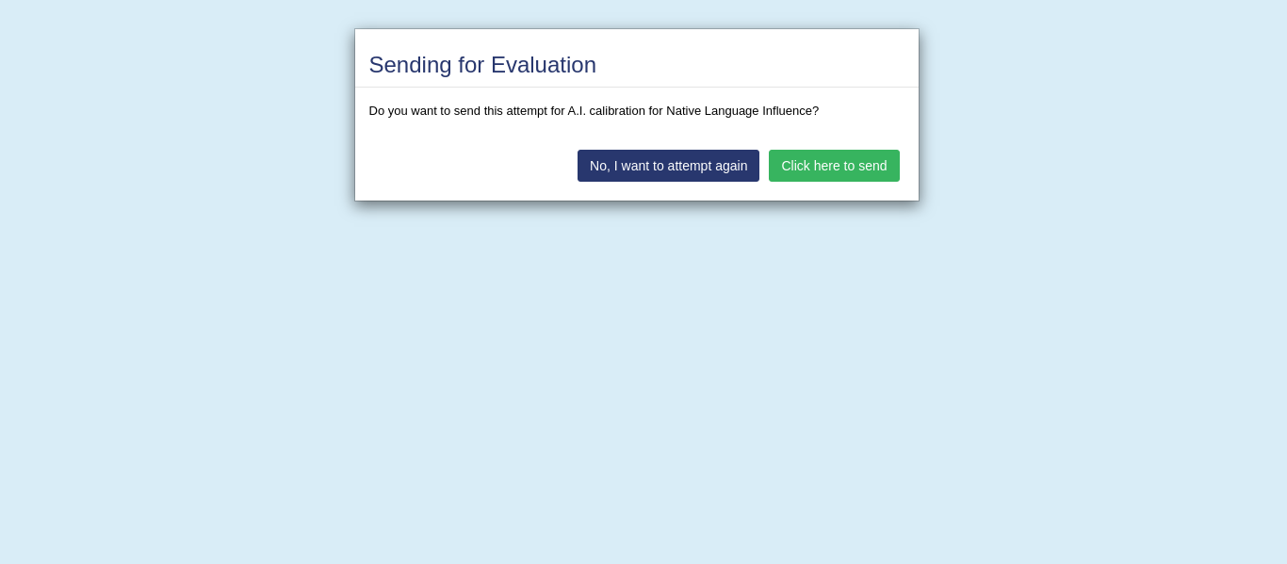
click at [781, 162] on button "Click here to send" at bounding box center [834, 166] width 130 height 32
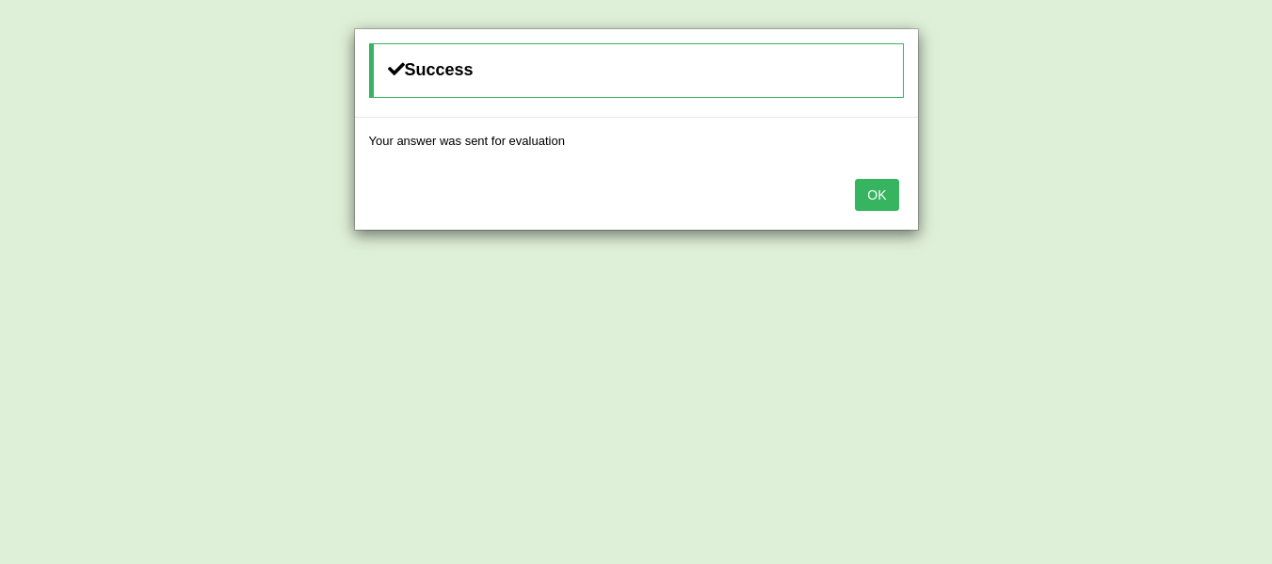
click at [856, 192] on button "OK" at bounding box center [876, 195] width 43 height 32
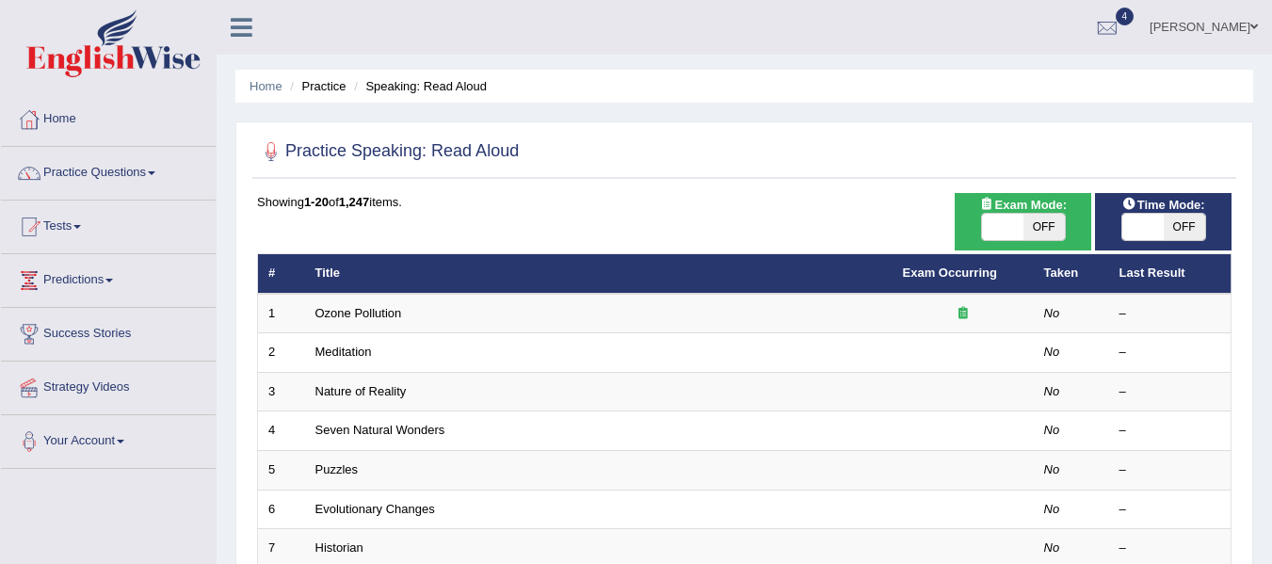
click at [1136, 228] on span at bounding box center [1143, 227] width 41 height 26
checkbox input "true"
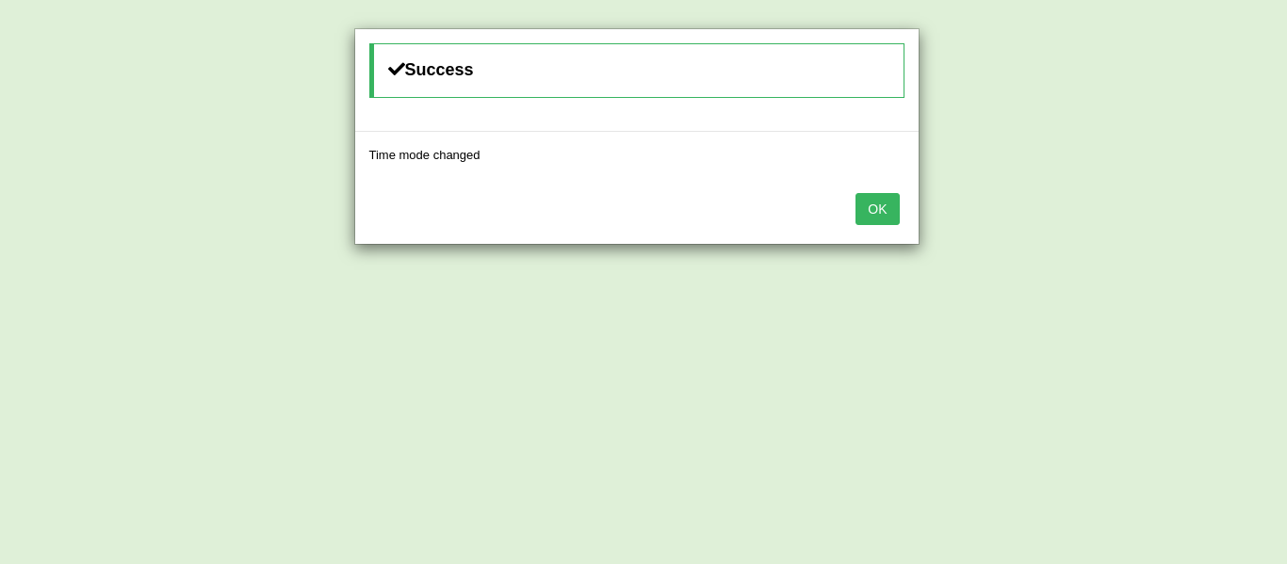
click at [866, 216] on button "OK" at bounding box center [876, 209] width 43 height 32
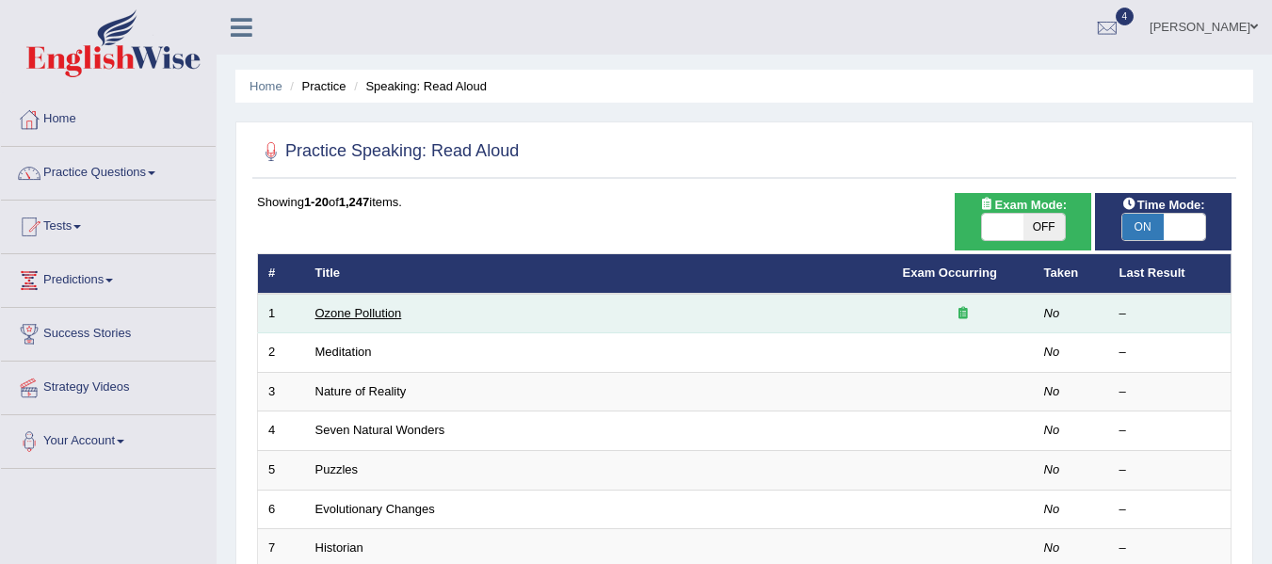
click at [338, 312] on link "Ozone Pollution" at bounding box center [359, 313] width 87 height 14
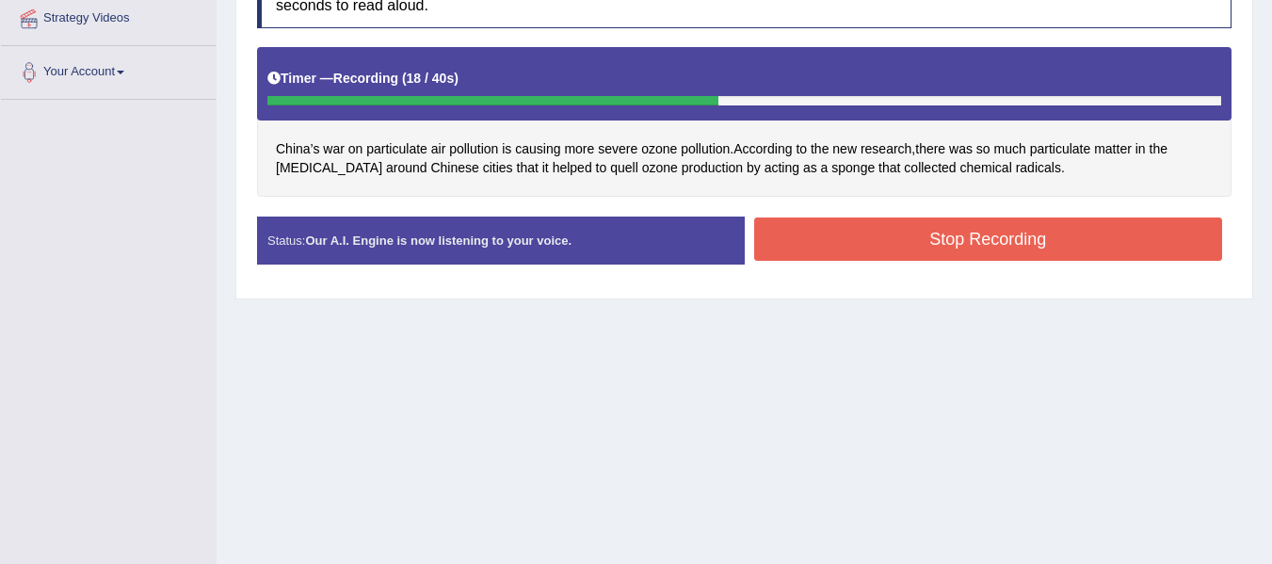
click at [899, 242] on button "Stop Recording" at bounding box center [988, 239] width 469 height 43
